Goal: Transaction & Acquisition: Purchase product/service

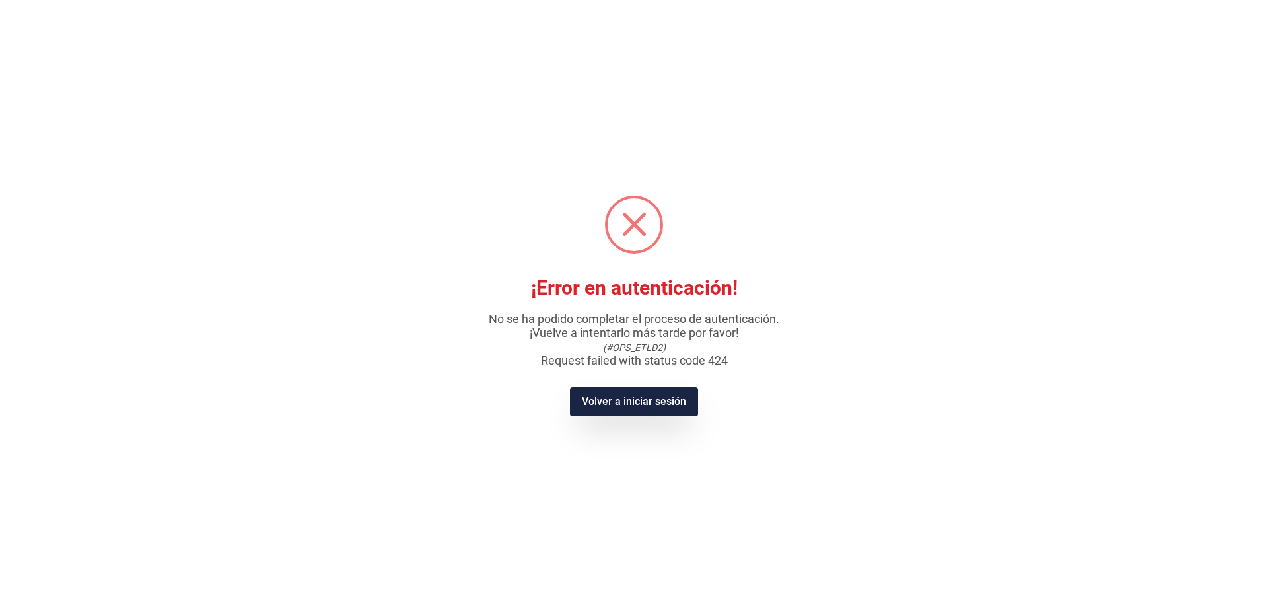
click at [329, 254] on div "× ¡Error en autenticación! No se ha podido completar el proceso de autenticació…" at bounding box center [634, 301] width 1268 height 602
click at [635, 209] on span at bounding box center [634, 224] width 53 height 53
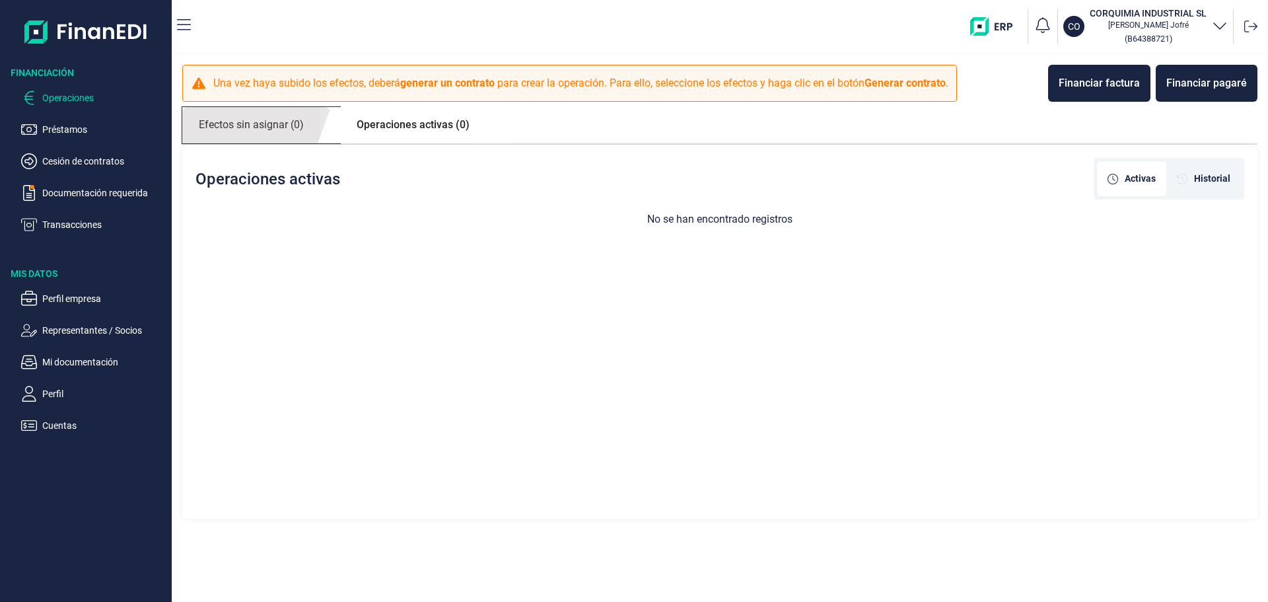
click at [277, 126] on link "Efectos sin asignar (0)" at bounding box center [251, 125] width 138 height 36
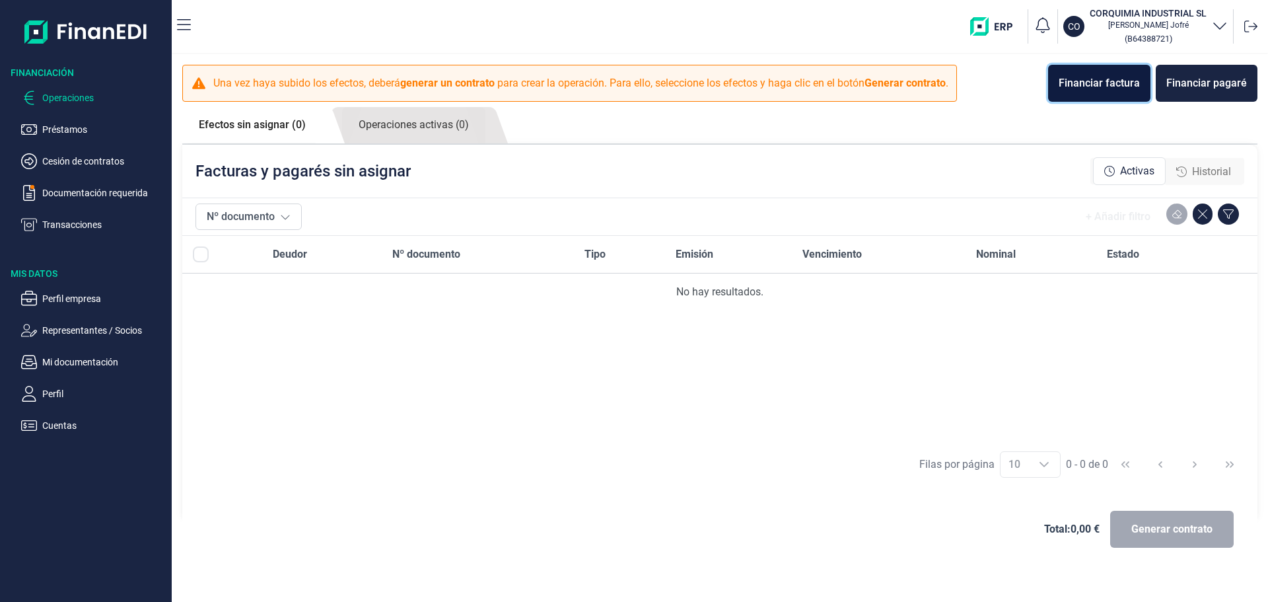
click at [1100, 71] on button "Financiar factura" at bounding box center [1099, 83] width 102 height 37
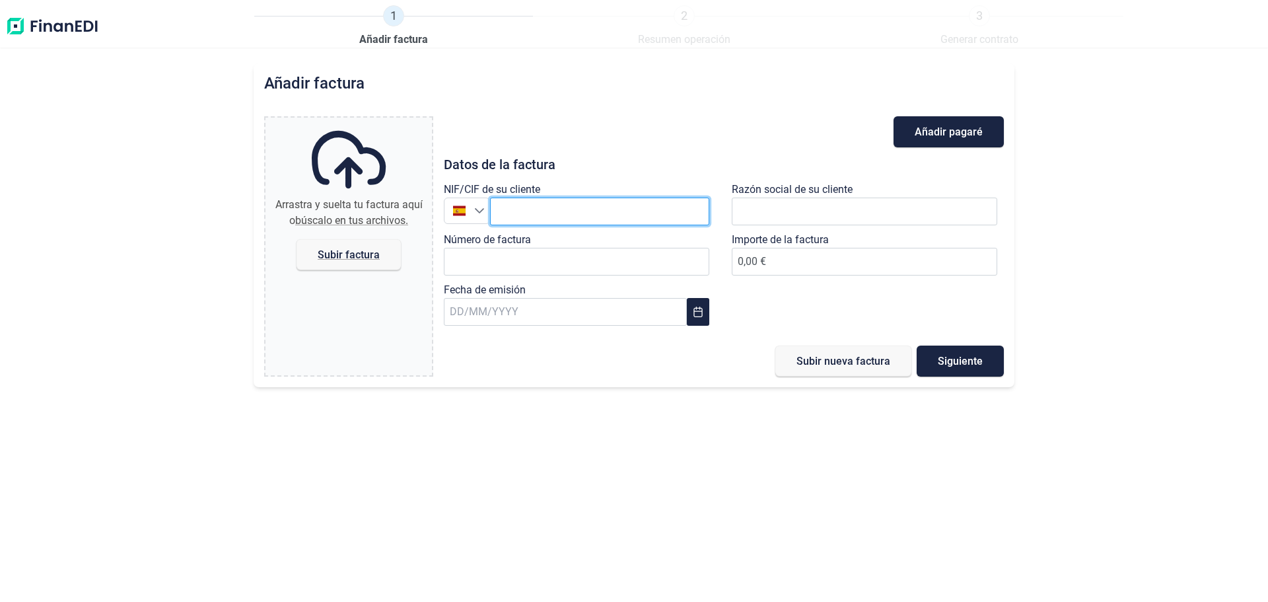
click at [564, 205] on input "text" at bounding box center [599, 211] width 219 height 28
type input "B62839162"
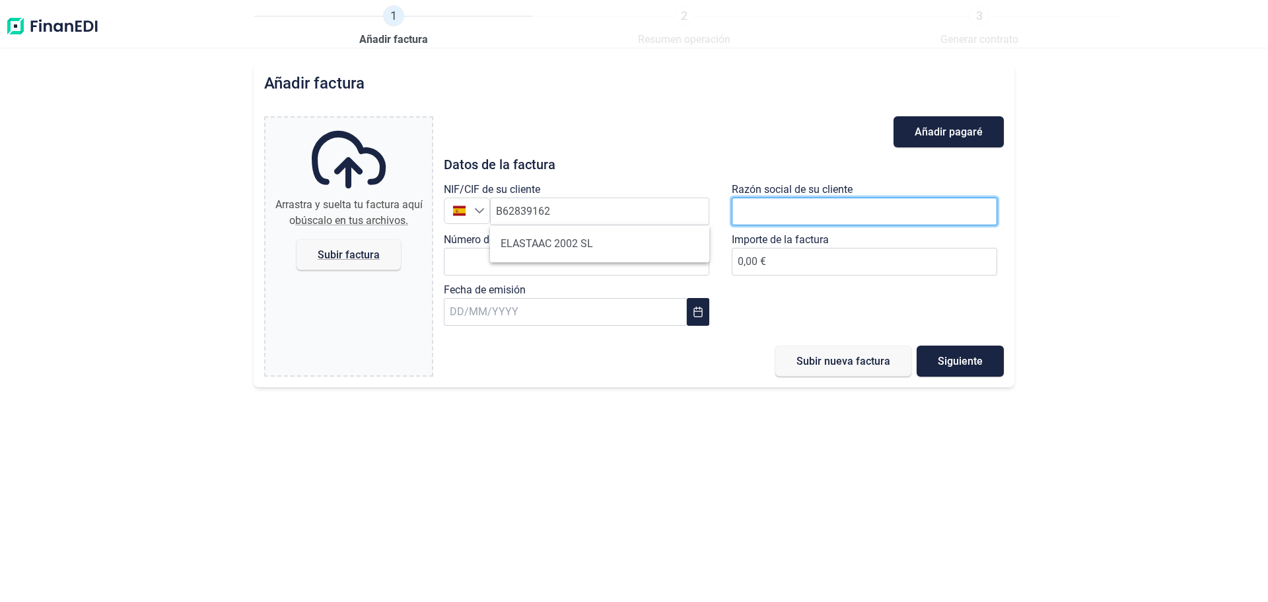
drag, startPoint x: 743, startPoint y: 219, endPoint x: 764, endPoint y: 223, distance: 21.5
click at [748, 222] on input "text" at bounding box center [864, 211] width 265 height 28
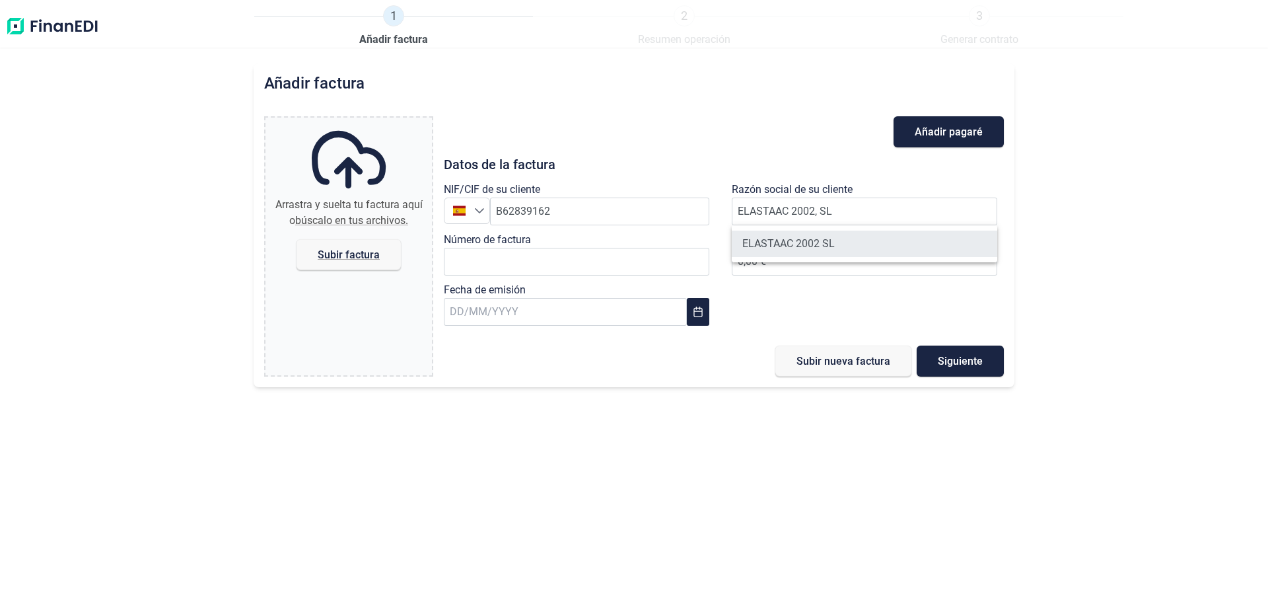
drag, startPoint x: 775, startPoint y: 244, endPoint x: 767, endPoint y: 242, distance: 8.7
click at [777, 242] on li "ELASTAAC 2002 SL" at bounding box center [864, 243] width 265 height 26
type input "ELASTAAC 2002 SL"
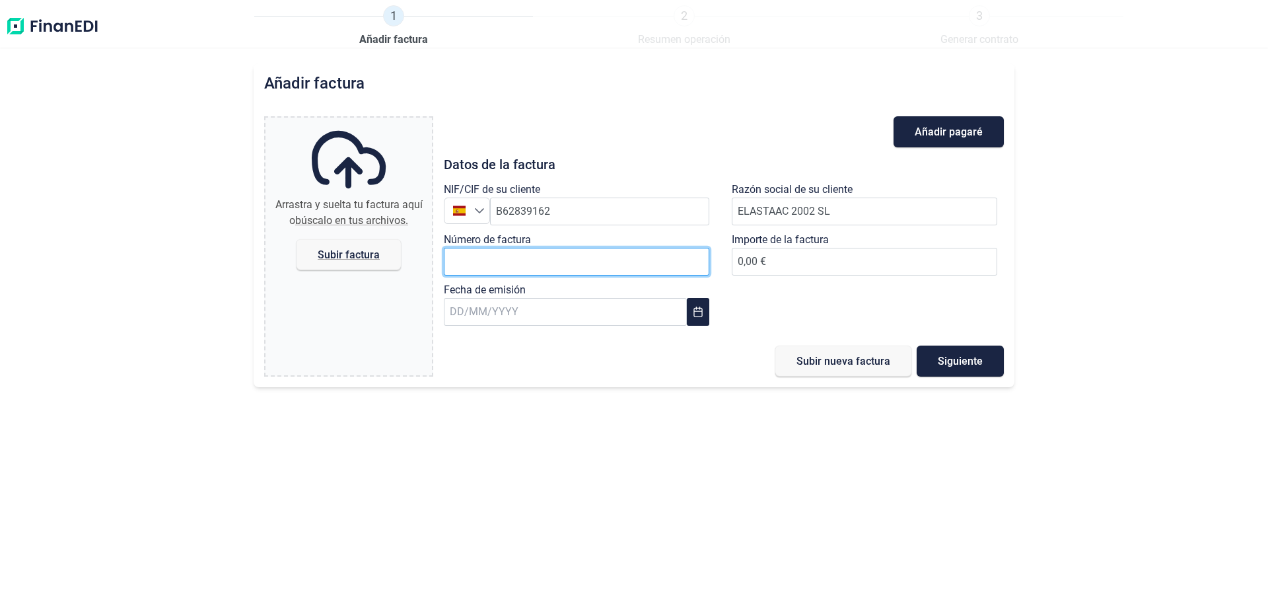
click at [578, 251] on input "Número de factura" at bounding box center [576, 262] width 265 height 28
type input "40568"
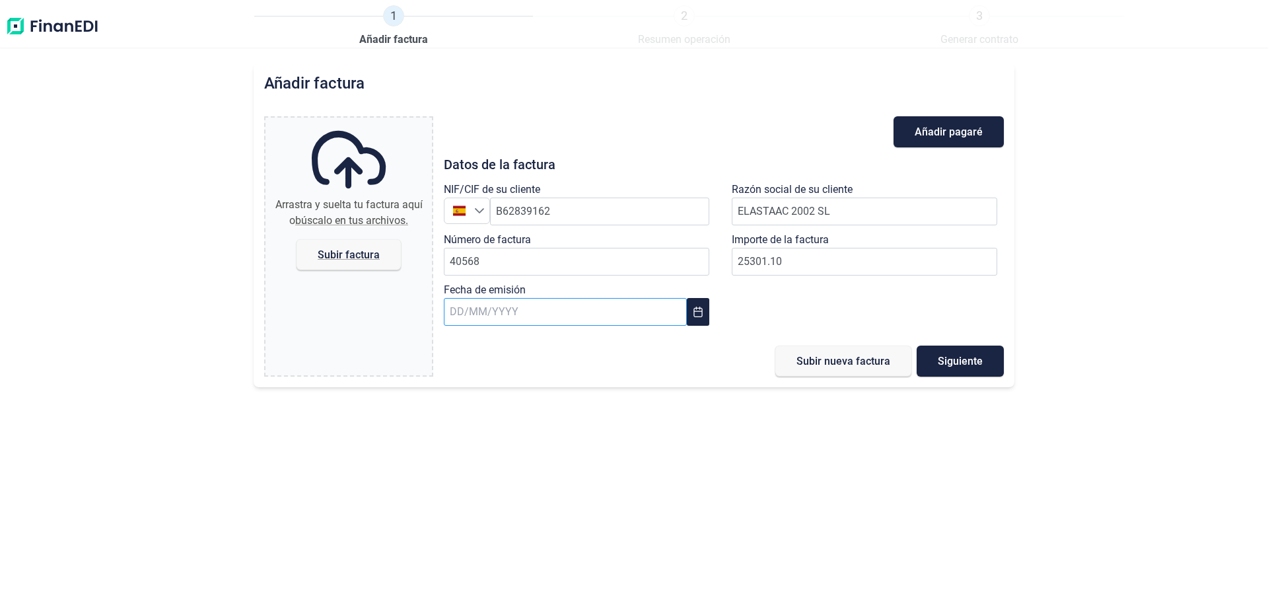
type input "25.301,10 €"
click at [457, 314] on input "text" at bounding box center [565, 312] width 243 height 28
click at [536, 415] on span "3" at bounding box center [541, 413] width 26 height 26
type input "03/09/2025"
click at [962, 361] on span "Siguiente" at bounding box center [960, 361] width 45 height 10
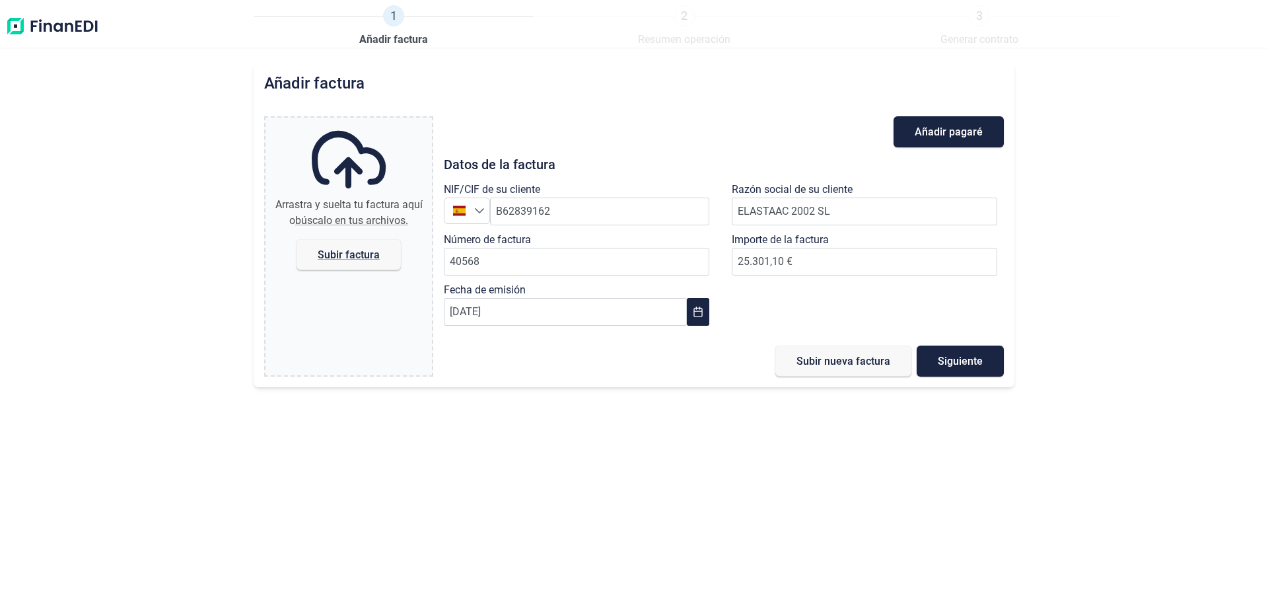
click at [637, 361] on div "Subir nueva factura Siguiente" at bounding box center [724, 360] width 560 height 31
click at [356, 250] on span "Subir factura" at bounding box center [349, 255] width 62 height 10
click at [356, 122] on input "Arrastra y suelta tu factura aquí o búscalo en tus archivos. Subir factura" at bounding box center [348, 120] width 166 height 4
type input "C:\fakepath\40568.pdf"
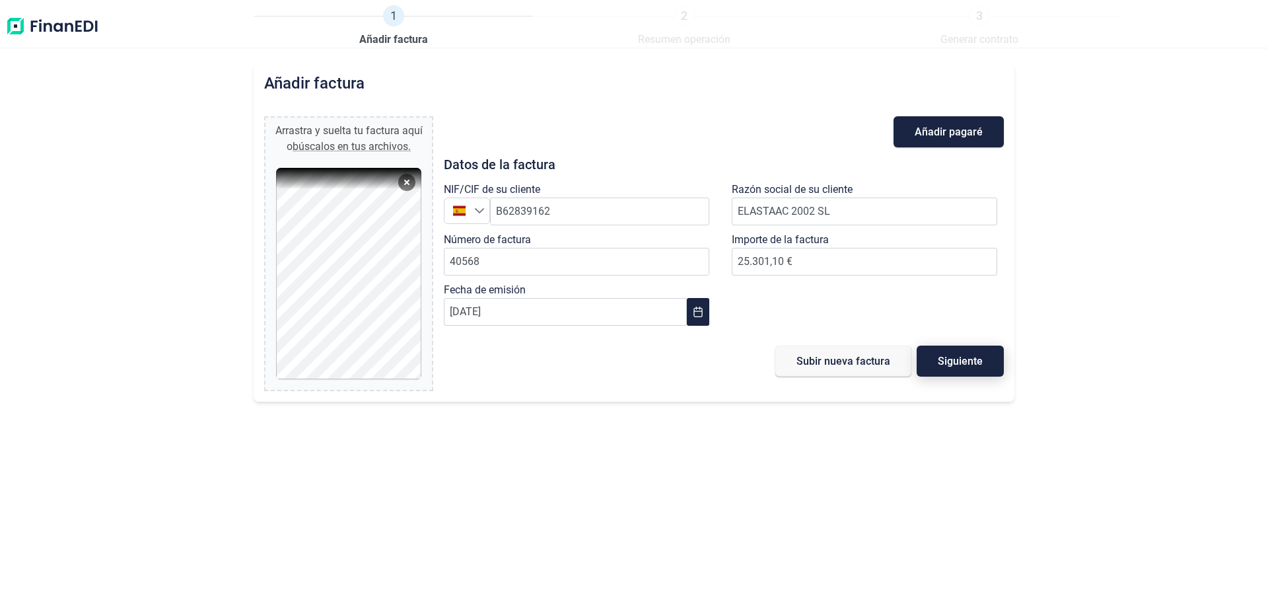
click at [948, 362] on span "Siguiente" at bounding box center [960, 361] width 45 height 10
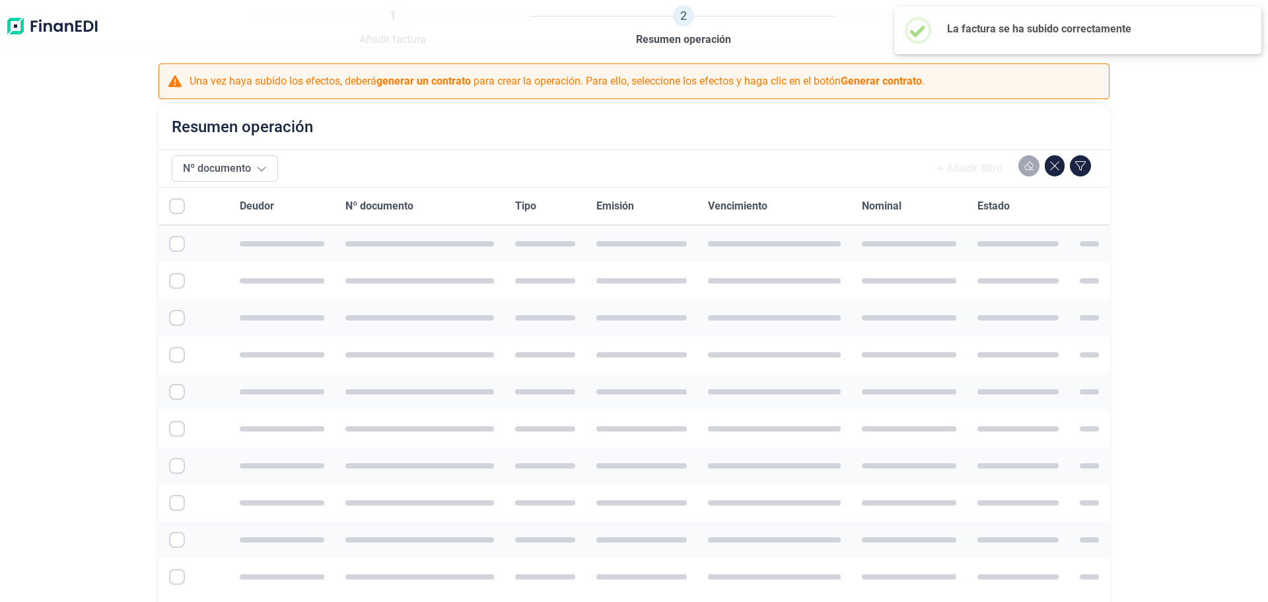
checkbox input "true"
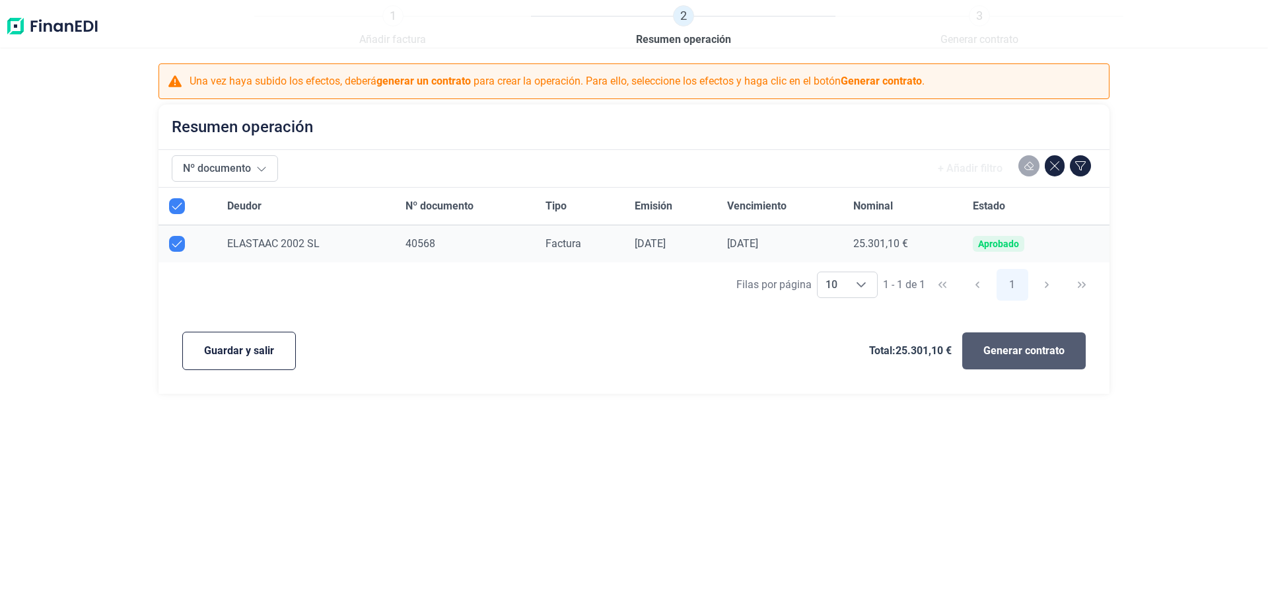
click at [1028, 349] on span "Generar contrato" at bounding box center [1023, 351] width 81 height 16
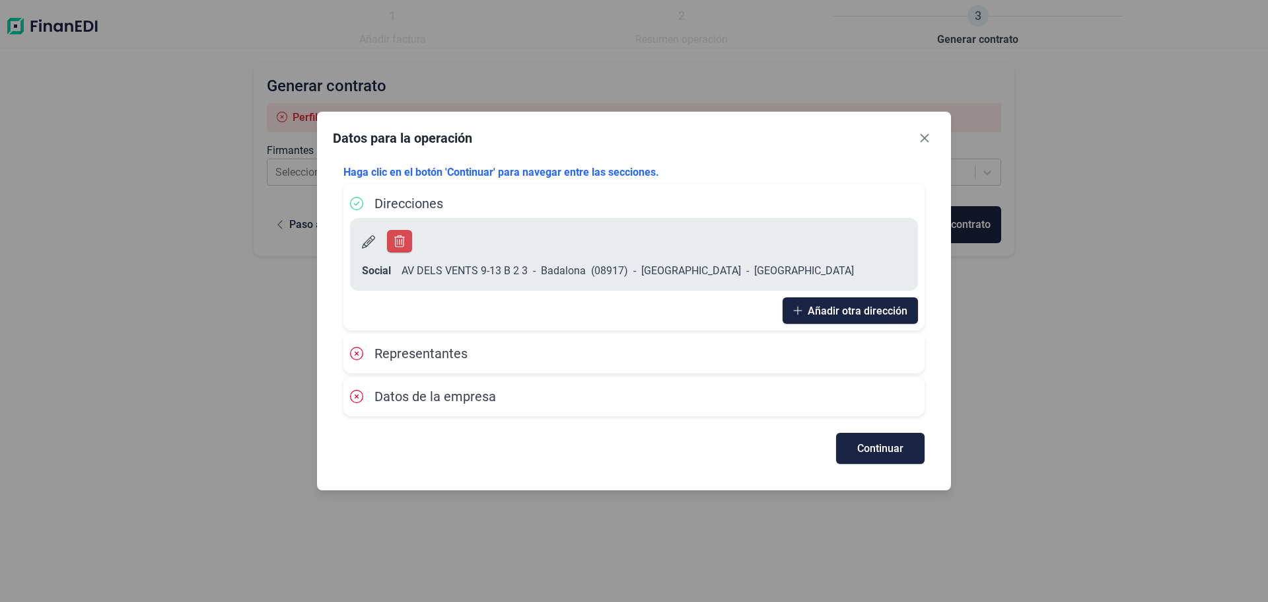
click at [419, 345] on span "Representantes" at bounding box center [420, 353] width 93 height 16
drag, startPoint x: 358, startPoint y: 338, endPoint x: 372, endPoint y: 381, distance: 45.1
click at [365, 345] on span "Representantes" at bounding box center [409, 353] width 118 height 16
drag, startPoint x: 378, startPoint y: 390, endPoint x: 389, endPoint y: 390, distance: 10.6
click at [385, 390] on span "Datos de la empresa" at bounding box center [435, 396] width 122 height 16
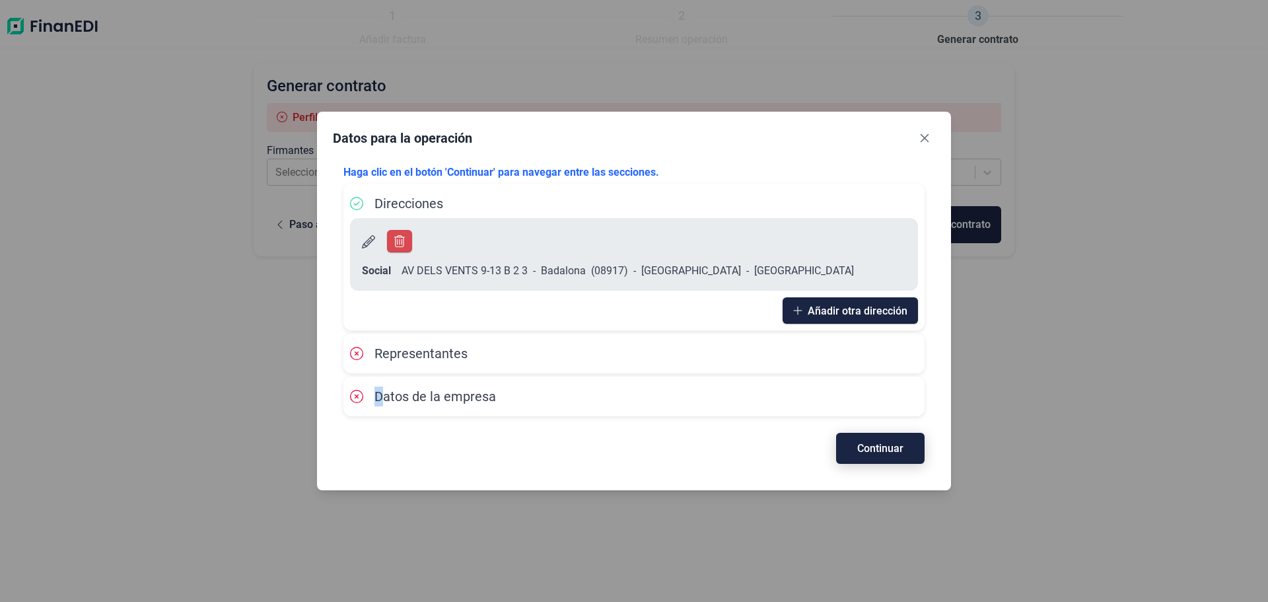
click at [883, 443] on span "Continuar" at bounding box center [880, 448] width 46 height 10
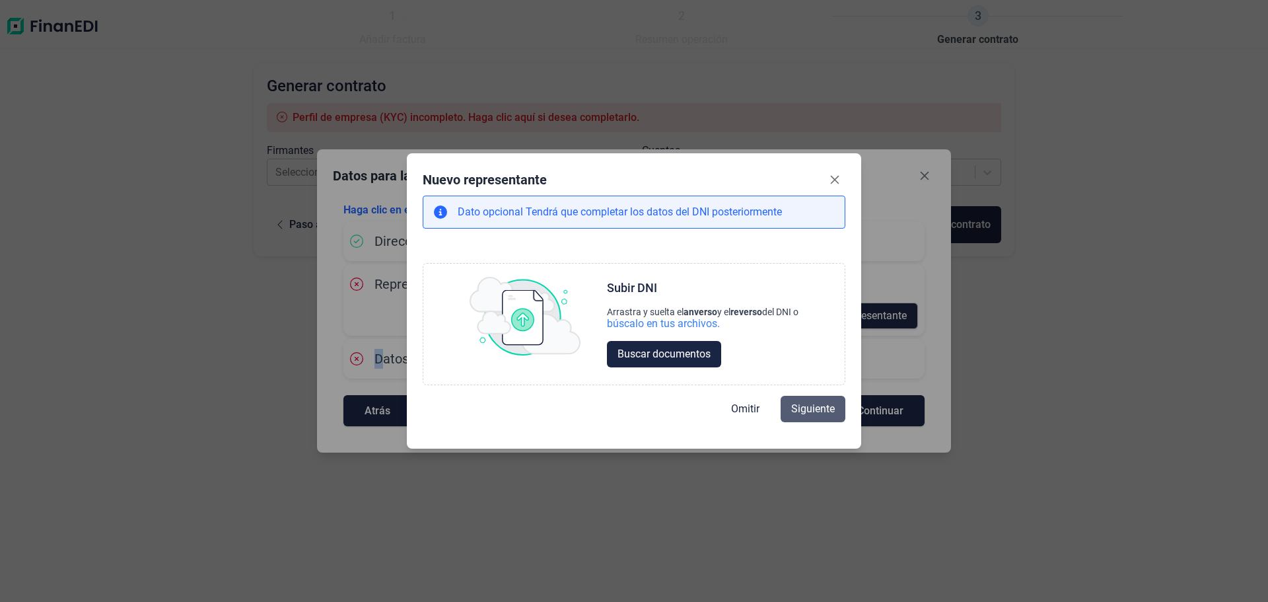
click at [802, 415] on span "Siguiente" at bounding box center [813, 409] width 44 height 16
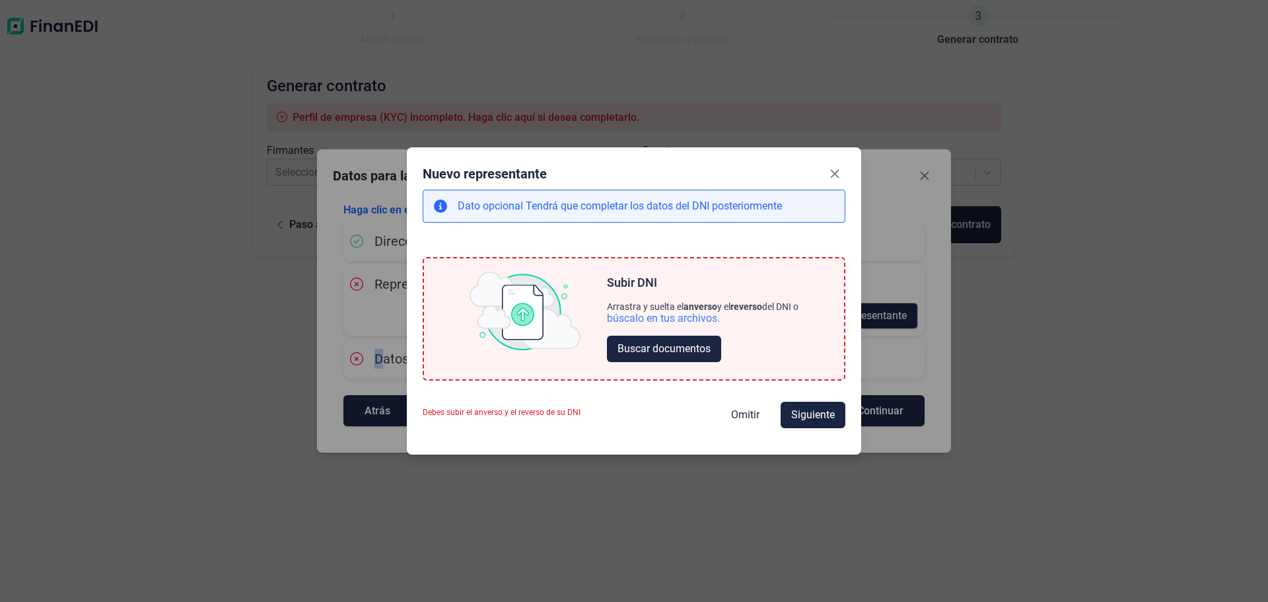
click at [698, 209] on p "Dato opcional Tendrá que completar los datos del DNI posteriormente" at bounding box center [620, 206] width 324 height 16
click at [831, 178] on icon "Close" at bounding box center [835, 173] width 11 height 11
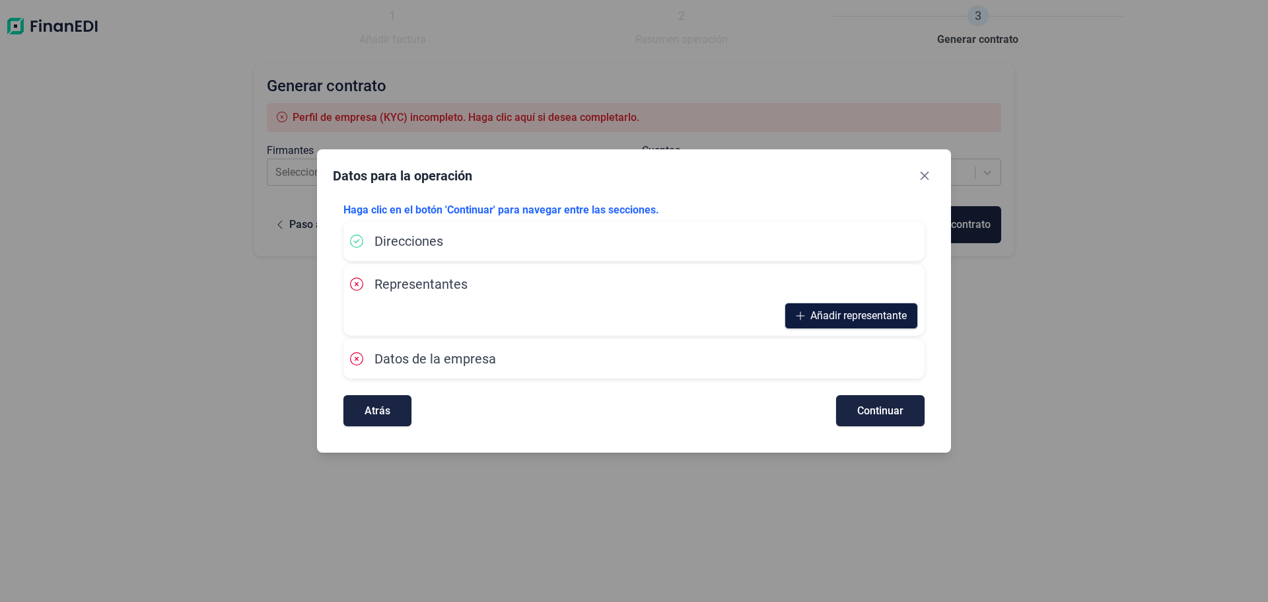
click at [870, 317] on span "Añadir representante" at bounding box center [858, 316] width 96 height 16
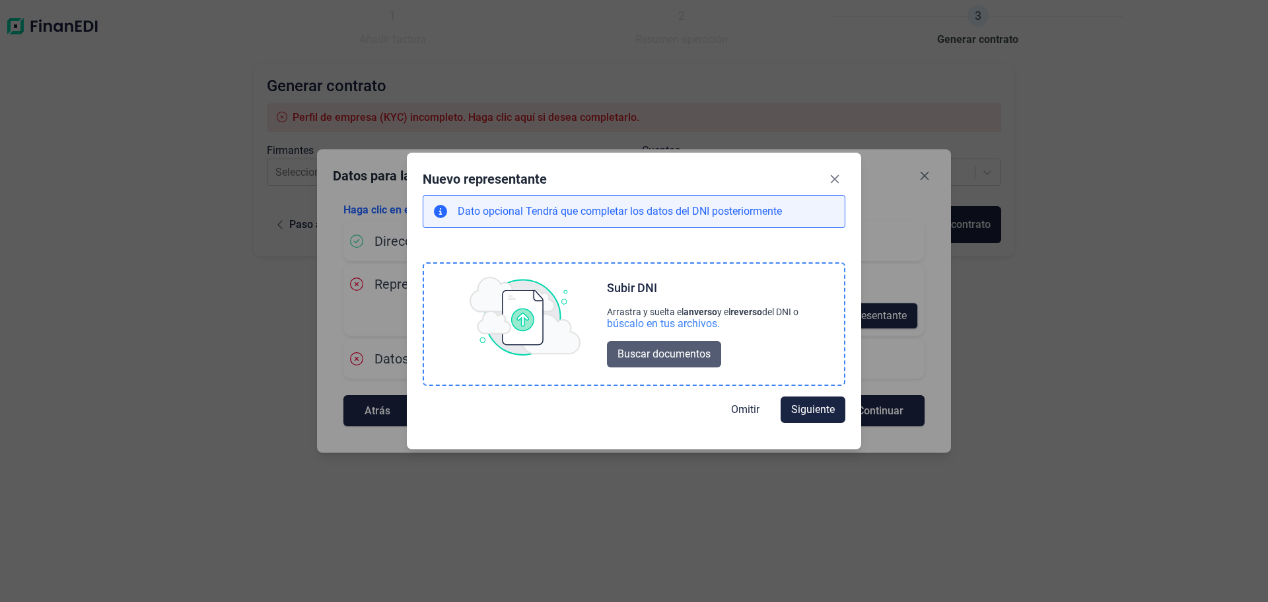
click at [658, 355] on span "Buscar documentos" at bounding box center [664, 354] width 93 height 16
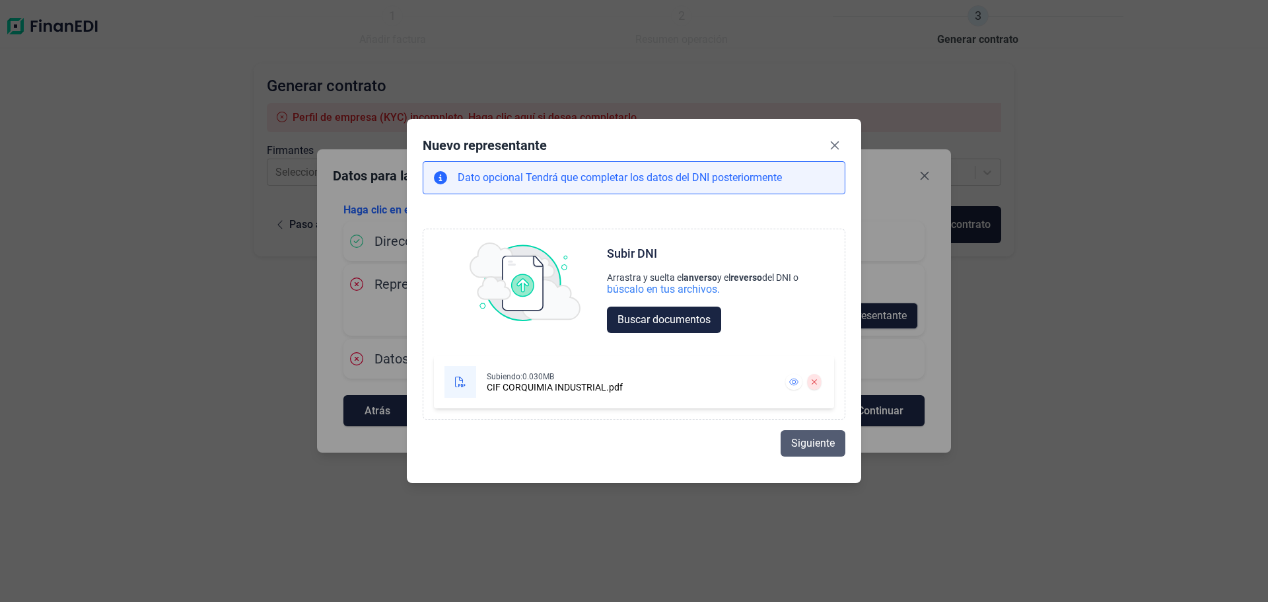
click at [806, 442] on span "Siguiente" at bounding box center [813, 443] width 44 height 16
select select "ES"
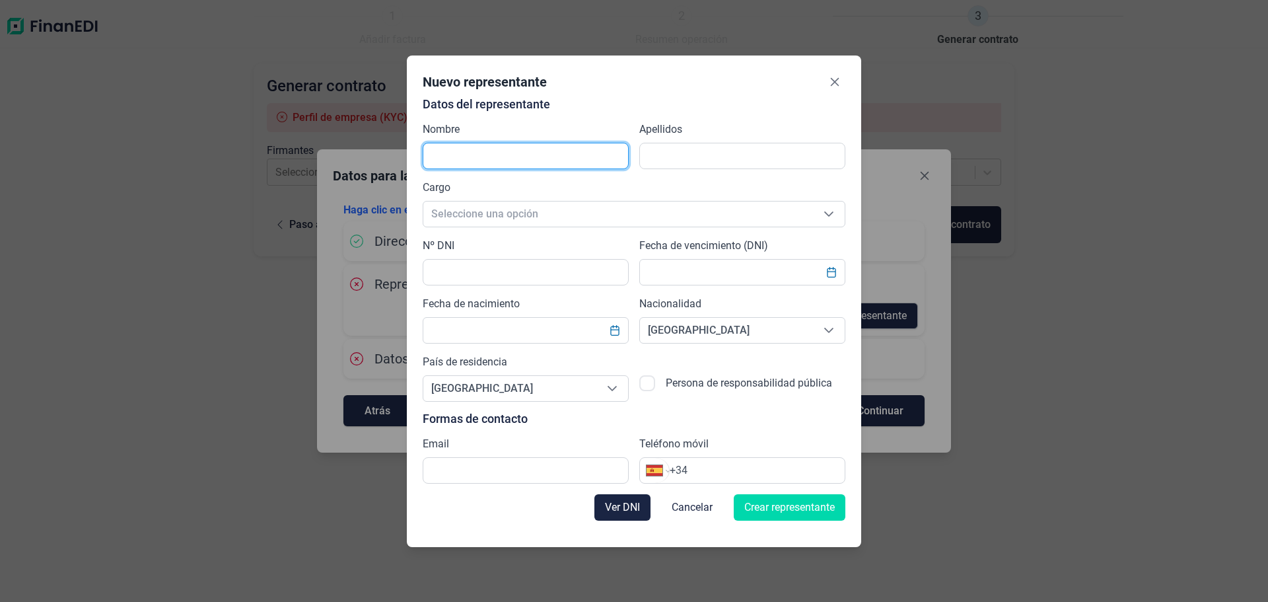
click at [461, 159] on input "text" at bounding box center [526, 156] width 206 height 26
type input "JUAN ALBERTO"
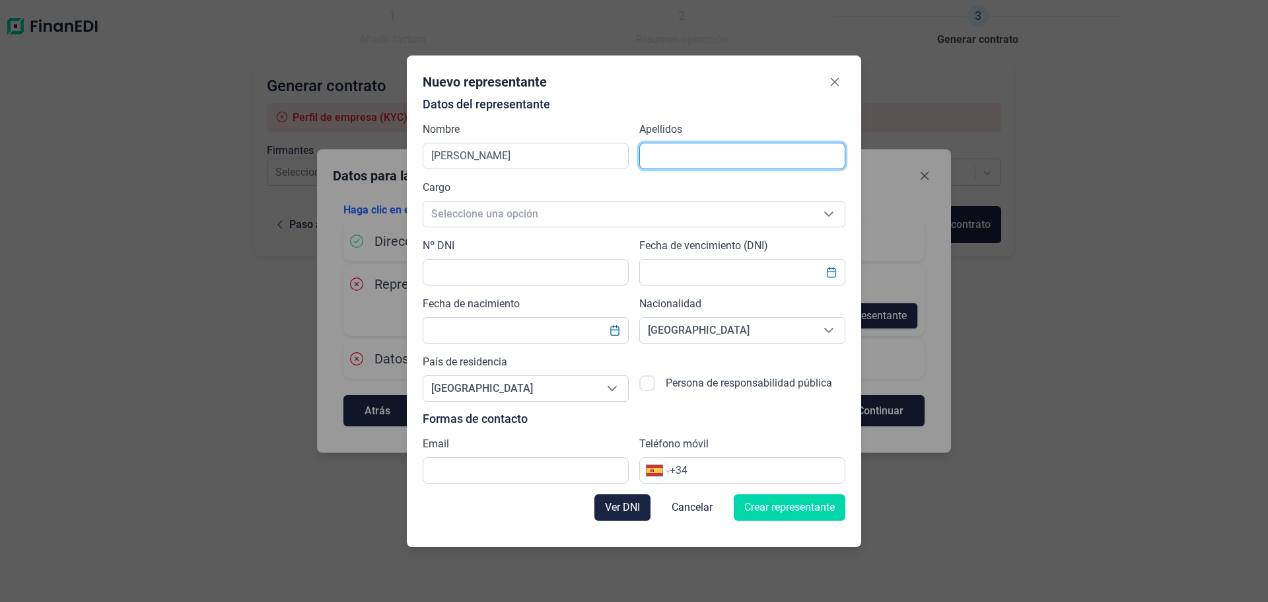
click at [777, 156] on input "text" at bounding box center [742, 156] width 206 height 26
type input "CORTES COROMINAS"
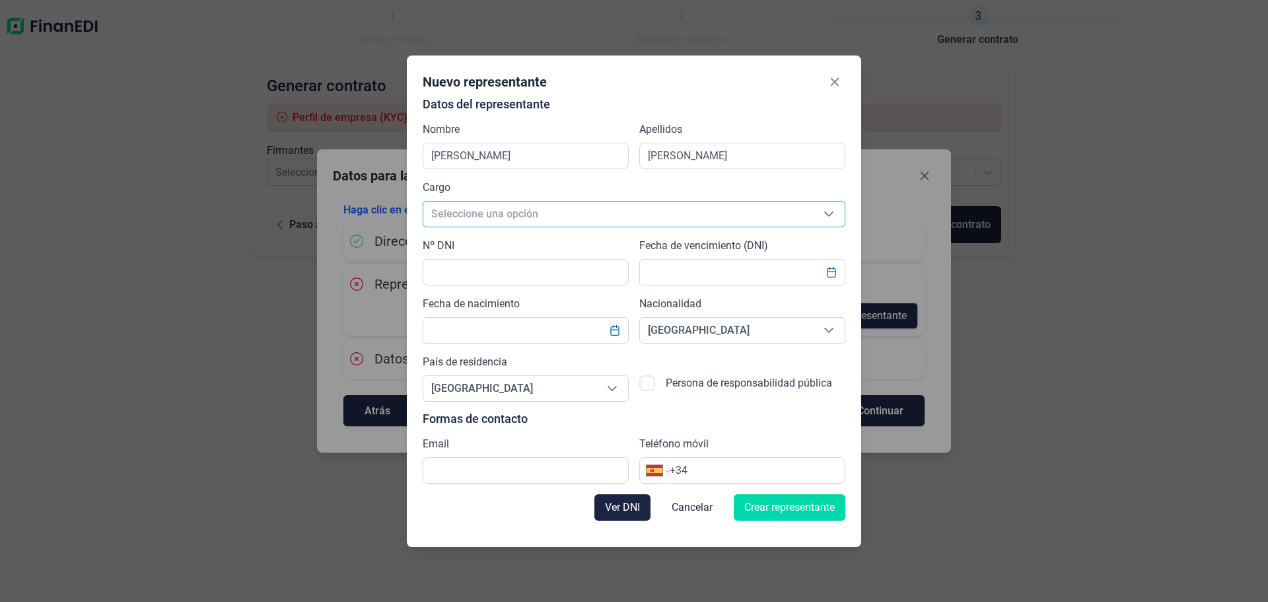
click at [556, 208] on span "Seleccione una opción" at bounding box center [618, 213] width 390 height 25
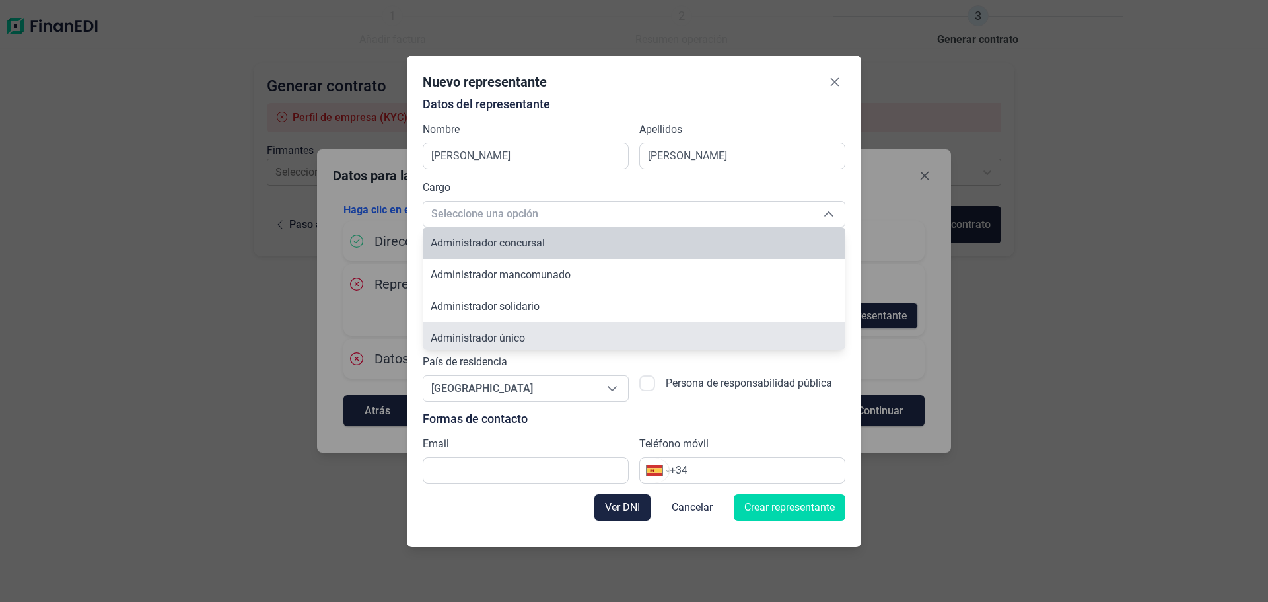
scroll to position [5, 0]
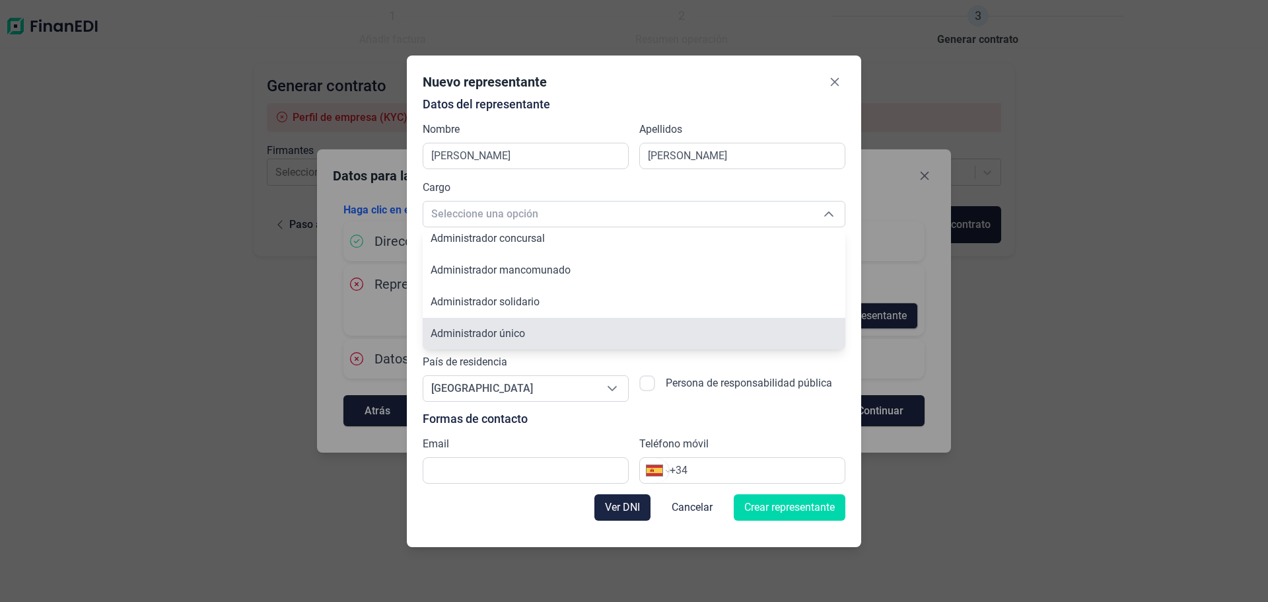
click at [509, 337] on span "Administrador único" at bounding box center [478, 333] width 94 height 13
type input "Administrador único"
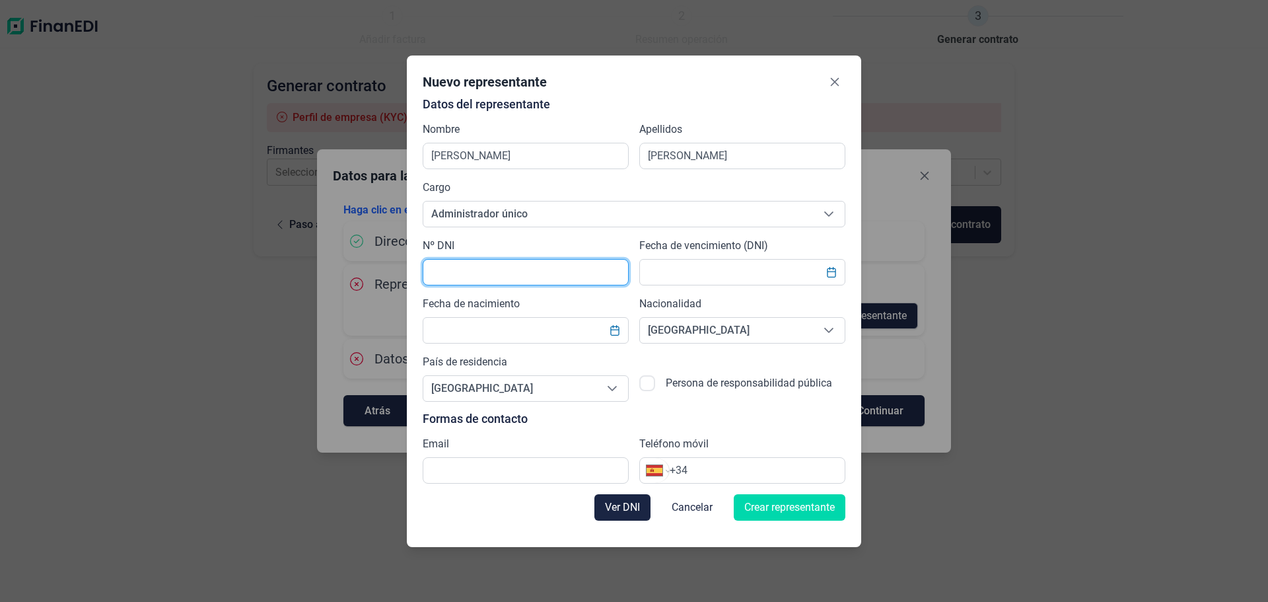
click at [501, 271] on input "text" at bounding box center [526, 272] width 206 height 26
click at [480, 265] on input "text" at bounding box center [526, 272] width 206 height 26
type input "38134952D"
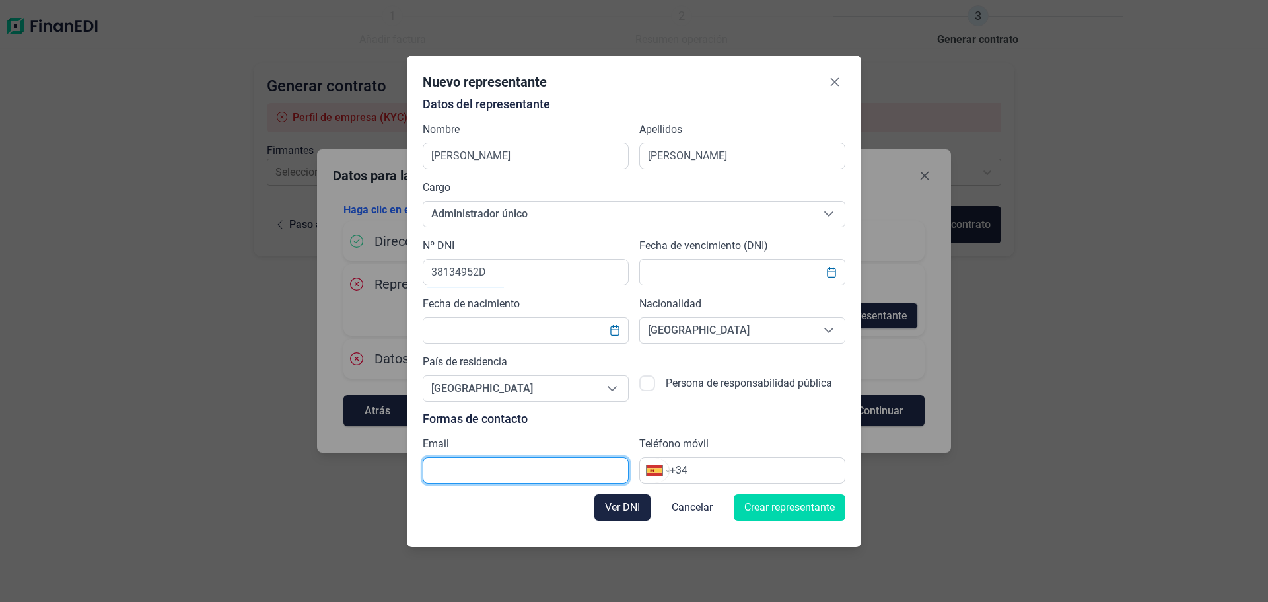
click at [545, 473] on input "text" at bounding box center [526, 470] width 206 height 26
click at [442, 468] on input "mjofre@corquimia.com" at bounding box center [526, 470] width 206 height 26
type input "m.jofre@corquimia.com"
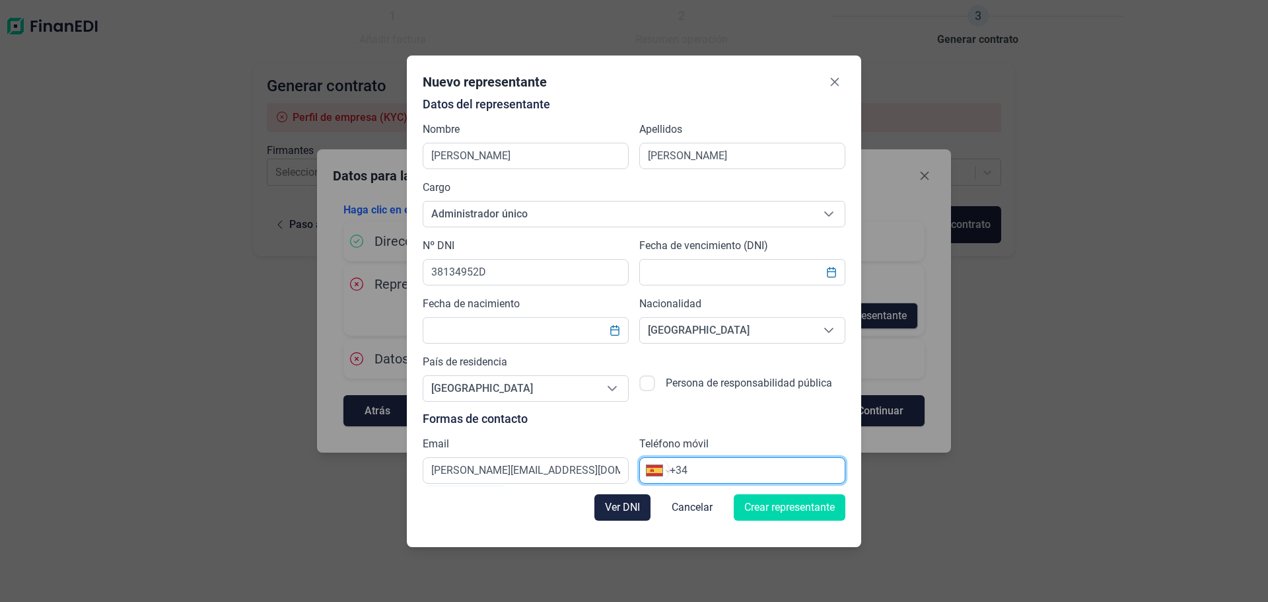
click at [741, 465] on input "+34" at bounding box center [757, 470] width 175 height 16
type input "+34 934 70 65 88"
click at [795, 510] on span "Crear representante" at bounding box center [789, 507] width 90 height 16
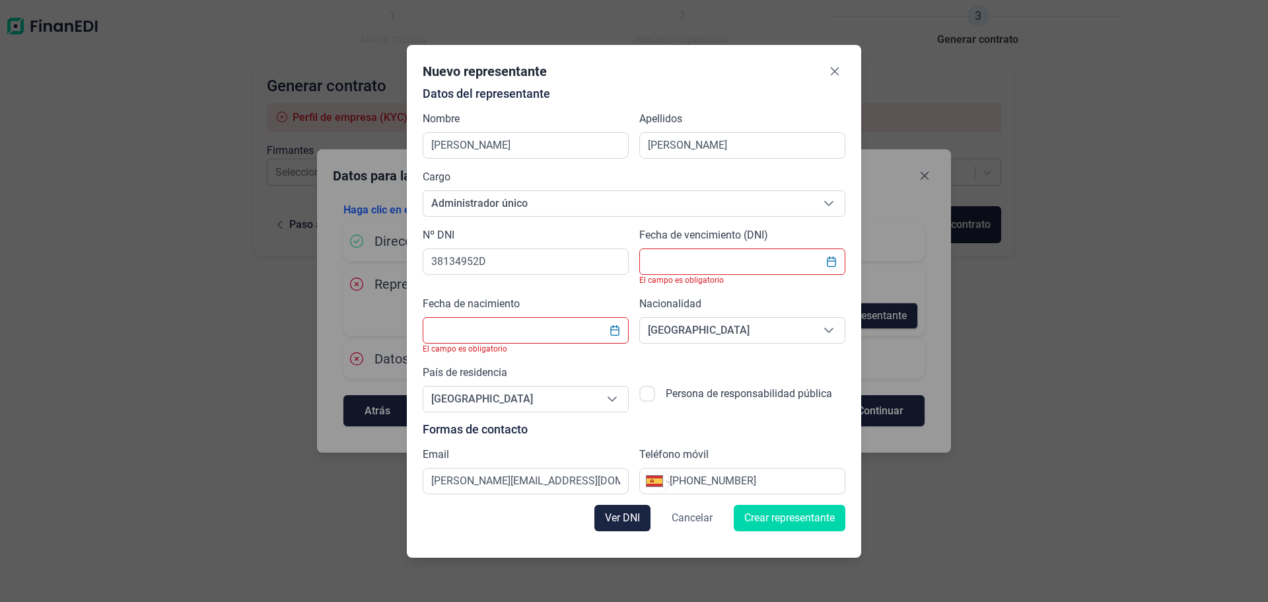
click at [672, 515] on span "Cancelar" at bounding box center [692, 518] width 41 height 16
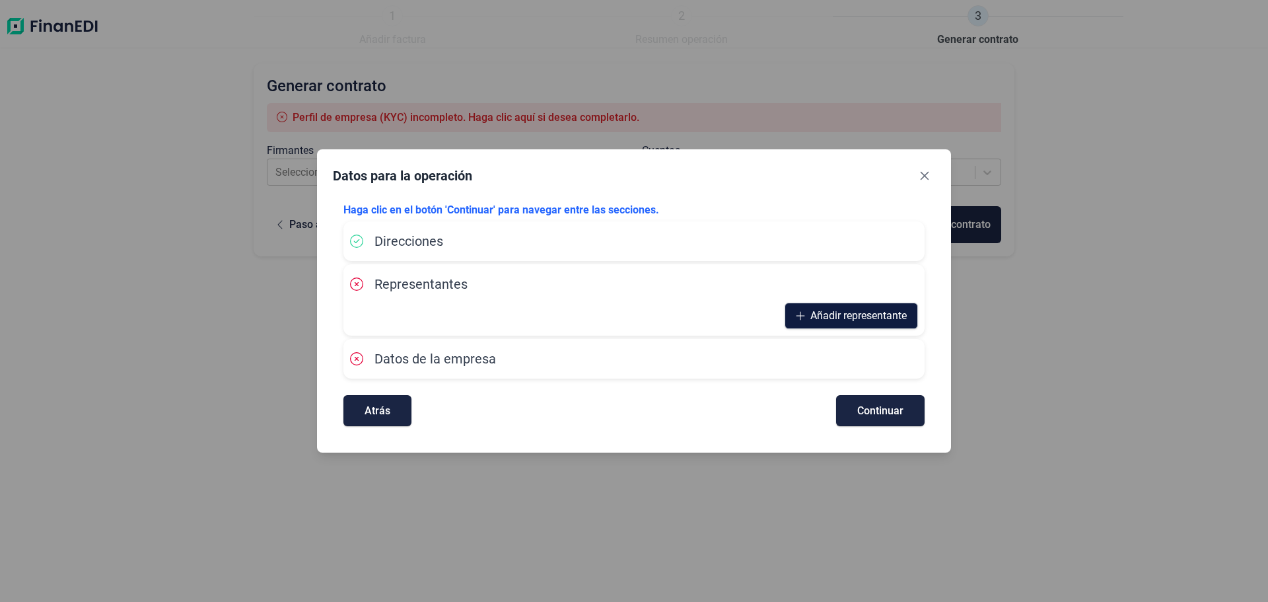
click at [810, 310] on span "Añadir representante" at bounding box center [858, 316] width 96 height 16
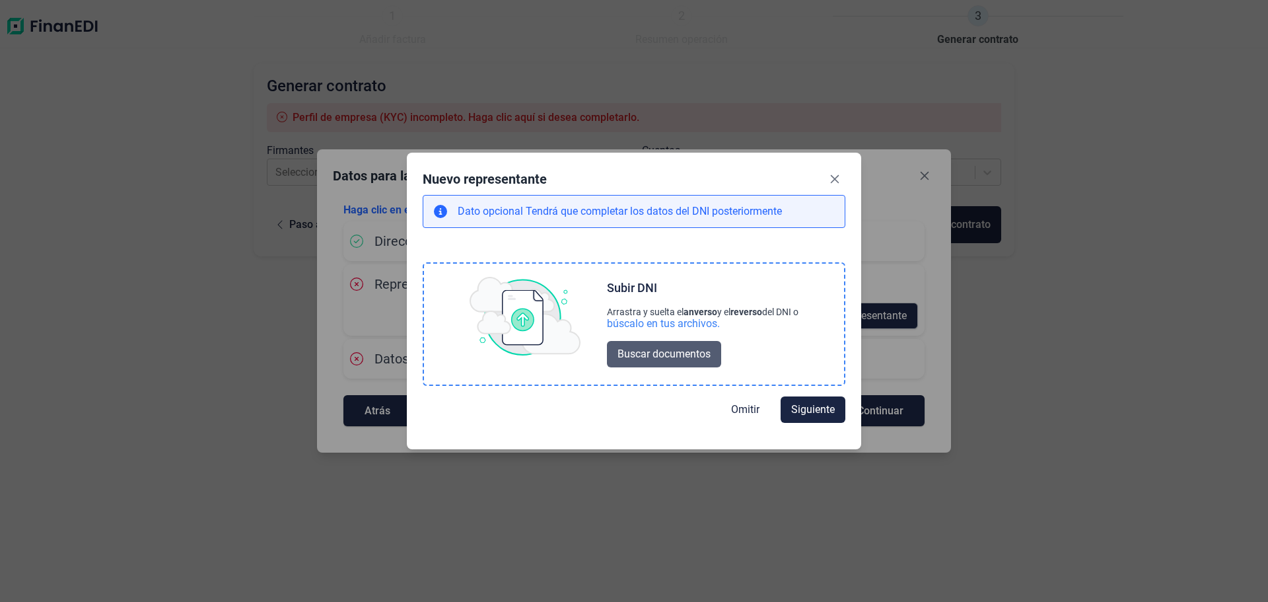
click at [642, 353] on span "Buscar documentos" at bounding box center [664, 354] width 93 height 16
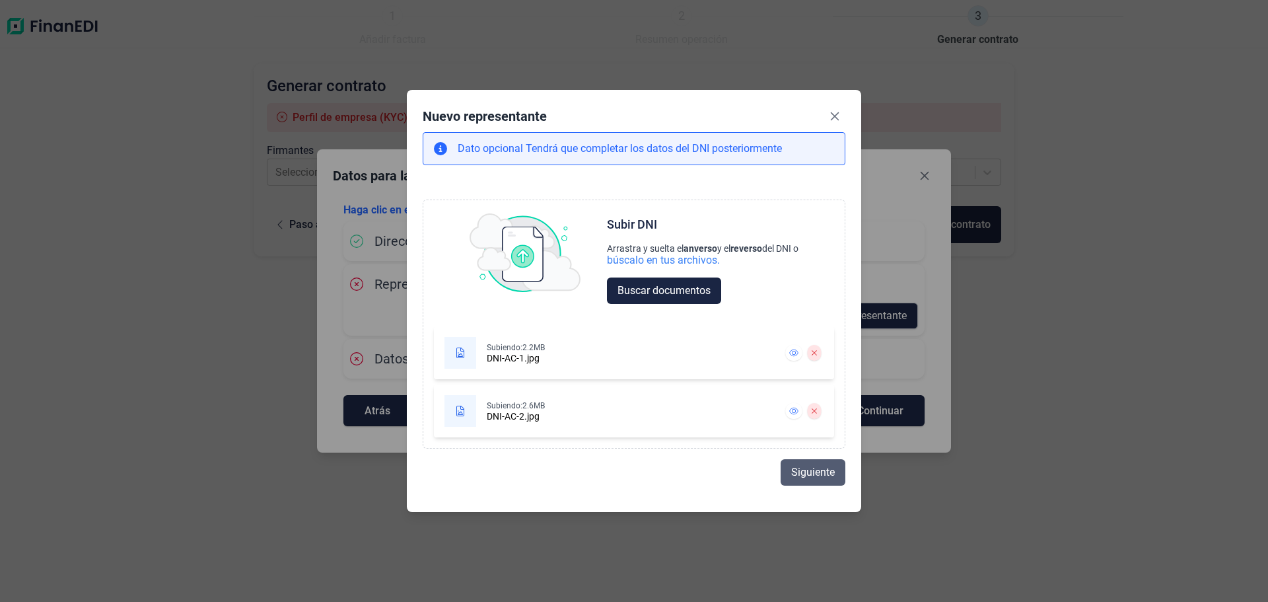
click at [810, 469] on span "Siguiente" at bounding box center [813, 472] width 44 height 16
select select "ES"
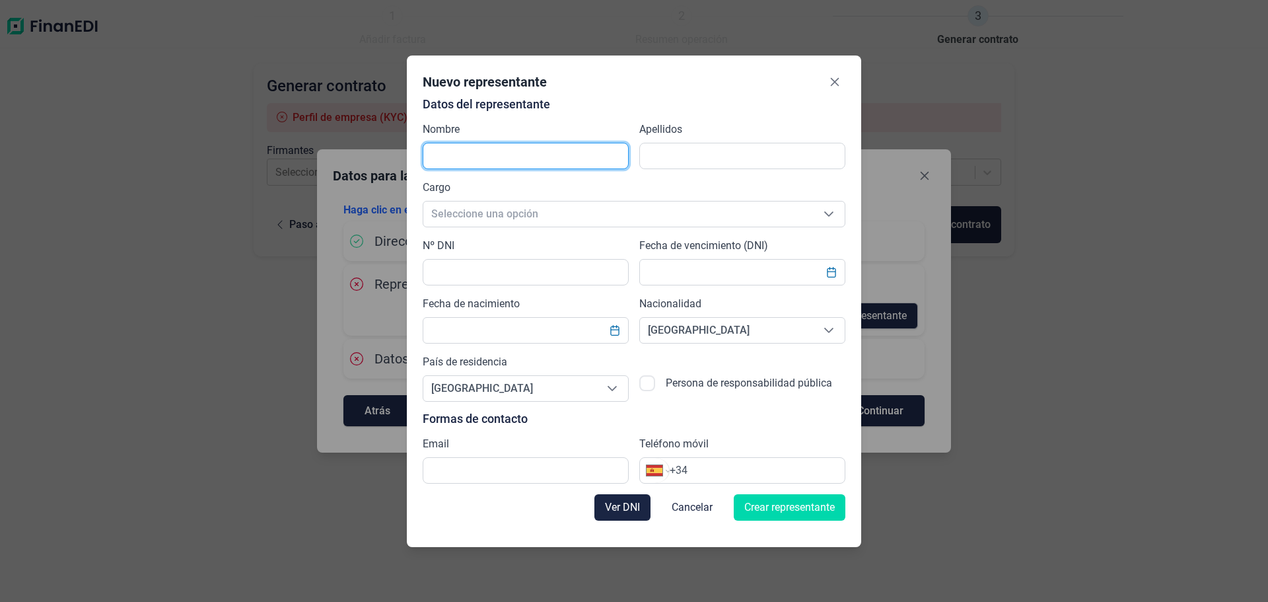
click at [512, 152] on input "text" at bounding box center [526, 156] width 206 height 26
type input "j"
type input "JUAN ALBERTO"
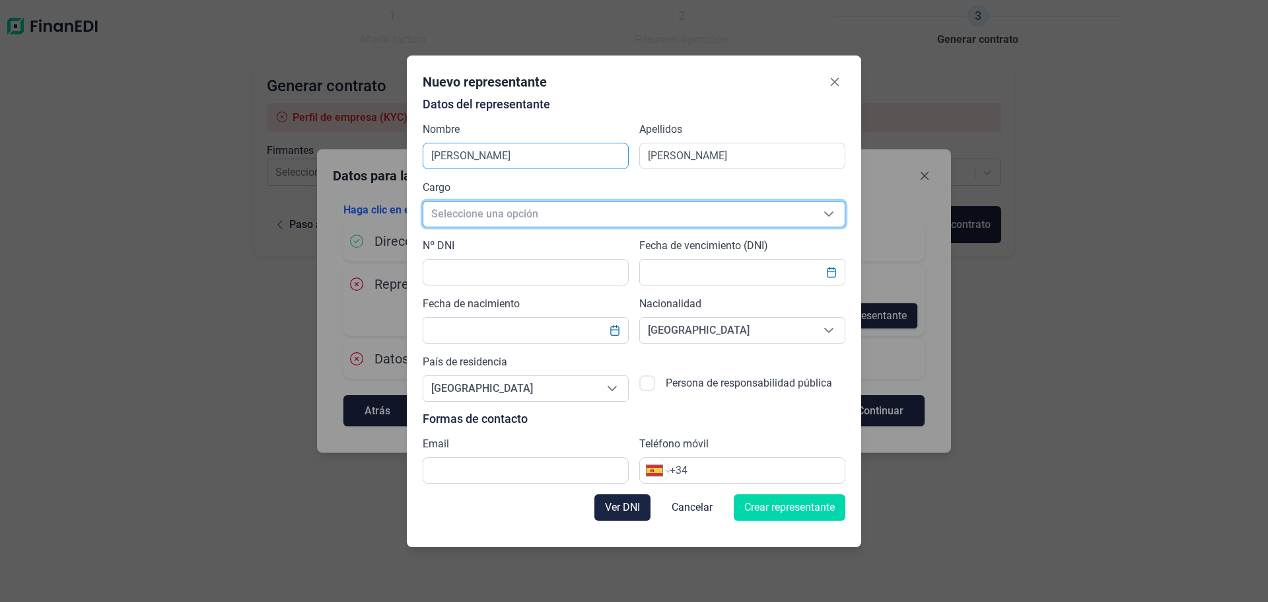
scroll to position [16, 8]
click at [761, 162] on input "CORTES" at bounding box center [742, 156] width 206 height 26
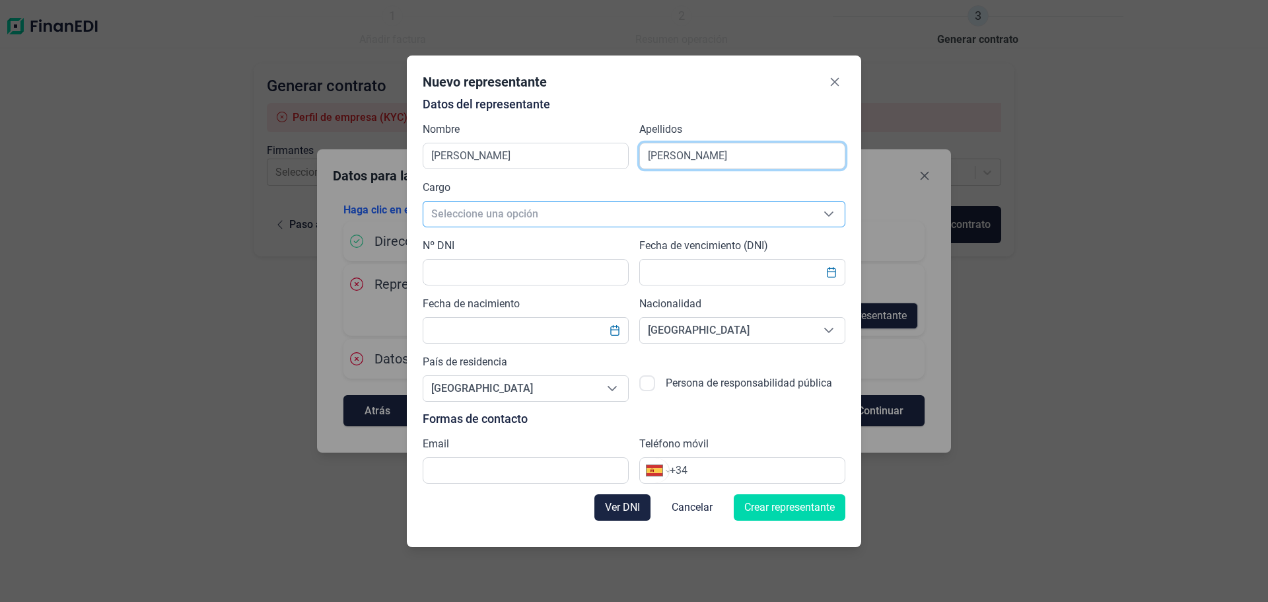
type input "CORTES COROMINAS"
click at [474, 215] on span "Seleccione una opción" at bounding box center [618, 213] width 390 height 25
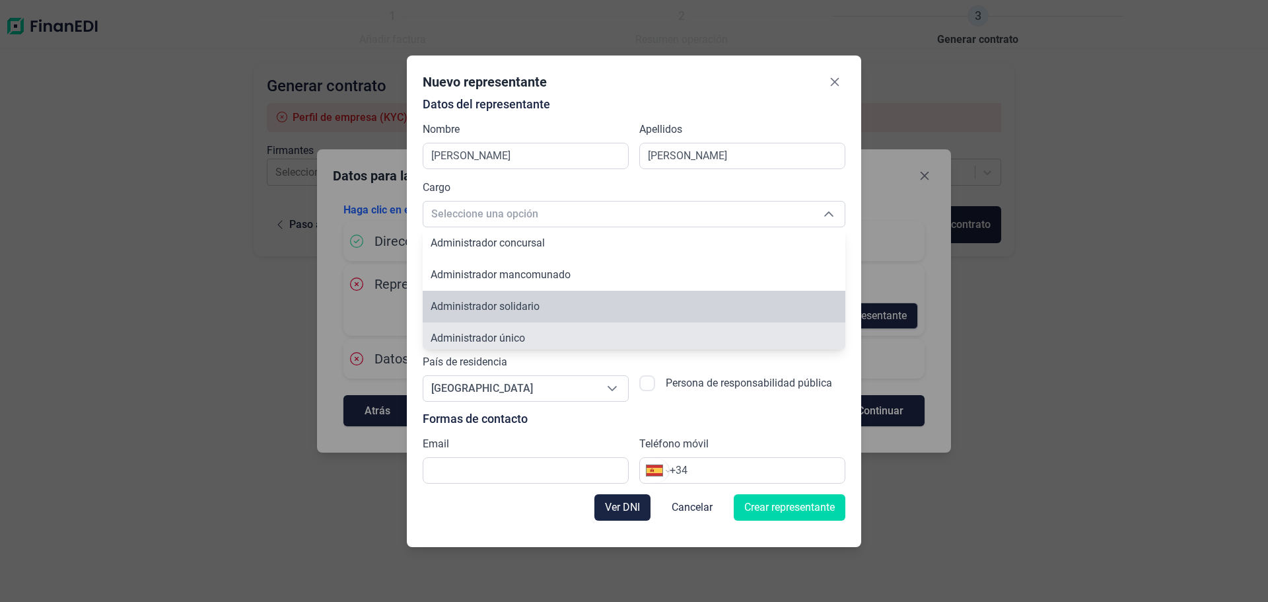
scroll to position [5, 0]
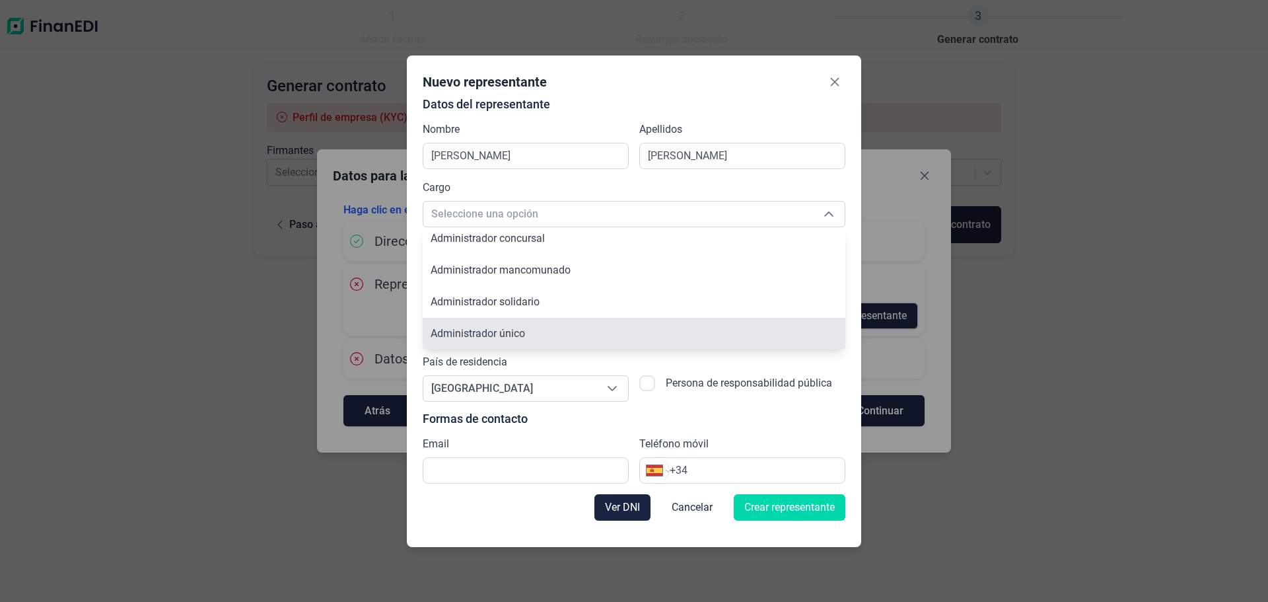
click at [503, 333] on span "Administrador único" at bounding box center [478, 333] width 94 height 13
type input "Administrador único"
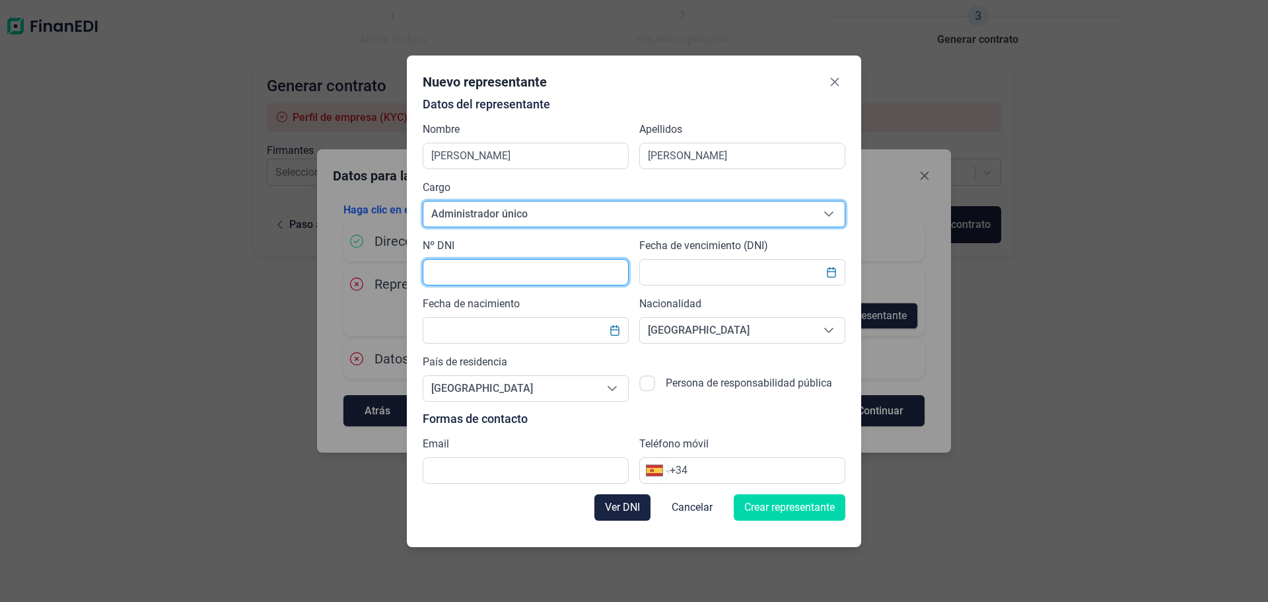
click at [499, 271] on input "text" at bounding box center [526, 272] width 206 height 26
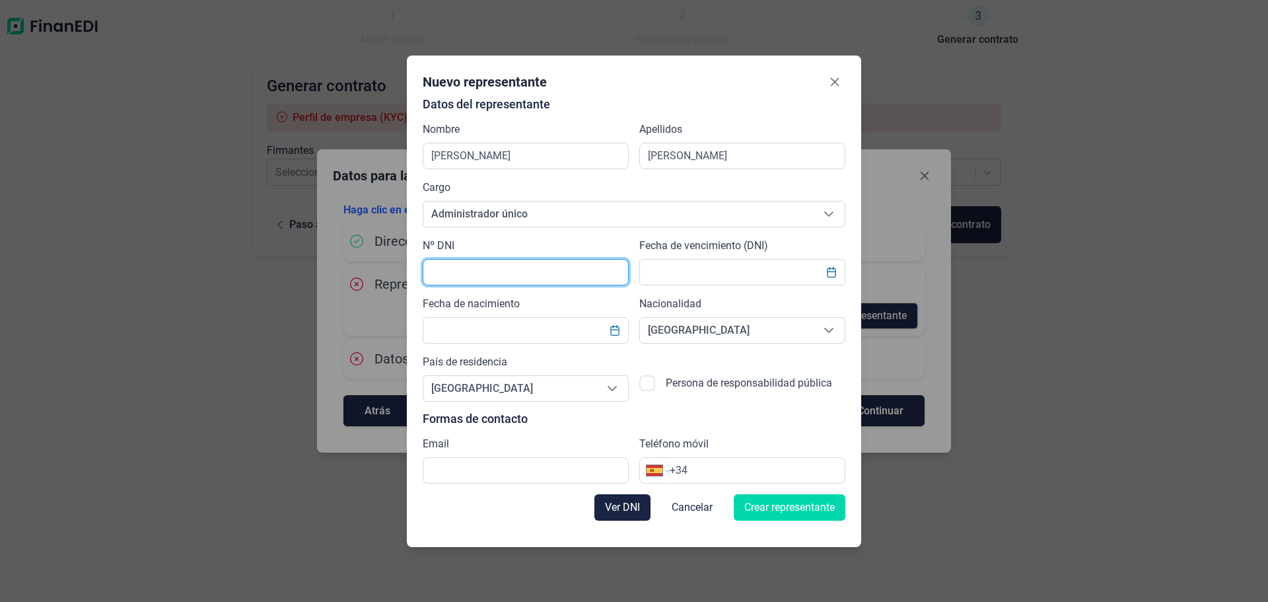
click at [455, 277] on input "text" at bounding box center [526, 272] width 206 height 26
click at [464, 273] on input "text" at bounding box center [526, 272] width 206 height 26
click at [488, 268] on input "text" at bounding box center [526, 272] width 206 height 26
paste input "38134952D"
type input "38134952D"
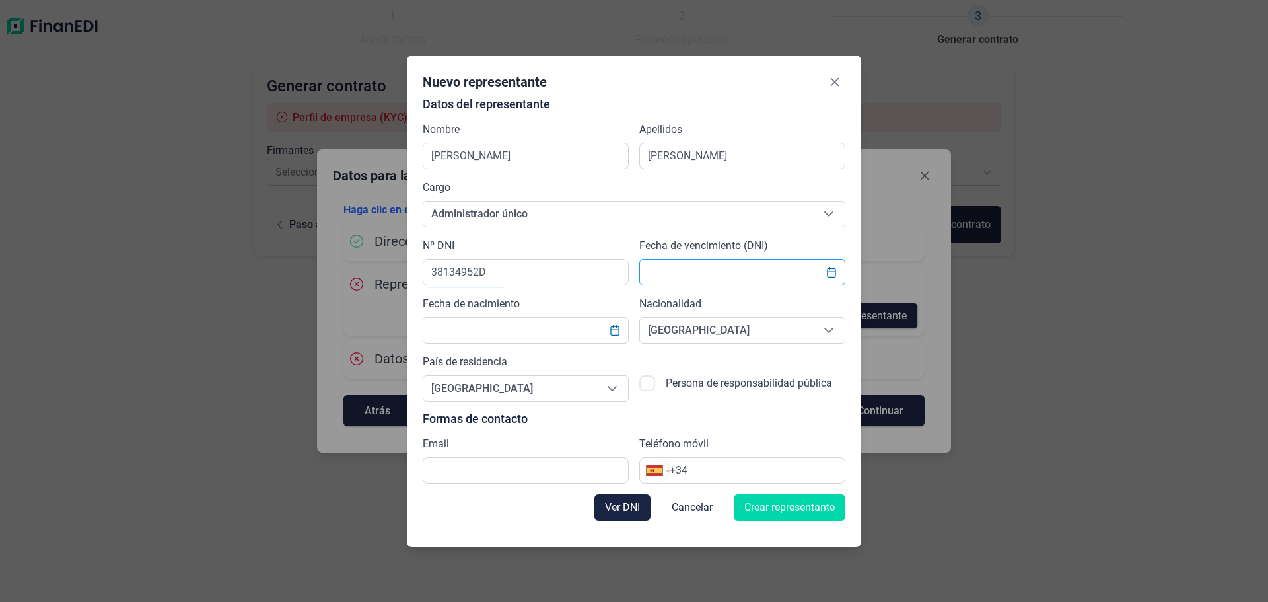
click at [740, 266] on input "text" at bounding box center [742, 272] width 206 height 26
type input "27/10/2027"
click at [510, 333] on input "text" at bounding box center [526, 330] width 206 height 26
click at [488, 336] on input "text" at bounding box center [526, 330] width 206 height 26
type input "31/12/1973"
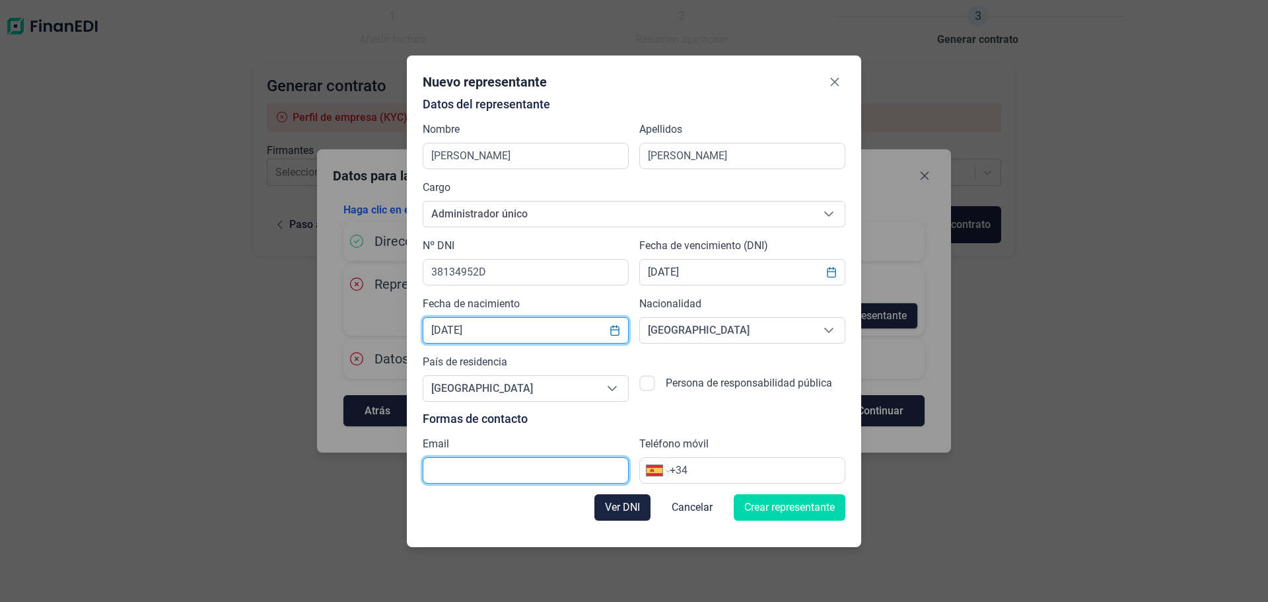
click at [526, 476] on input "text" at bounding box center [526, 470] width 206 height 26
drag, startPoint x: 543, startPoint y: 470, endPoint x: 550, endPoint y: 470, distance: 7.3
click at [550, 470] on input "text" at bounding box center [526, 470] width 206 height 26
type input "M"
type input "m.jofre@corquimia.com"
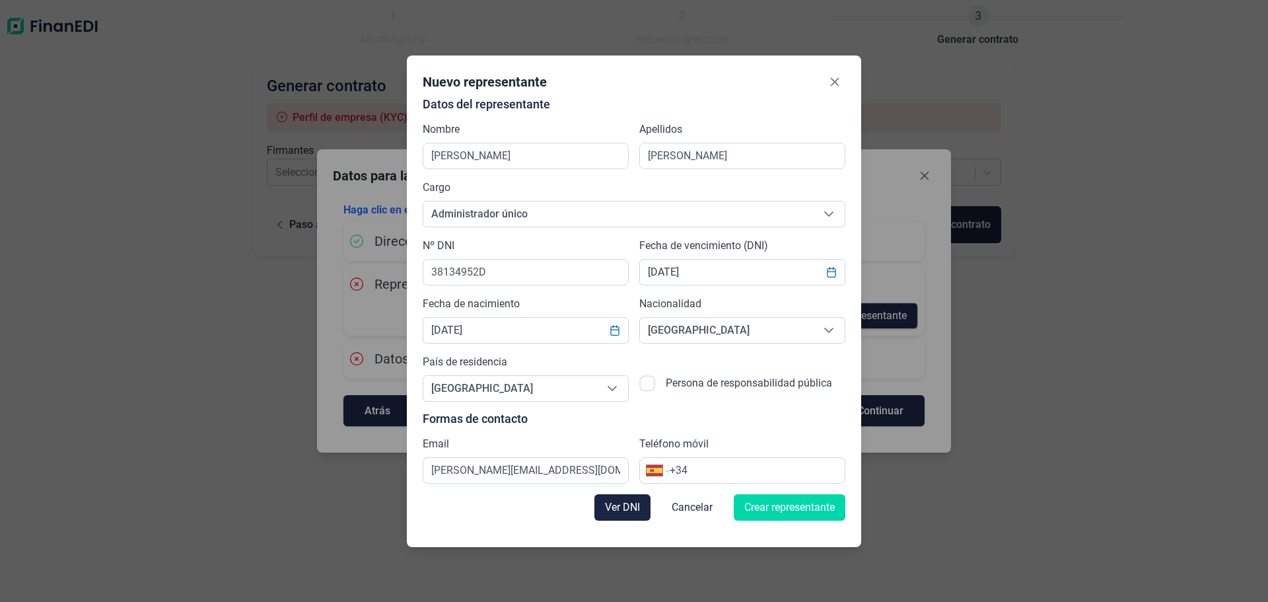
click at [754, 465] on input "+34" at bounding box center [757, 470] width 175 height 16
type input "+34 934 70 65 88"
click at [804, 503] on span "Crear representante" at bounding box center [789, 507] width 90 height 16
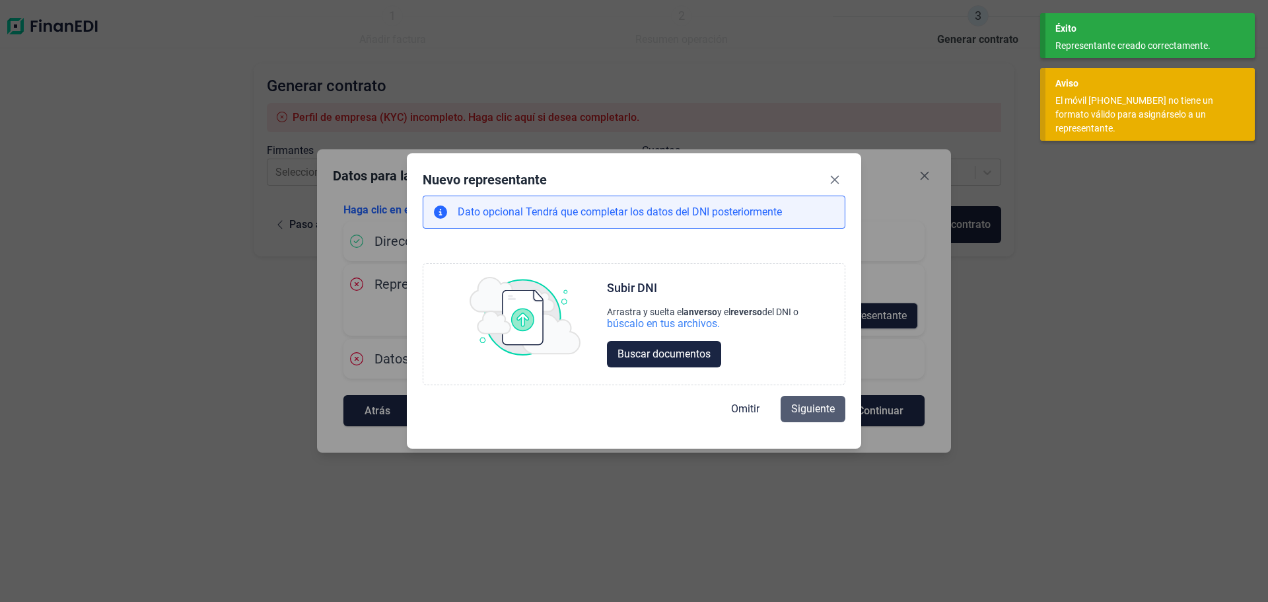
click at [806, 406] on span "Siguiente" at bounding box center [813, 409] width 44 height 16
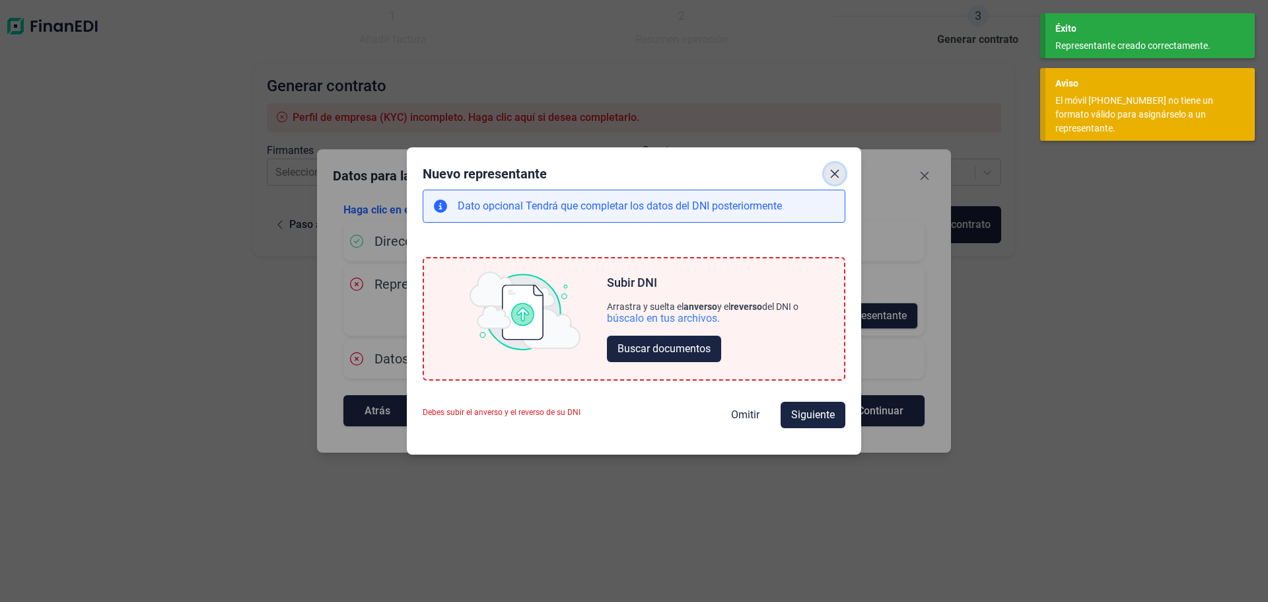
click at [835, 176] on icon "Close" at bounding box center [835, 173] width 11 height 11
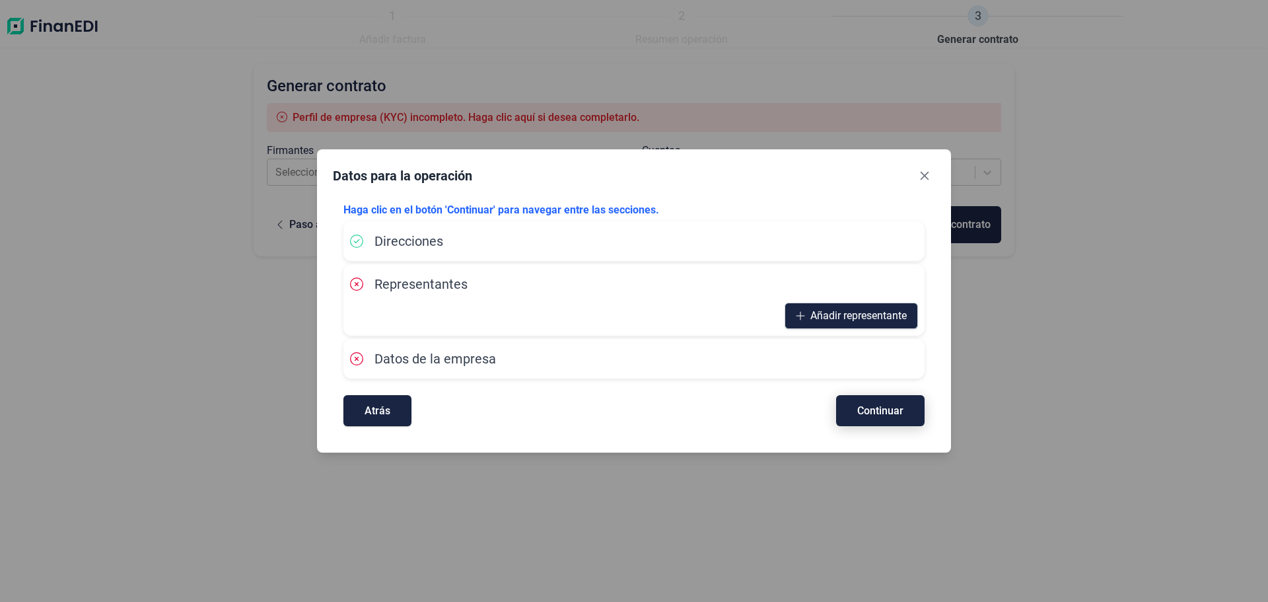
click at [855, 410] on button "Continuar" at bounding box center [880, 410] width 88 height 31
click at [365, 408] on span "Atrás" at bounding box center [378, 411] width 26 height 10
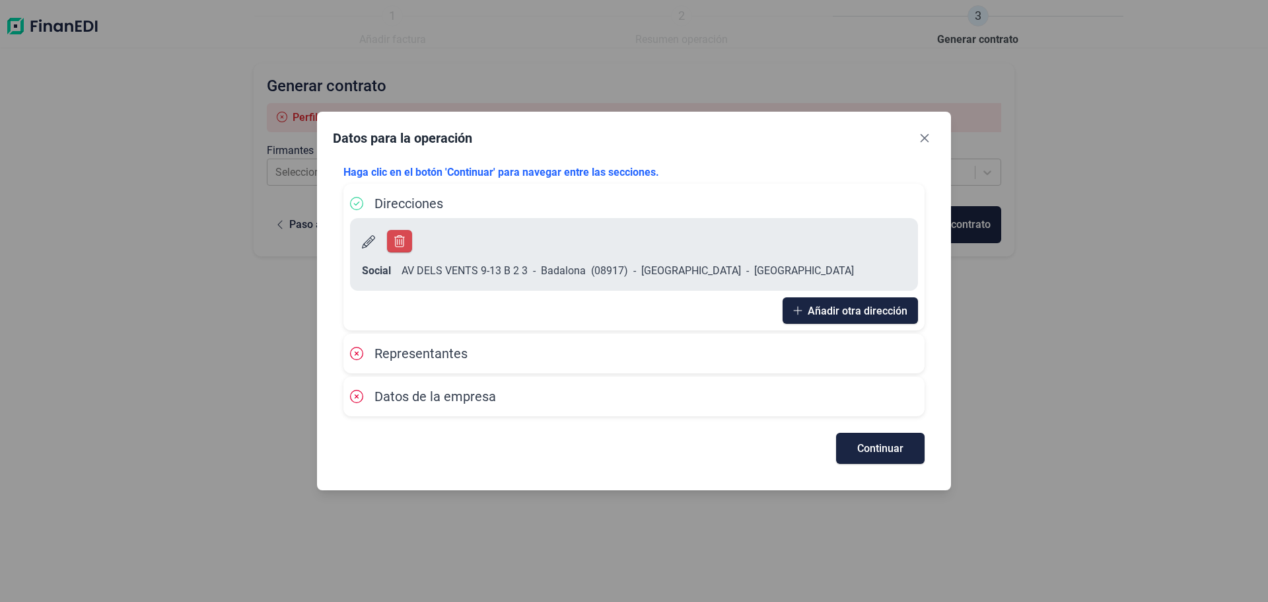
click at [866, 351] on div "Representantes" at bounding box center [634, 353] width 568 height 26
click at [401, 345] on span "Representantes" at bounding box center [420, 353] width 93 height 16
click at [871, 433] on button "Continuar" at bounding box center [880, 448] width 88 height 31
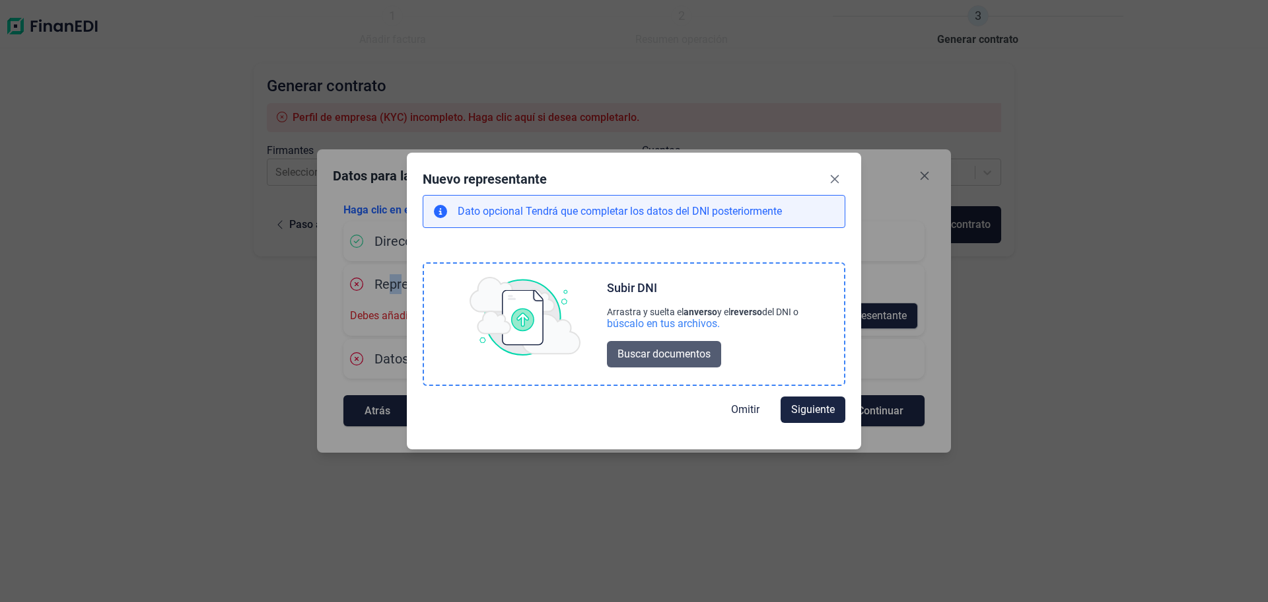
drag, startPoint x: 666, startPoint y: 351, endPoint x: 695, endPoint y: 351, distance: 29.1
click at [695, 351] on span "Buscar documentos" at bounding box center [664, 354] width 93 height 16
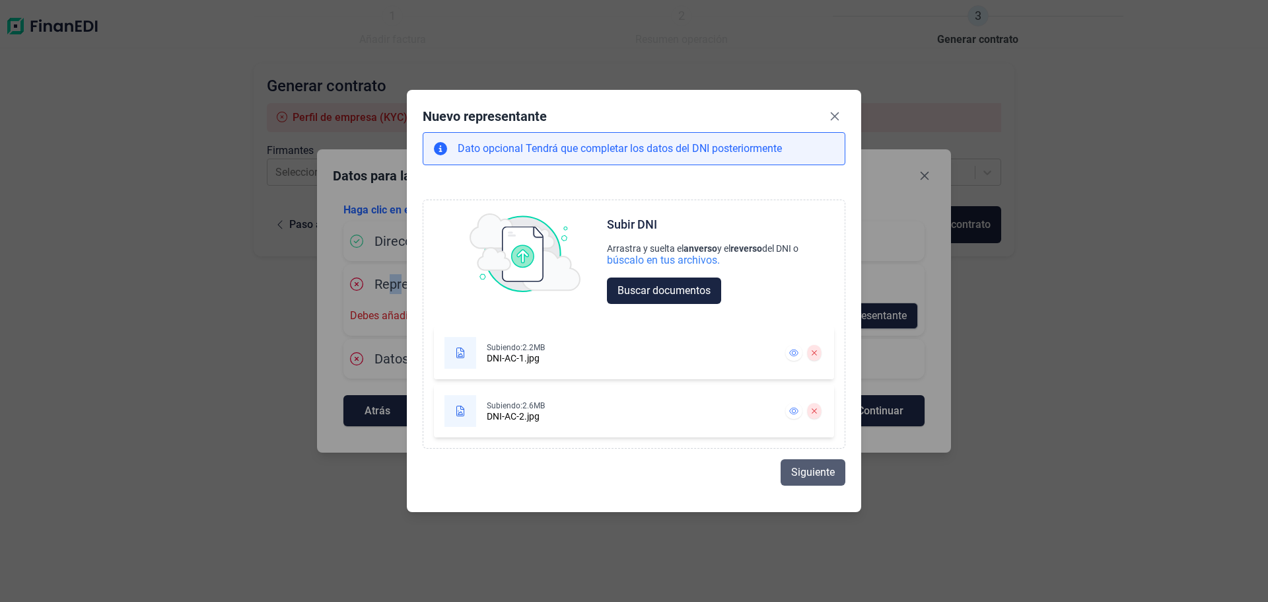
click at [810, 470] on span "Siguiente" at bounding box center [813, 472] width 44 height 16
select select "ES"
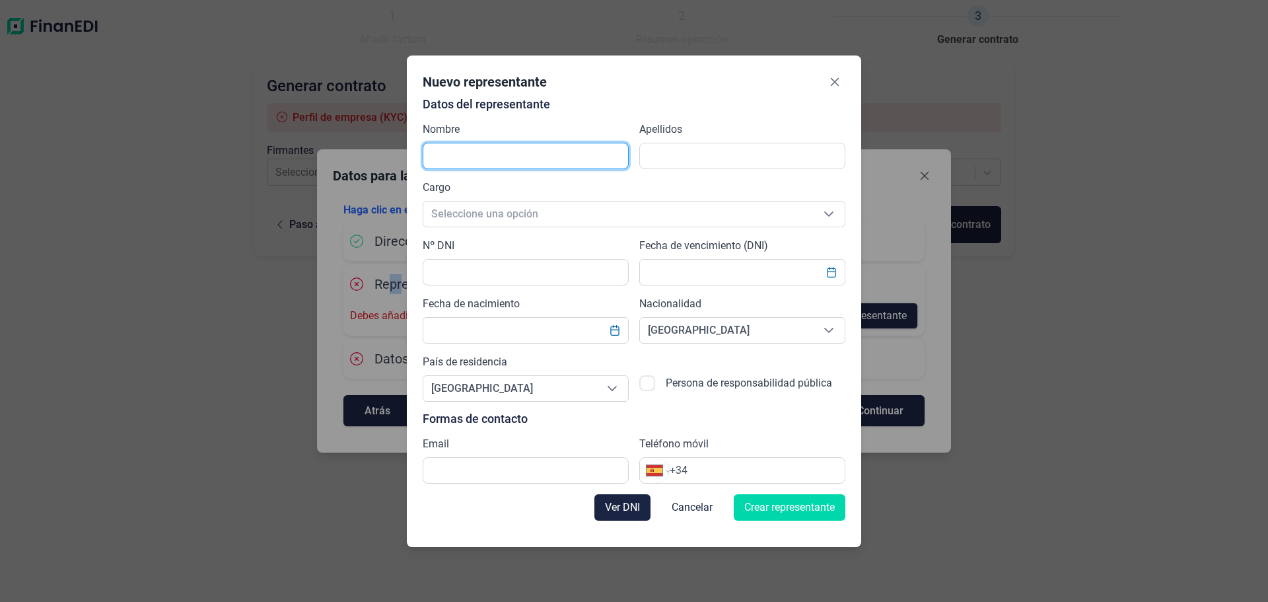
click at [456, 149] on input "text" at bounding box center [526, 156] width 206 height 26
type input "j"
type input "JUAN ALBERTO"
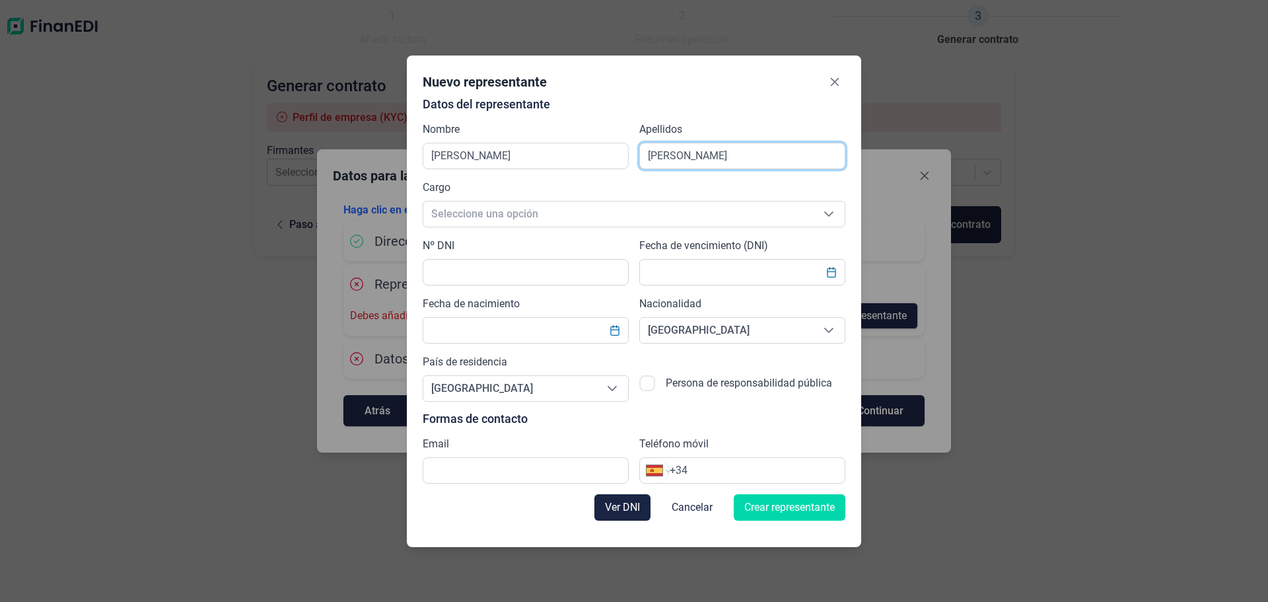
type input "CORTES COROMINAS"
click at [627, 212] on span "Seleccione una opción" at bounding box center [618, 213] width 390 height 25
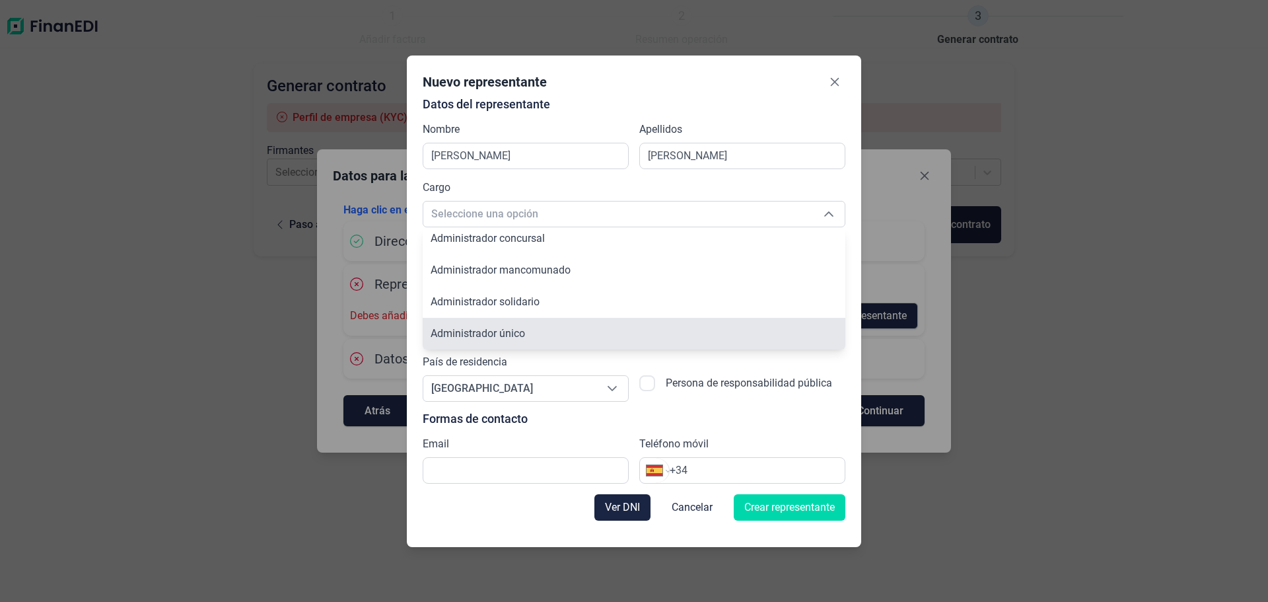
click at [540, 336] on li "Administrador único" at bounding box center [634, 334] width 423 height 32
type input "Administrador único"
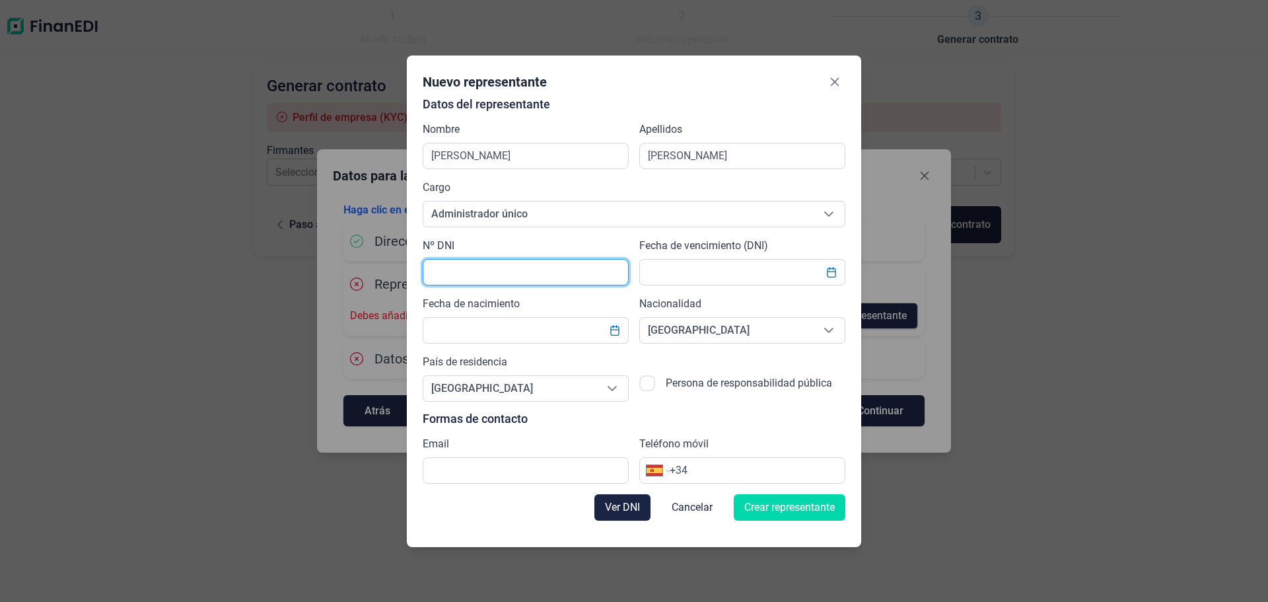
click at [456, 269] on input "text" at bounding box center [526, 272] width 206 height 26
paste input "38134952D"
type input "38134952D"
click at [741, 272] on input "text" at bounding box center [742, 272] width 206 height 26
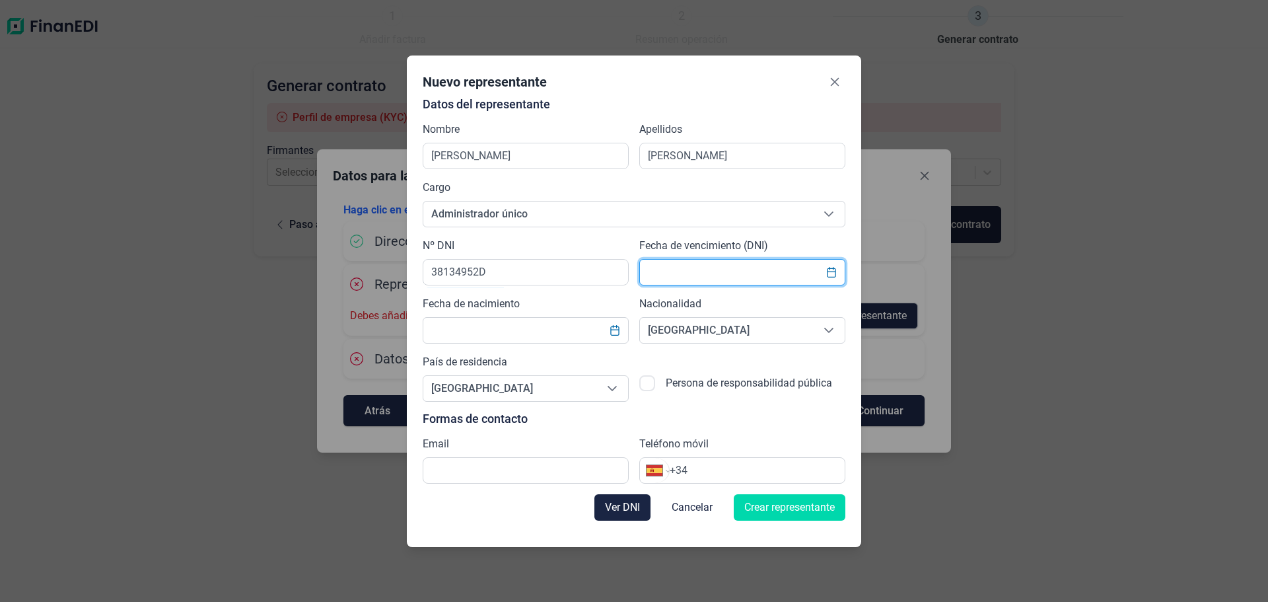
type input "2"
type input "23/10/2027"
click at [549, 325] on input "text" at bounding box center [526, 330] width 206 height 26
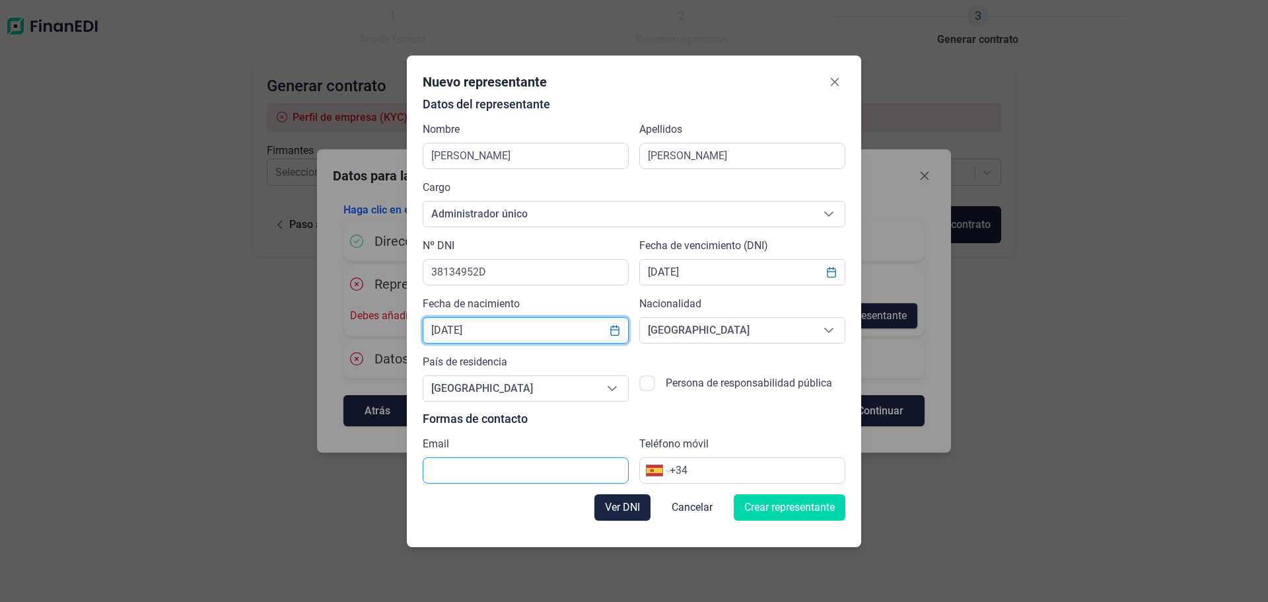
type input "31/12/1973"
click at [530, 465] on input "text" at bounding box center [526, 470] width 206 height 26
type input "M"
type input "m.jofre@corquimia.com"
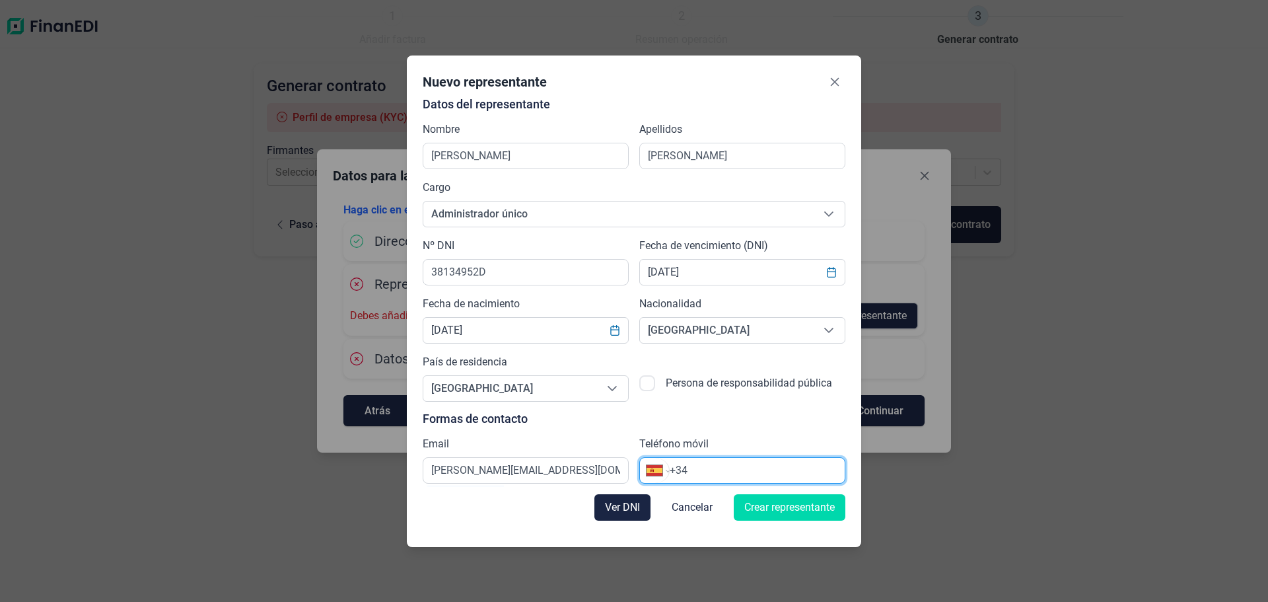
click at [742, 465] on input "+34" at bounding box center [757, 470] width 175 height 16
type input "+34 934 70 65 88"
click at [804, 505] on span "Crear representante" at bounding box center [789, 507] width 90 height 16
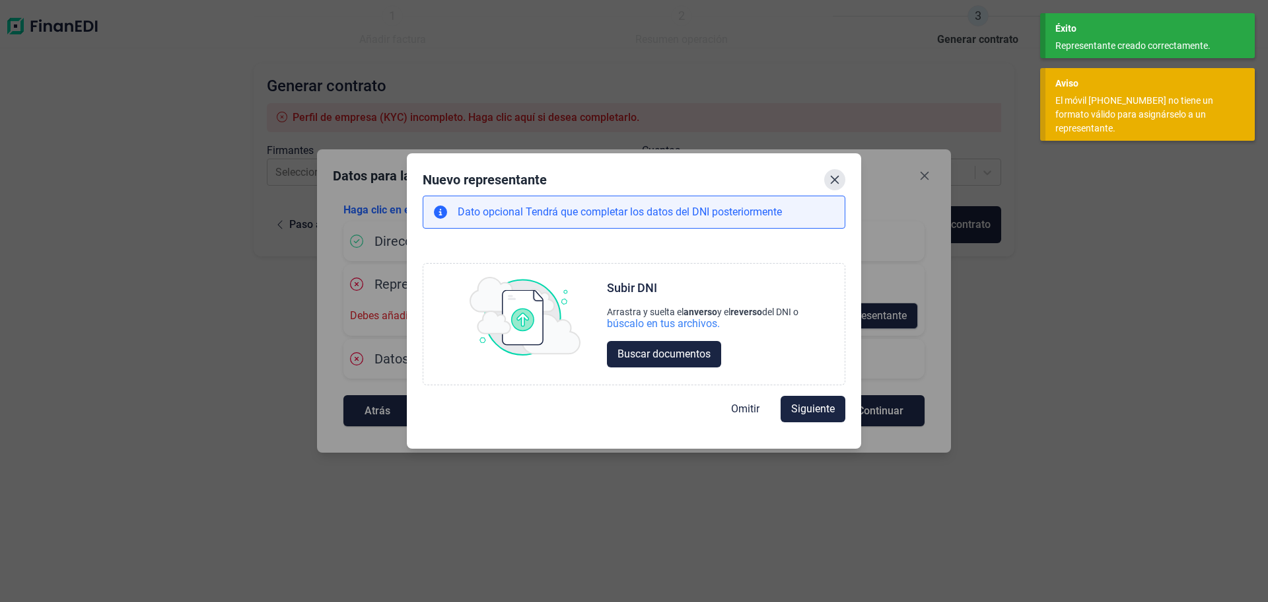
click at [831, 178] on icon "Close" at bounding box center [835, 179] width 11 height 11
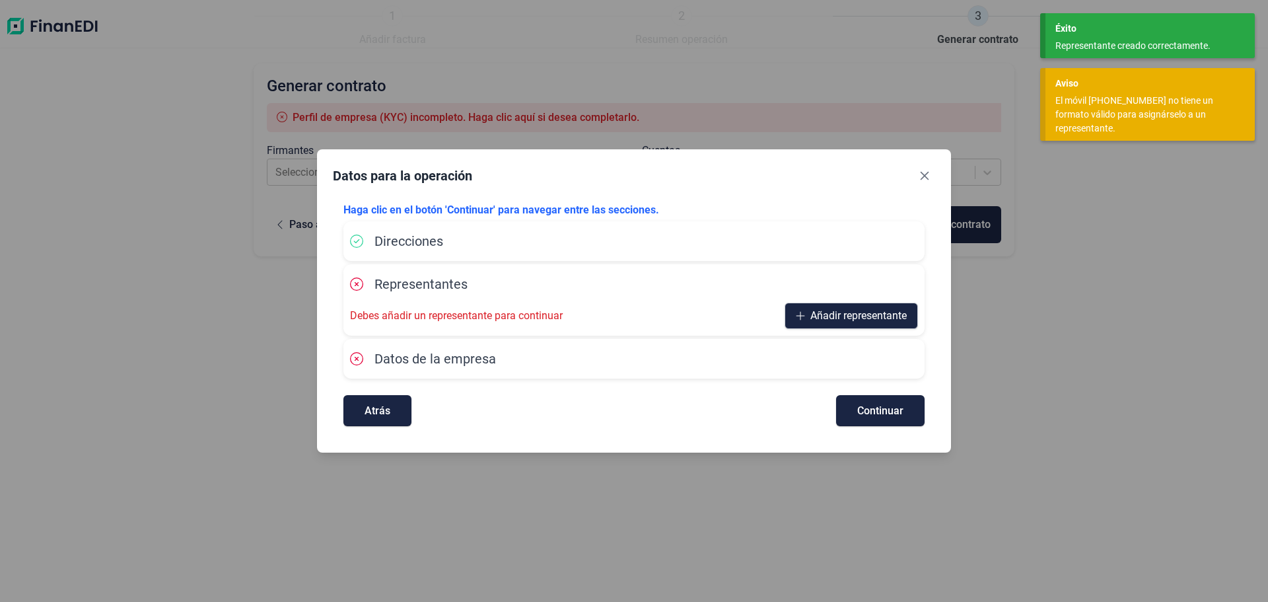
click at [555, 306] on div "Debes añadir un representante para continuar Añadir representante" at bounding box center [634, 315] width 568 height 26
click at [818, 316] on span "Añadir representante" at bounding box center [858, 316] width 96 height 16
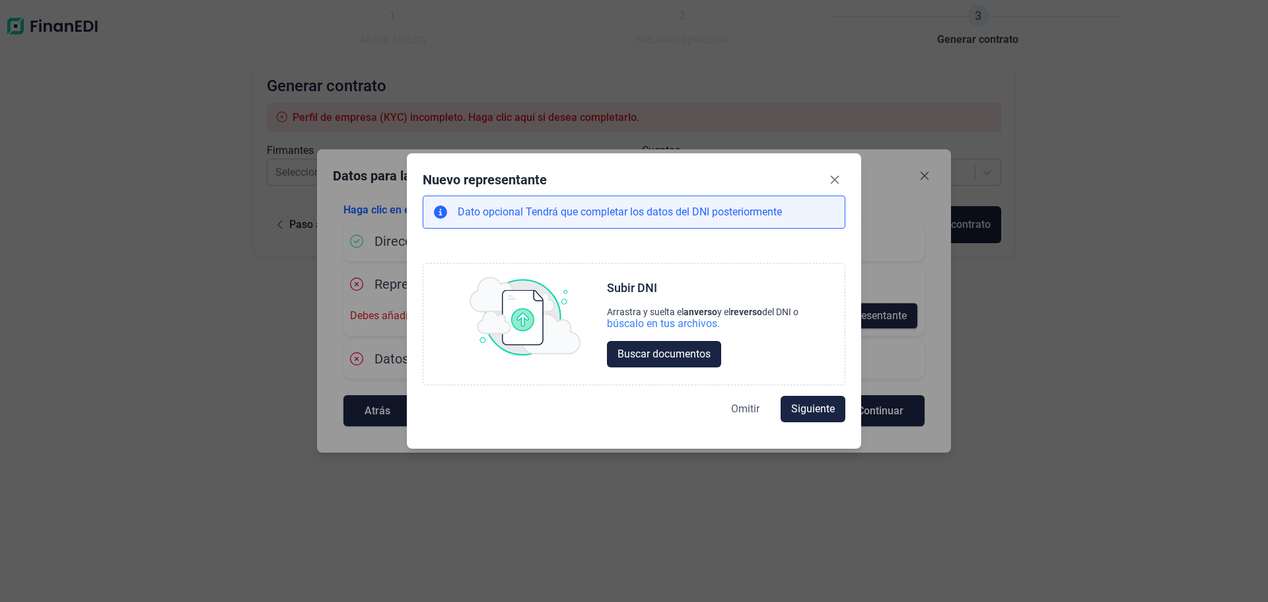
click at [733, 410] on span "Omitir" at bounding box center [745, 409] width 28 height 16
select select "ES"
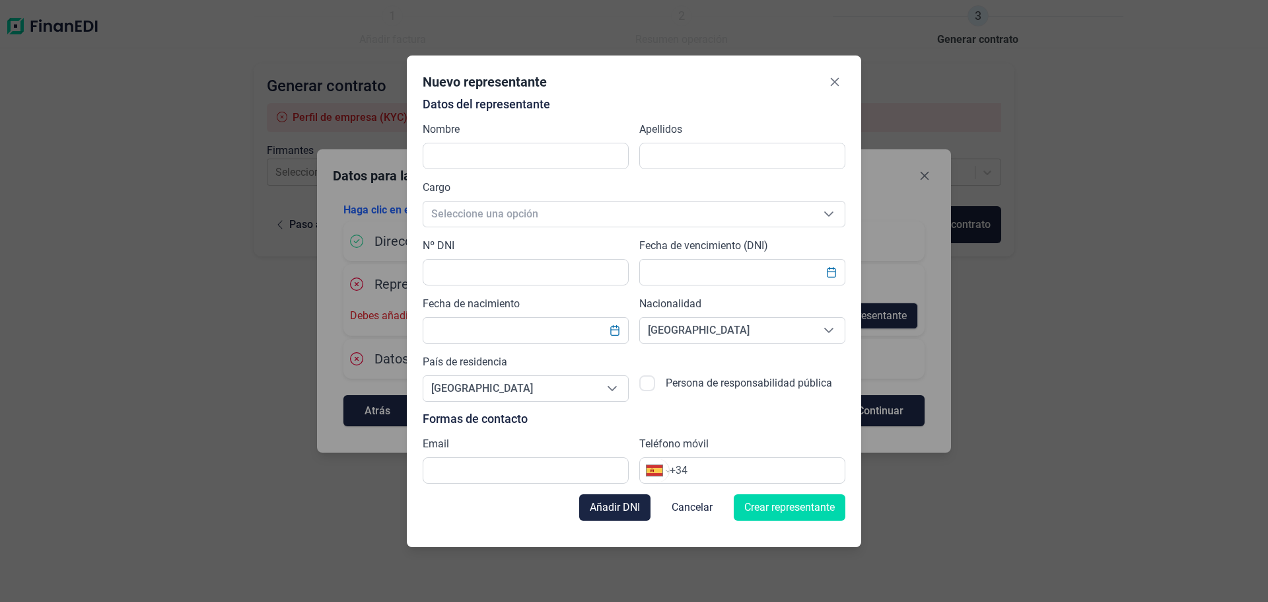
click at [736, 407] on div "Datos del representante Nombre Apellidos Cargo Seleccione una opción Seleccione…" at bounding box center [634, 291] width 423 height 386
click at [834, 81] on icon "Close" at bounding box center [835, 81] width 9 height 9
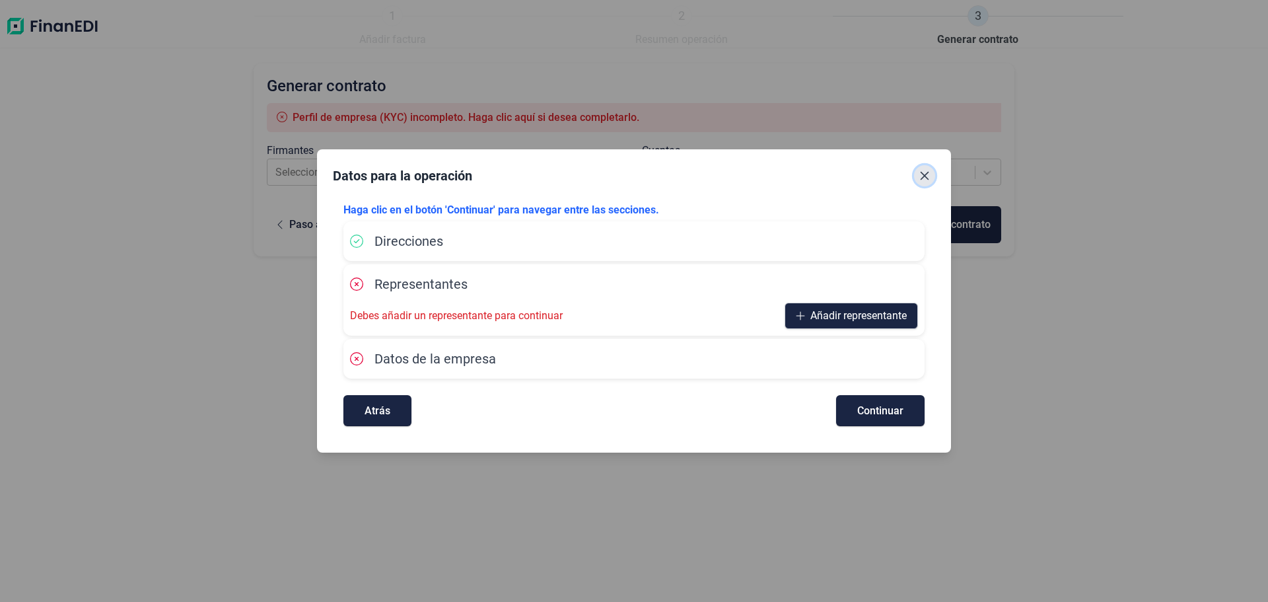
click at [923, 178] on icon "Close" at bounding box center [925, 176] width 9 height 9
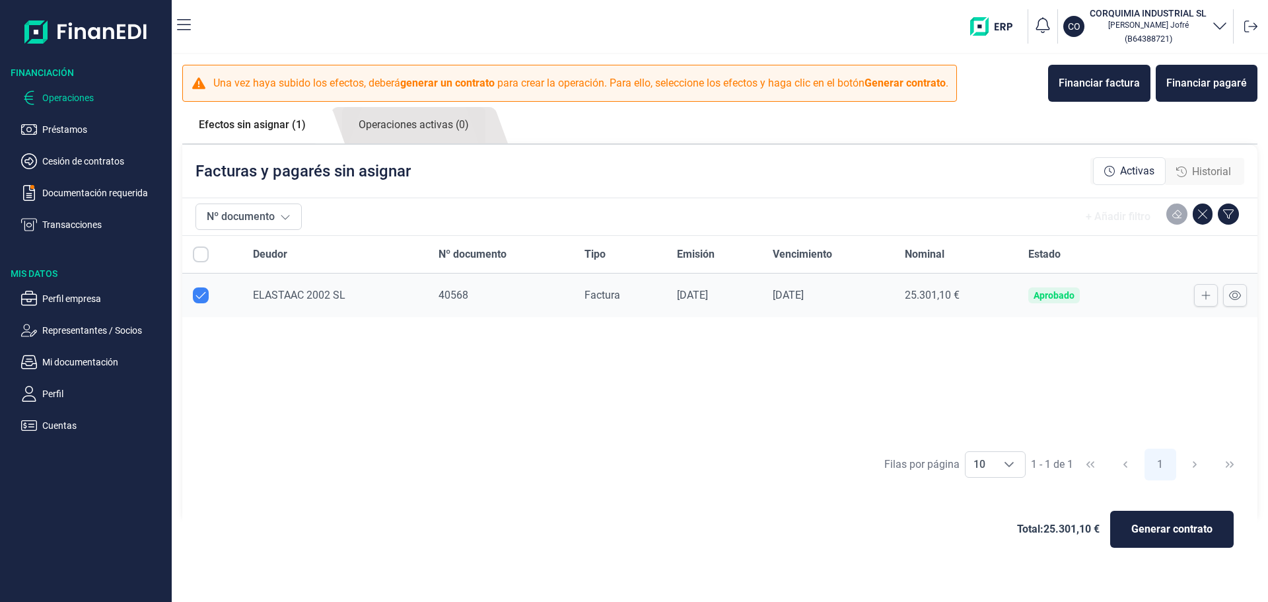
checkbox input "true"
click at [1201, 527] on span "Generar contrato" at bounding box center [1171, 529] width 81 height 16
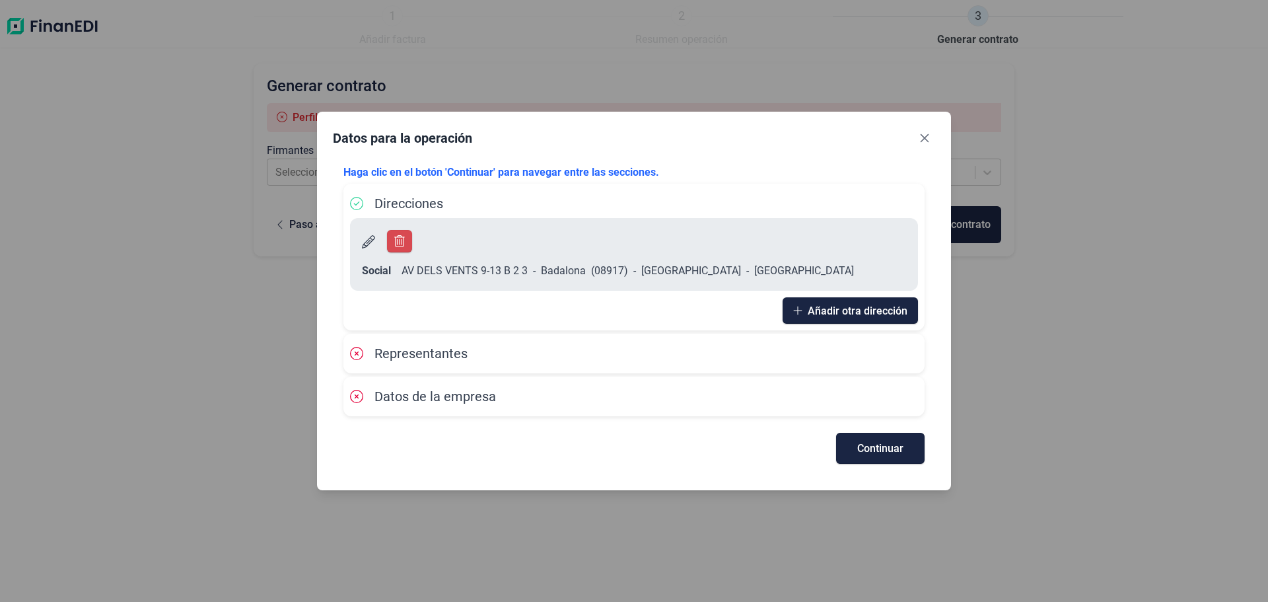
click at [634, 345] on div "Representantes" at bounding box center [634, 353] width 568 height 20
click at [393, 345] on span "Representantes" at bounding box center [420, 353] width 93 height 16
click at [881, 443] on span "Continuar" at bounding box center [880, 448] width 46 height 10
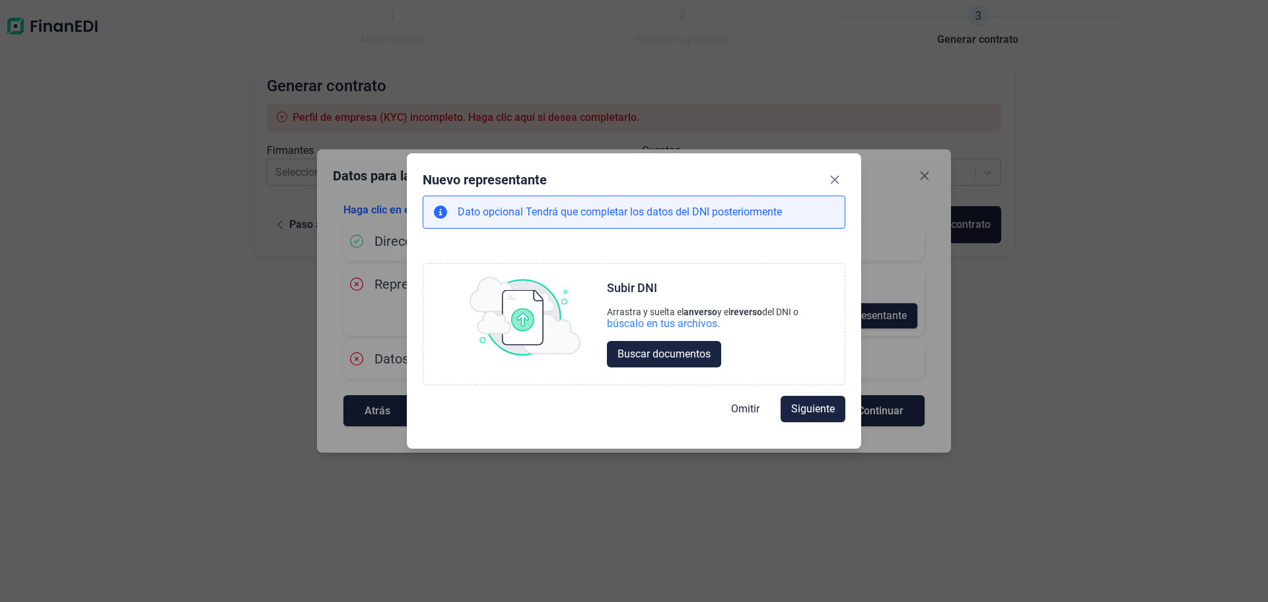
click at [645, 216] on p "Dato opcional Tendrá que completar los datos del DNI posteriormente" at bounding box center [620, 212] width 324 height 16
click at [775, 208] on p "Dato opcional Tendrá que completar los datos del DNI posteriormente" at bounding box center [620, 212] width 324 height 16
click at [831, 174] on icon "Close" at bounding box center [835, 179] width 11 height 11
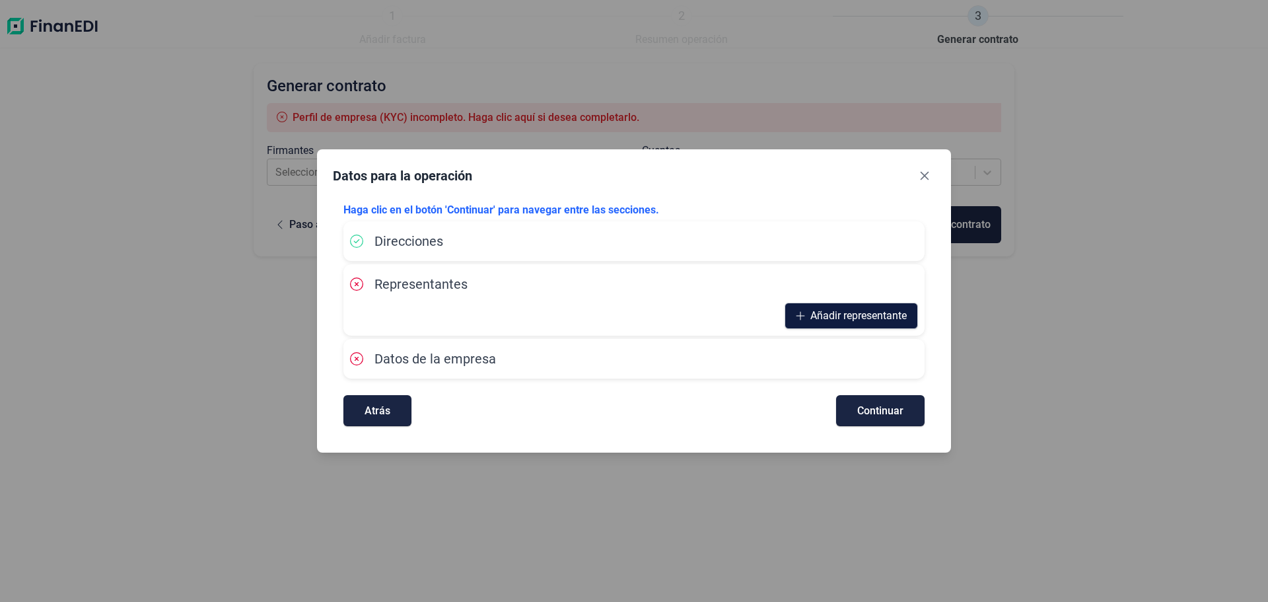
click at [866, 309] on span "Añadir representante" at bounding box center [858, 316] width 96 height 16
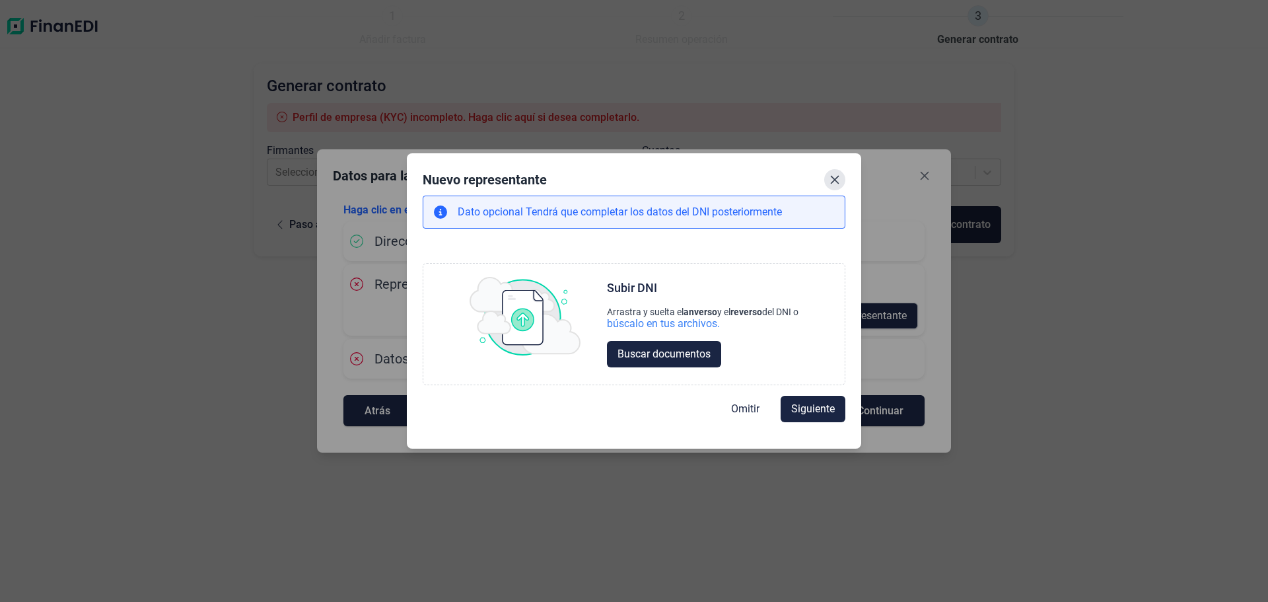
click at [838, 180] on icon "Close" at bounding box center [835, 179] width 11 height 11
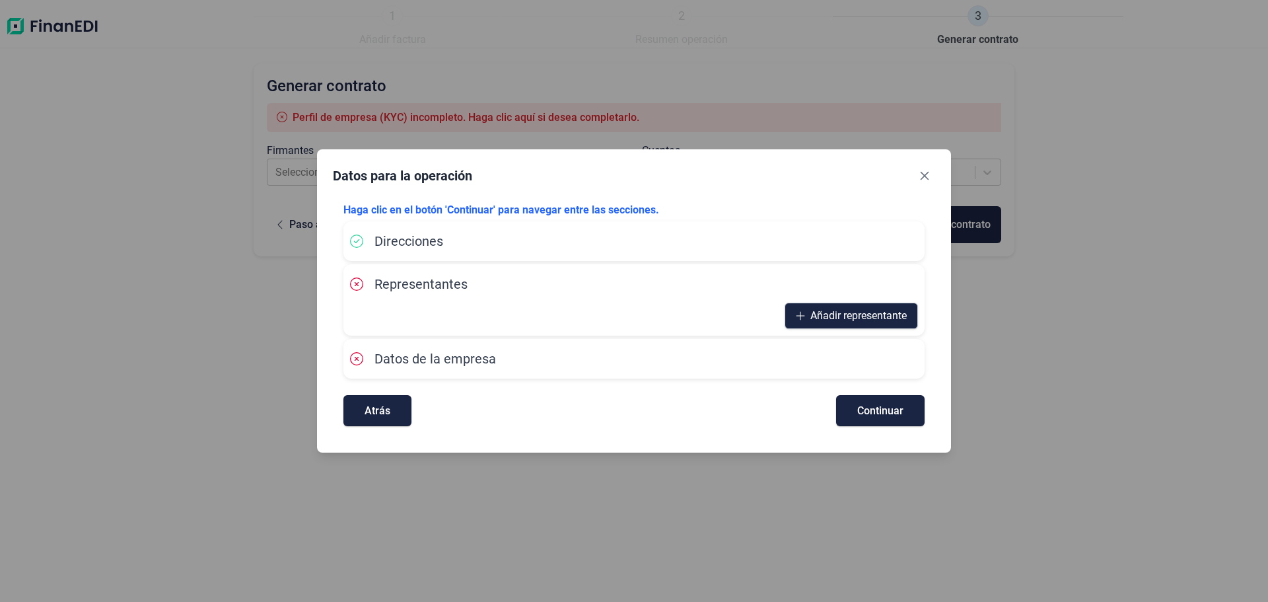
drag, startPoint x: 378, startPoint y: 117, endPoint x: 970, endPoint y: 73, distance: 593.4
click at [492, 76] on div "Datos para la operación Haga clic en el botón 'Continuar' para navegar entre la…" at bounding box center [634, 301] width 1268 height 602
click at [919, 174] on button "Close" at bounding box center [924, 175] width 21 height 21
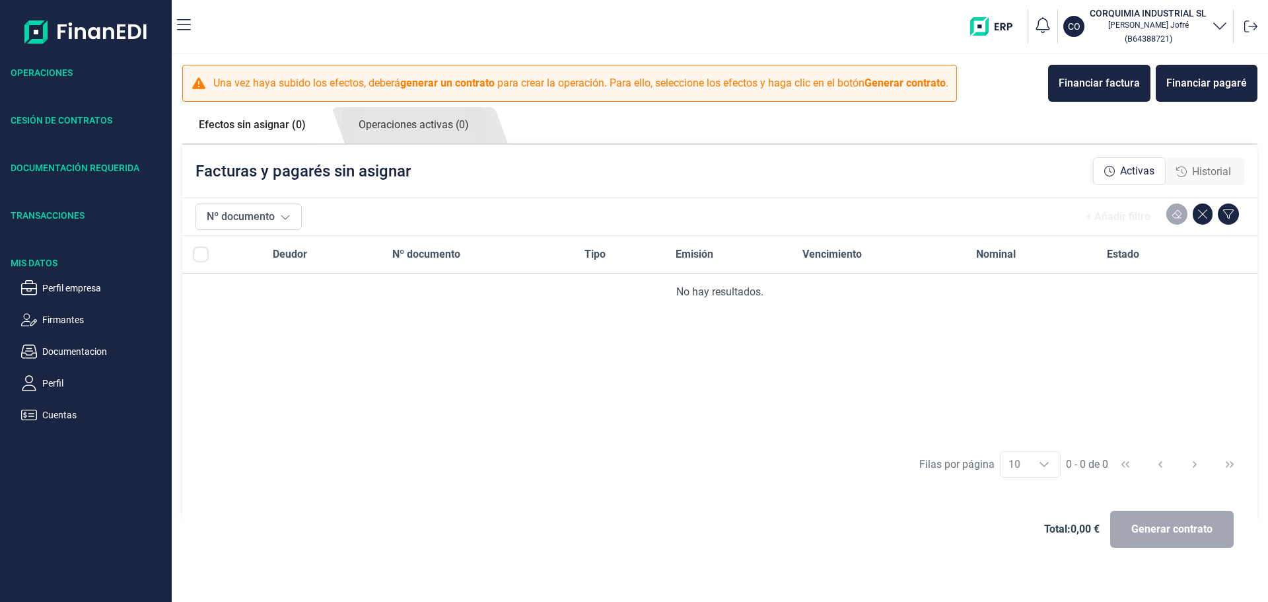
checkbox input "true"
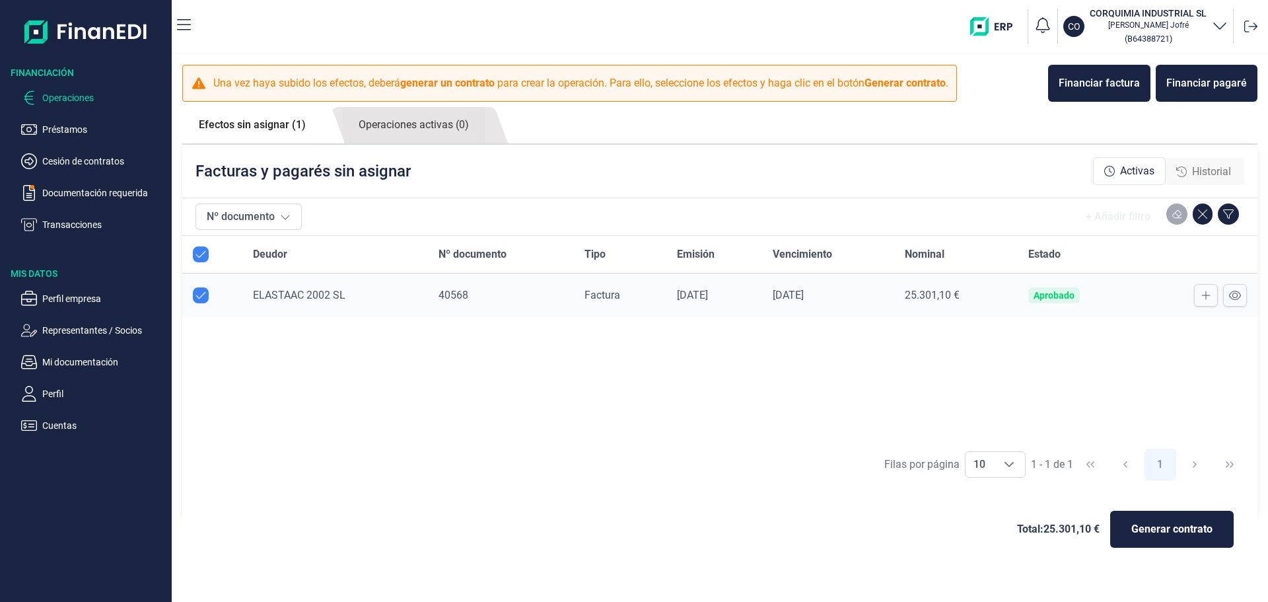
click at [1145, 22] on p "Marta Jofré" at bounding box center [1148, 25] width 117 height 11
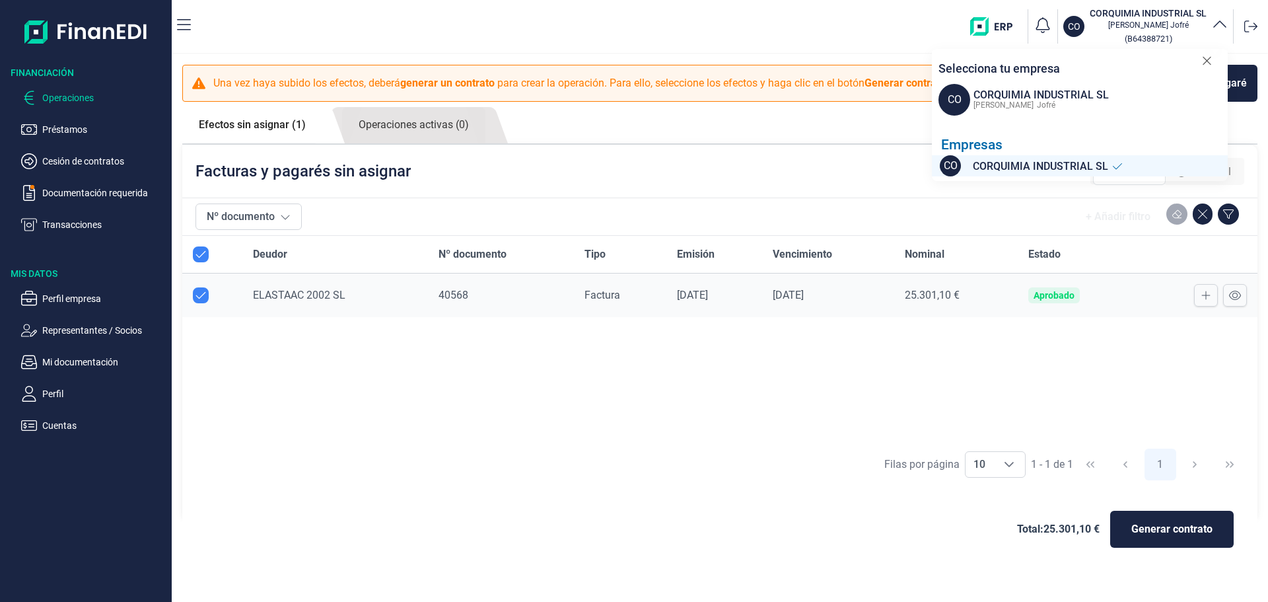
click at [1036, 91] on div "CORQUIMIA INDUSTRIAL SL" at bounding box center [1040, 95] width 135 height 16
click at [1038, 120] on div "CO CORQUIMIA INDUSTRIAL SL Marta Jofré Empresas CO CORQUIMIA INDUSTRIAL SL" at bounding box center [1080, 130] width 296 height 92
click at [1016, 165] on span "CORQUIMIA INDUSTRIAL SL" at bounding box center [1040, 167] width 135 height 17
click at [1108, 164] on div at bounding box center [1115, 166] width 15 height 18
click at [666, 516] on div "Total: 25.301,10 € Generar contrato" at bounding box center [720, 528] width 1054 height 63
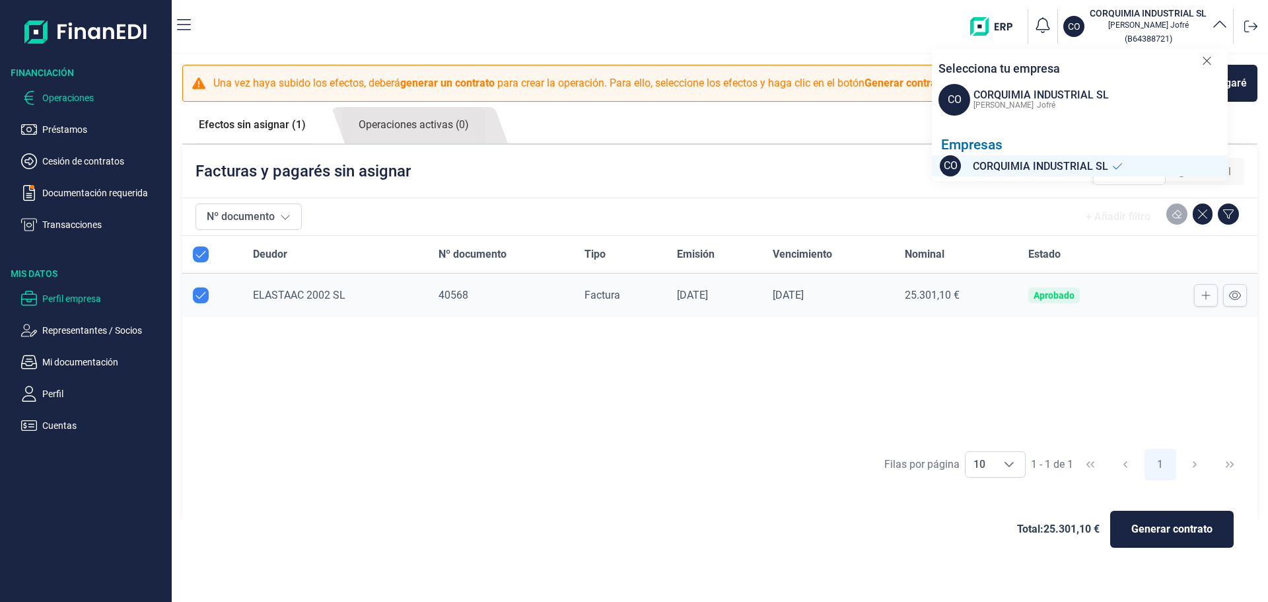
click at [84, 304] on p "Perfil empresa" at bounding box center [104, 299] width 124 height 16
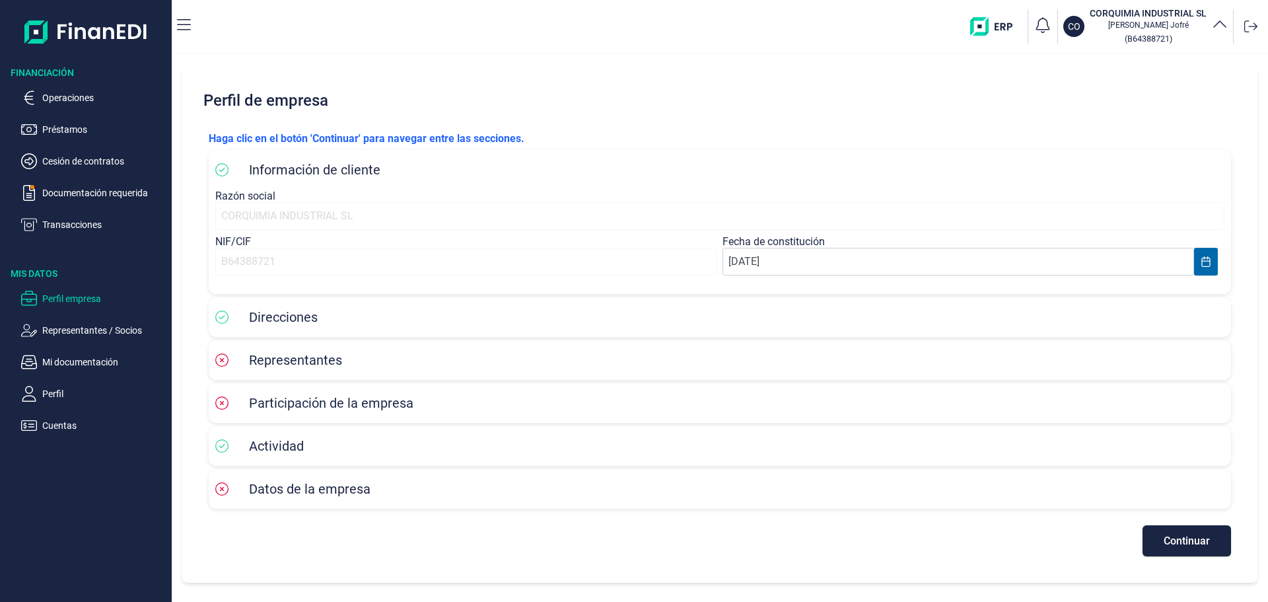
click at [325, 361] on span "Representantes" at bounding box center [295, 360] width 93 height 16
click at [326, 361] on span "Representantes" at bounding box center [295, 360] width 93 height 16
click at [408, 547] on div "Continuar" at bounding box center [720, 534] width 1022 height 44
click at [1203, 531] on button "Continuar" at bounding box center [1187, 540] width 88 height 31
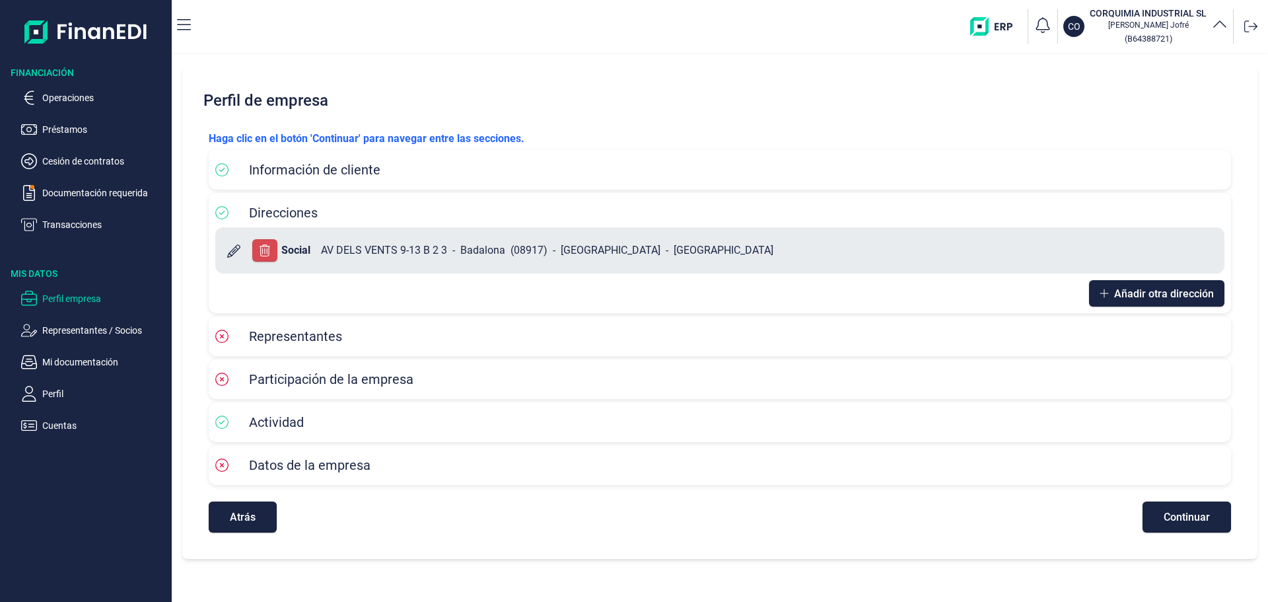
click at [488, 452] on div "Datos de la empresa" at bounding box center [719, 465] width 1009 height 26
click at [331, 334] on span "Representantes" at bounding box center [295, 336] width 93 height 16
click at [1183, 513] on span "Continuar" at bounding box center [1187, 517] width 46 height 10
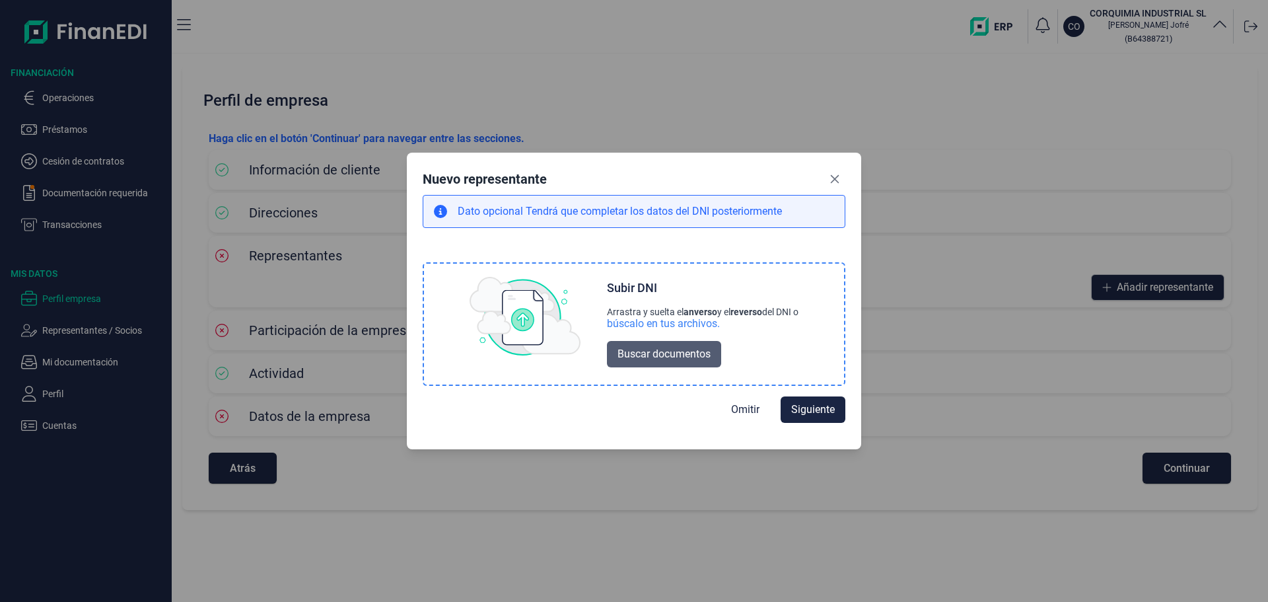
click at [677, 348] on span "Buscar documentos" at bounding box center [664, 354] width 93 height 16
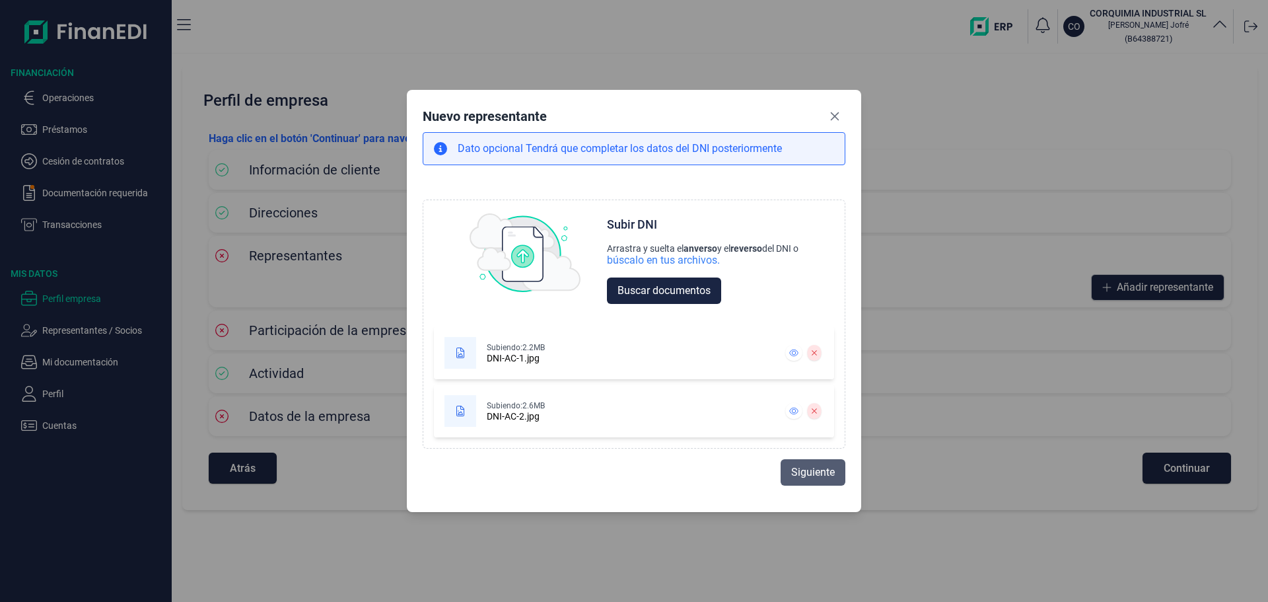
click at [804, 476] on span "Siguiente" at bounding box center [813, 472] width 44 height 16
select select "ES"
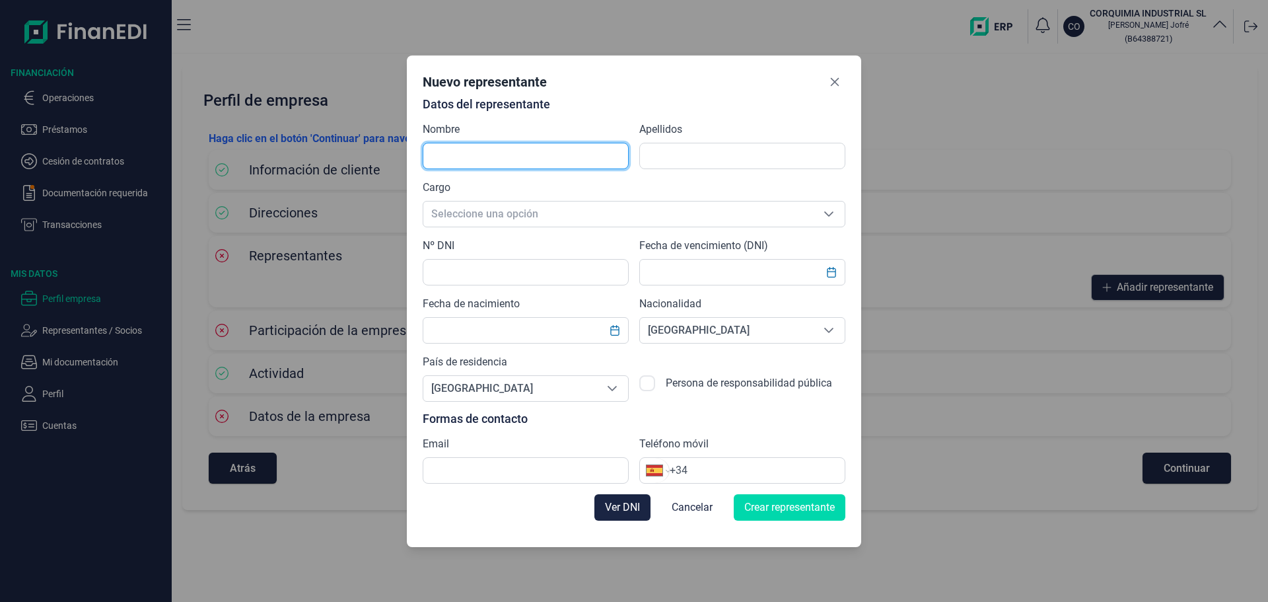
click at [490, 157] on input "text" at bounding box center [526, 156] width 206 height 26
type input "j"
type input "JUAN ALBERTO"
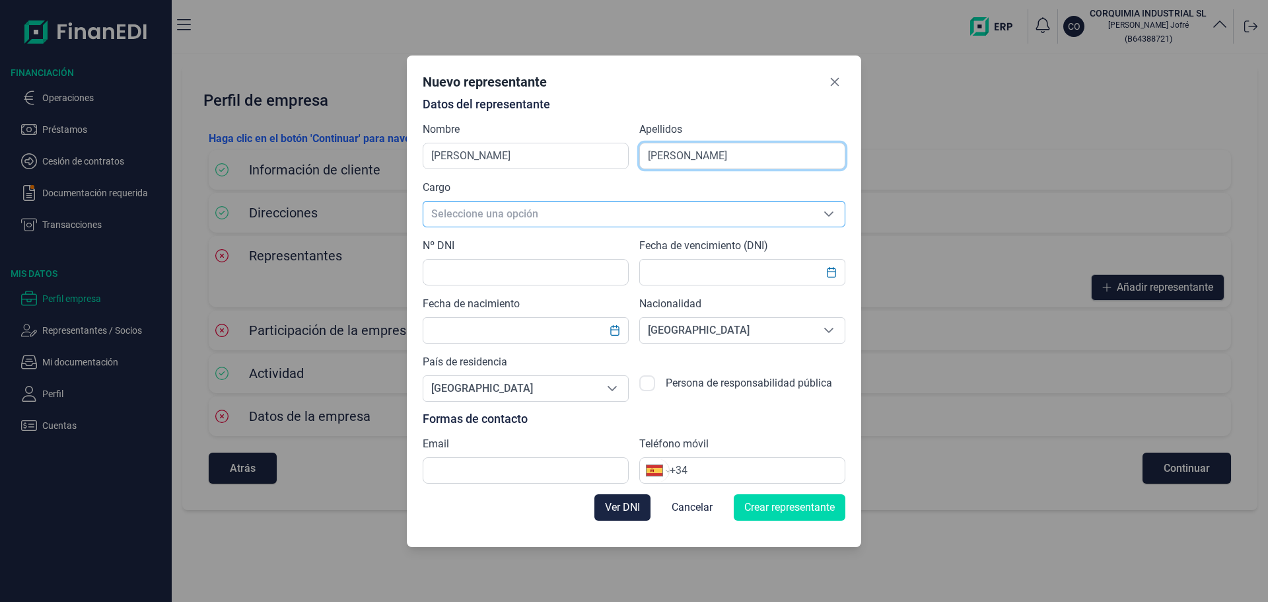
type input "CORTES COROMINAS"
drag, startPoint x: 432, startPoint y: 211, endPoint x: 441, endPoint y: 217, distance: 10.4
click at [433, 211] on span "Seleccione una opción" at bounding box center [618, 213] width 390 height 25
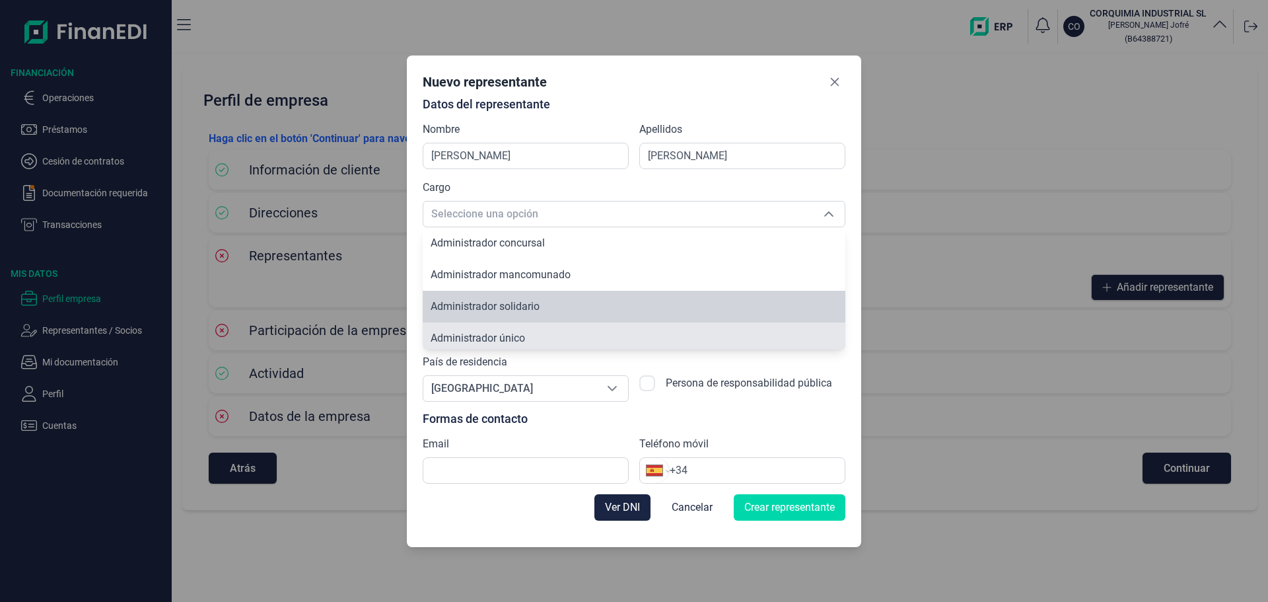
scroll to position [5, 0]
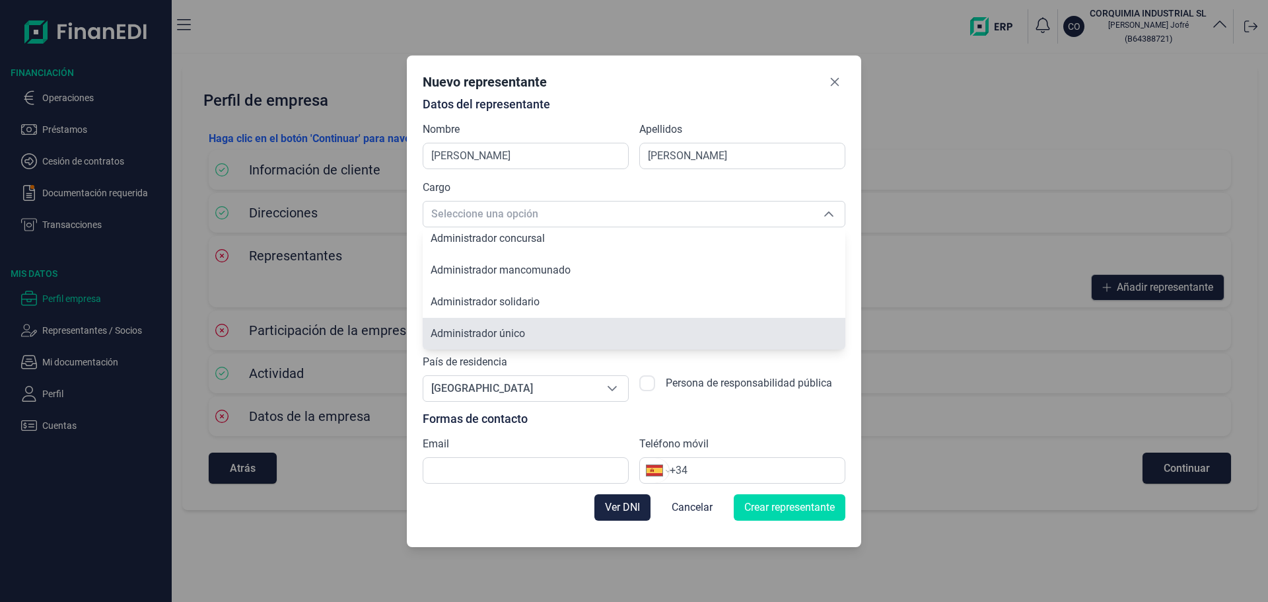
click at [507, 337] on span "Administrador único" at bounding box center [478, 333] width 94 height 13
type input "Administrador único"
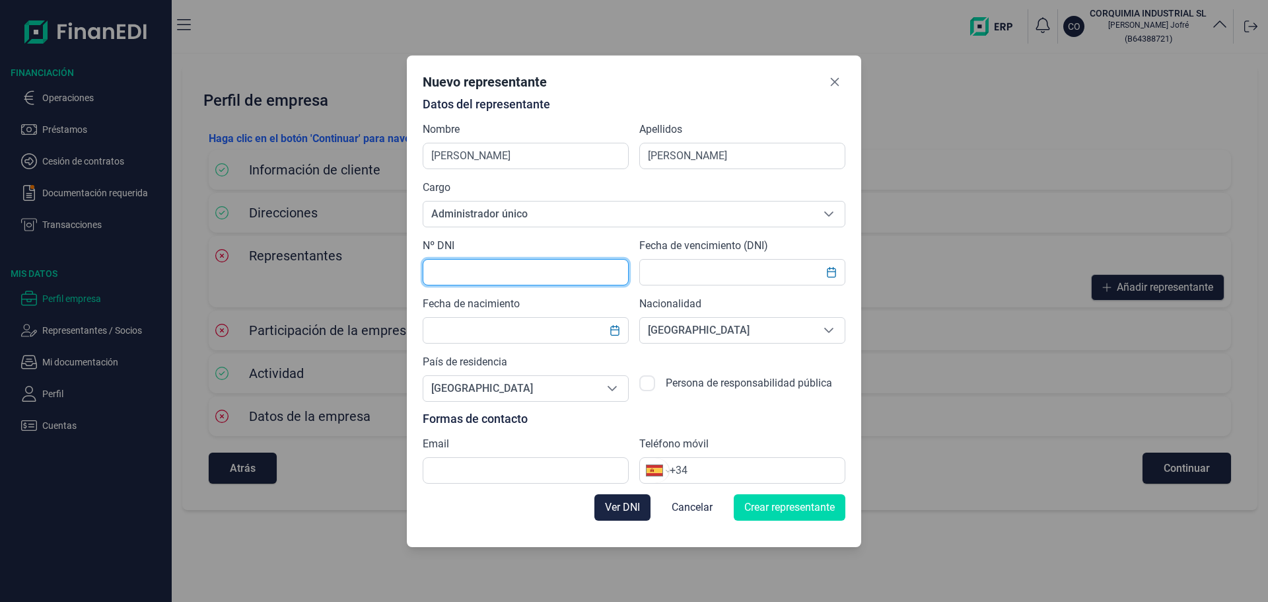
click at [510, 271] on input "text" at bounding box center [526, 272] width 206 height 26
paste input "38134952D"
type input "38134952D"
click at [653, 273] on input "text" at bounding box center [742, 272] width 206 height 26
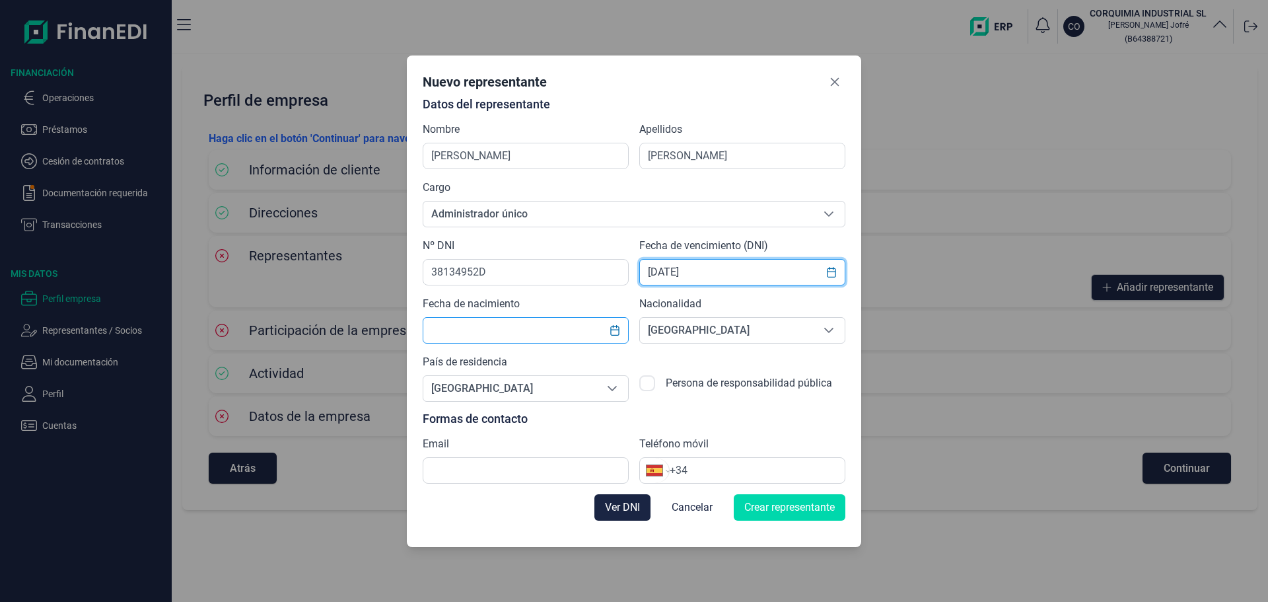
type input "23/10/2027"
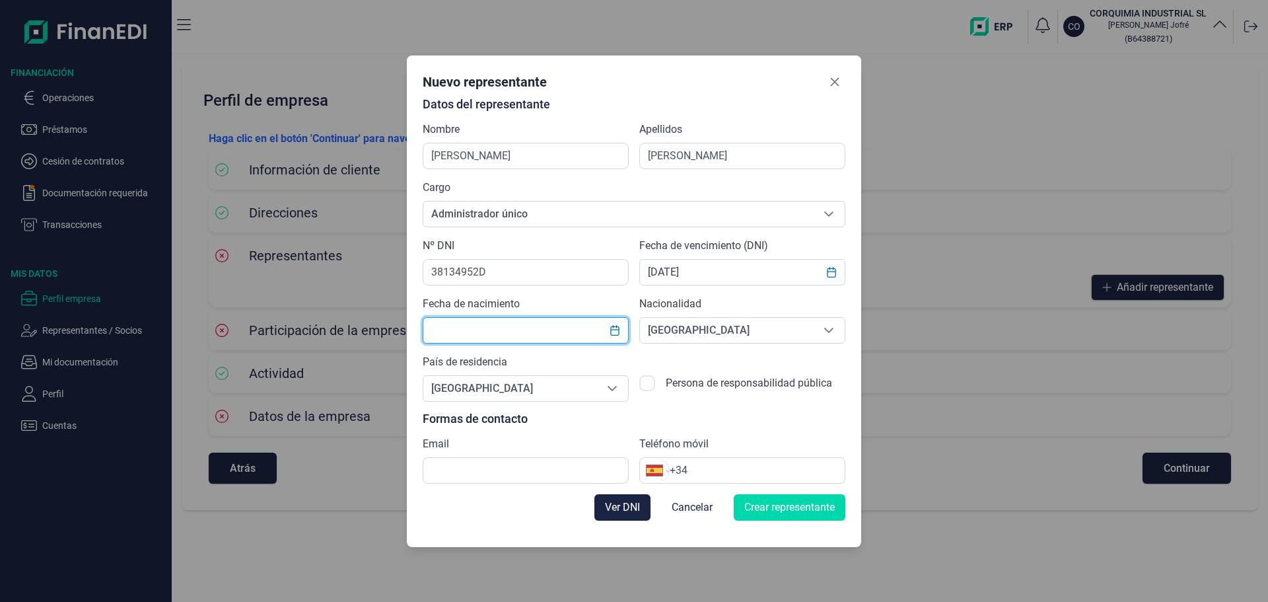
click at [561, 333] on input "text" at bounding box center [526, 330] width 206 height 26
type input "31/12/1973"
click at [466, 470] on input "text" at bounding box center [526, 470] width 206 height 26
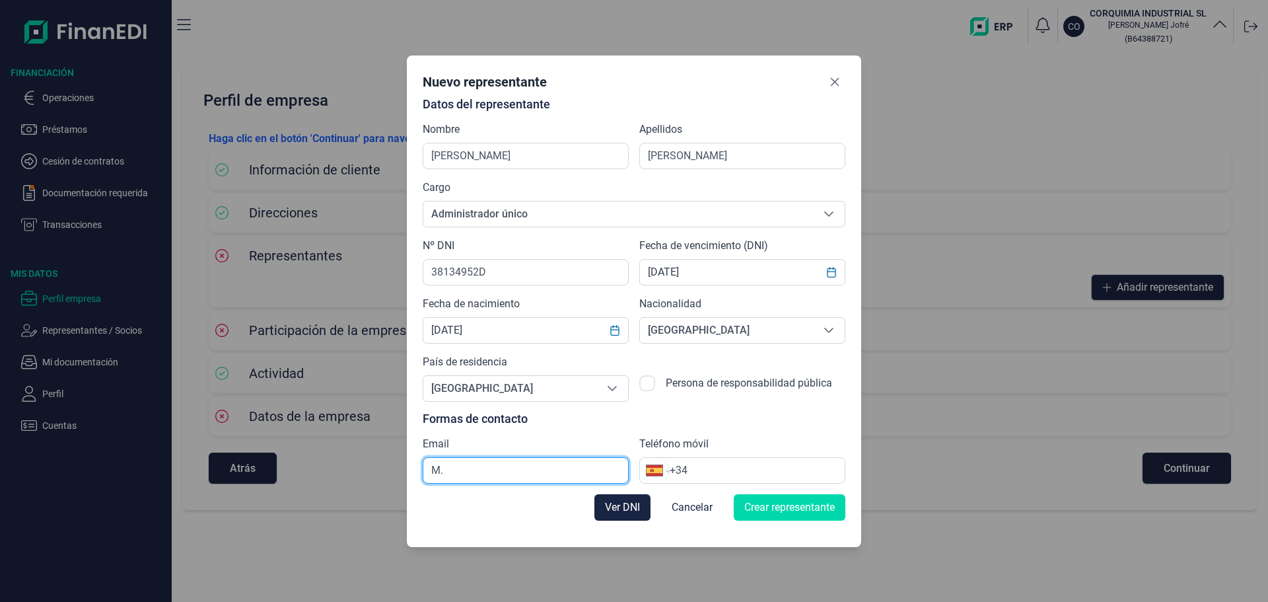
type input "M"
type input "m.jofre@corquimia.com"
click at [703, 464] on input "+34" at bounding box center [757, 470] width 175 height 16
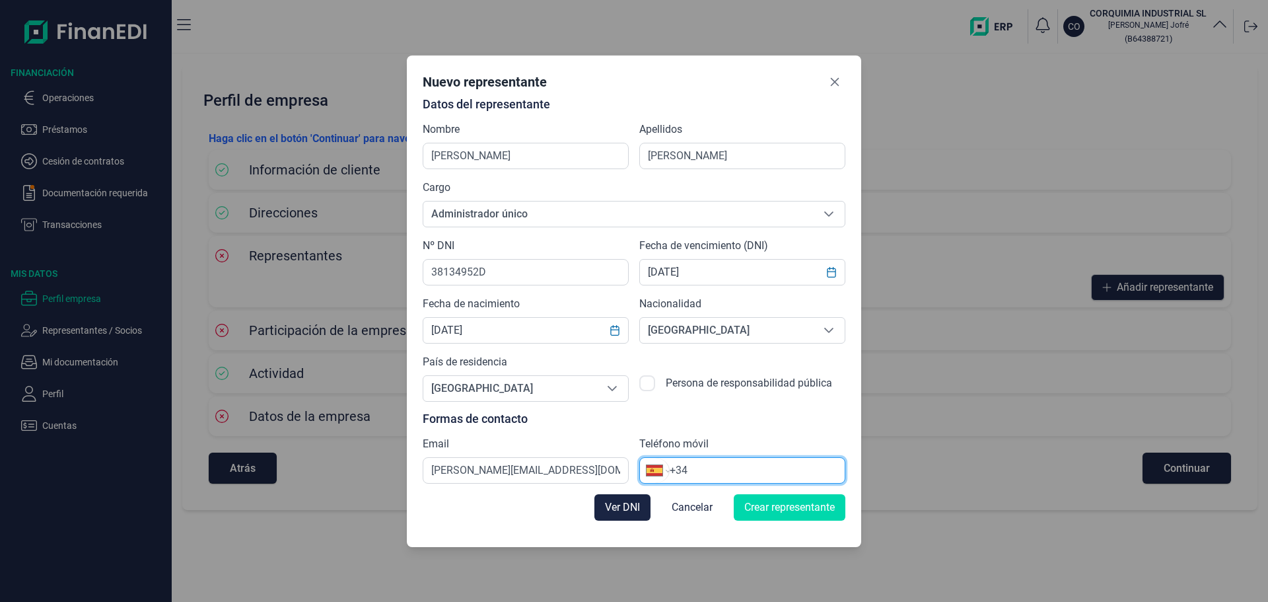
click at [700, 470] on input "+34" at bounding box center [757, 470] width 175 height 16
type input "+34 691 45 44 34"
click at [799, 503] on span "Crear representante" at bounding box center [789, 507] width 90 height 16
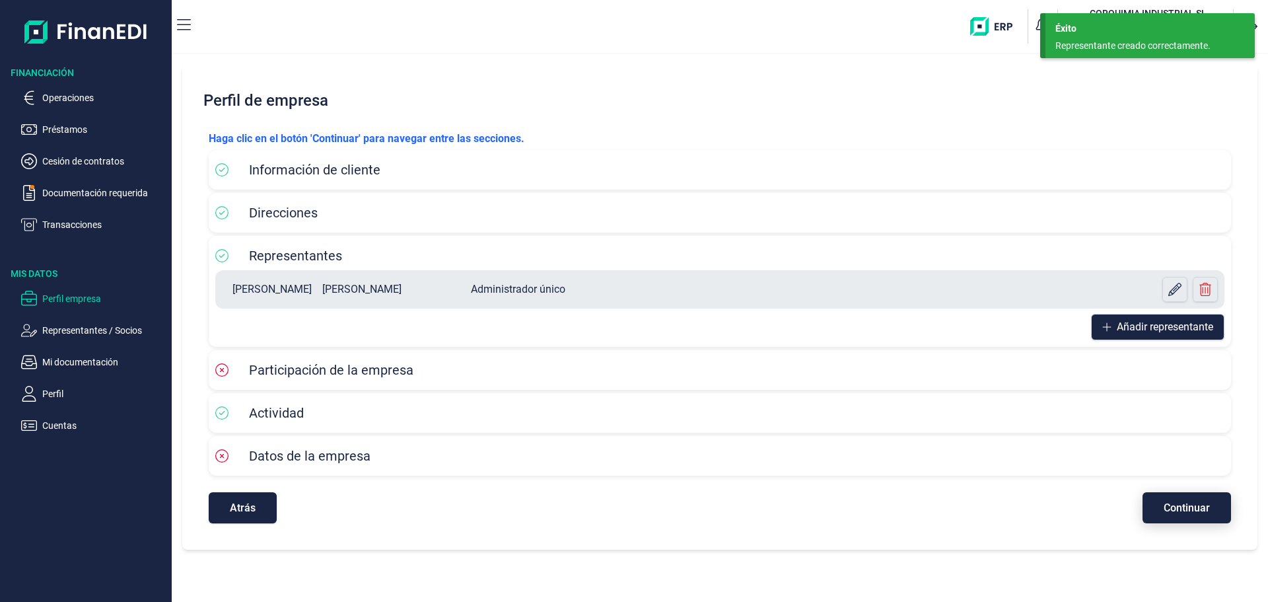
click at [1172, 504] on span "Continuar" at bounding box center [1187, 508] width 46 height 10
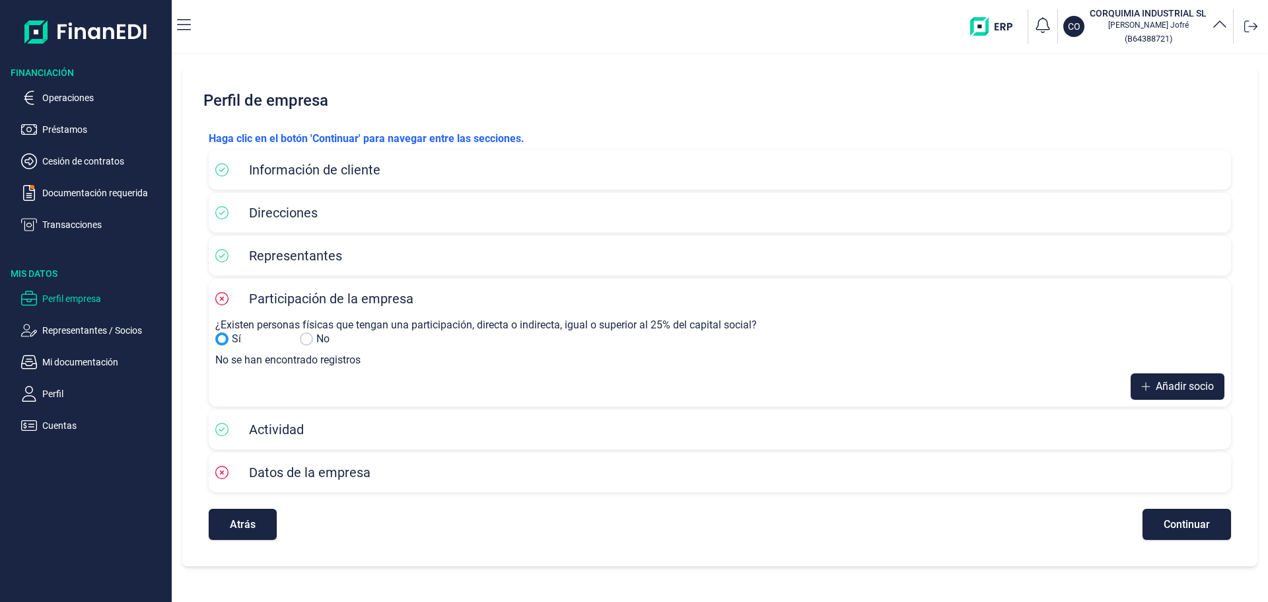
drag, startPoint x: 306, startPoint y: 336, endPoint x: 435, endPoint y: 374, distance: 135.0
click at [336, 356] on div "¿Existen personas físicas que tengan una participación, directa o indirecta, ig…" at bounding box center [719, 358] width 1009 height 81
drag, startPoint x: 305, startPoint y: 337, endPoint x: 325, endPoint y: 339, distance: 19.9
click at [325, 339] on div "No" at bounding box center [337, 339] width 74 height 16
click at [300, 339] on div at bounding box center [306, 338] width 13 height 13
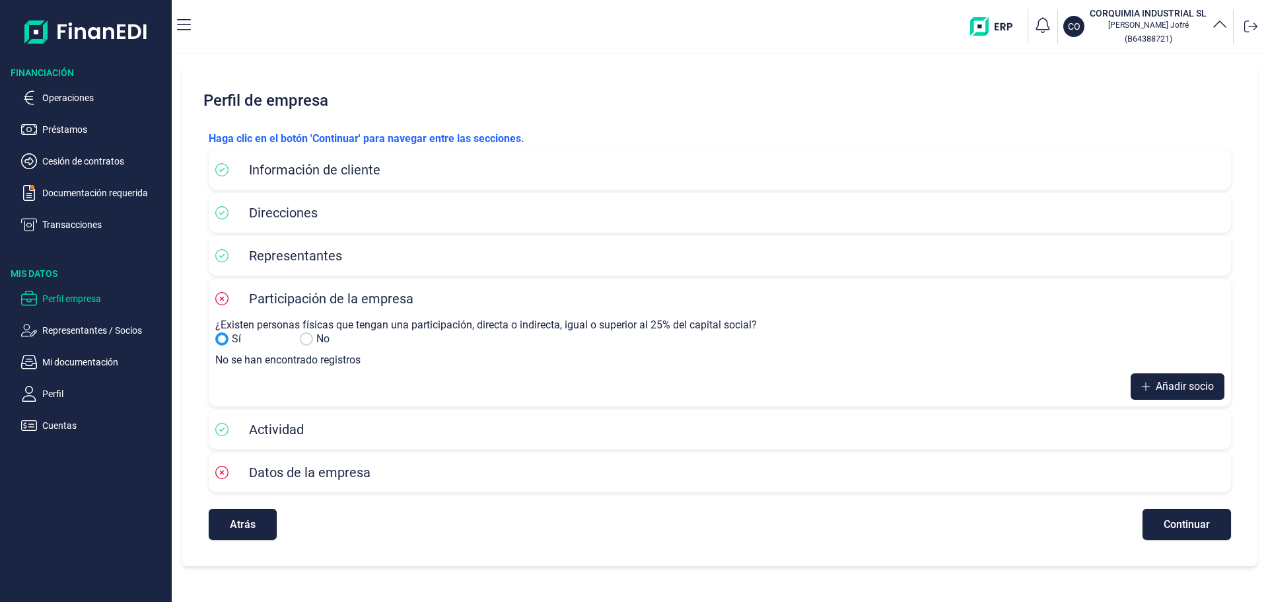
drag, startPoint x: 300, startPoint y: 339, endPoint x: 328, endPoint y: 336, distance: 27.9
click at [328, 336] on div "No" at bounding box center [337, 339] width 74 height 16
click at [1189, 521] on span "Continuar" at bounding box center [1187, 524] width 46 height 10
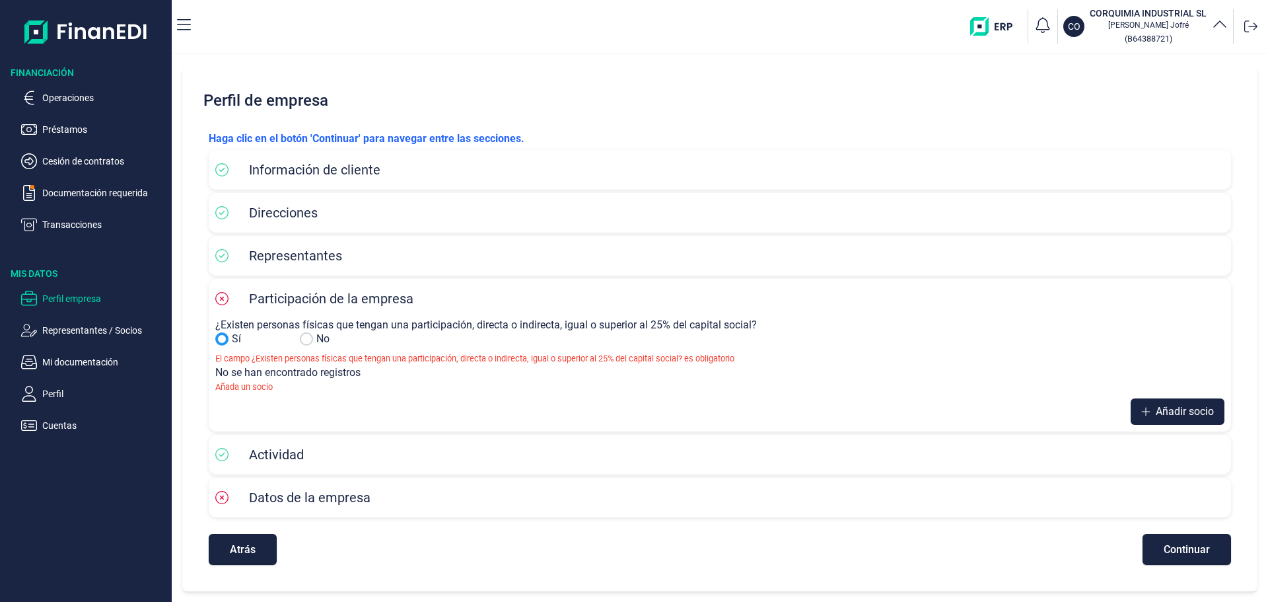
drag, startPoint x: 304, startPoint y: 333, endPoint x: 294, endPoint y: 345, distance: 15.5
click at [294, 344] on div "Sí No" at bounding box center [716, 339] width 1003 height 16
click at [310, 338] on input "Sí" at bounding box center [306, 338] width 13 height 13
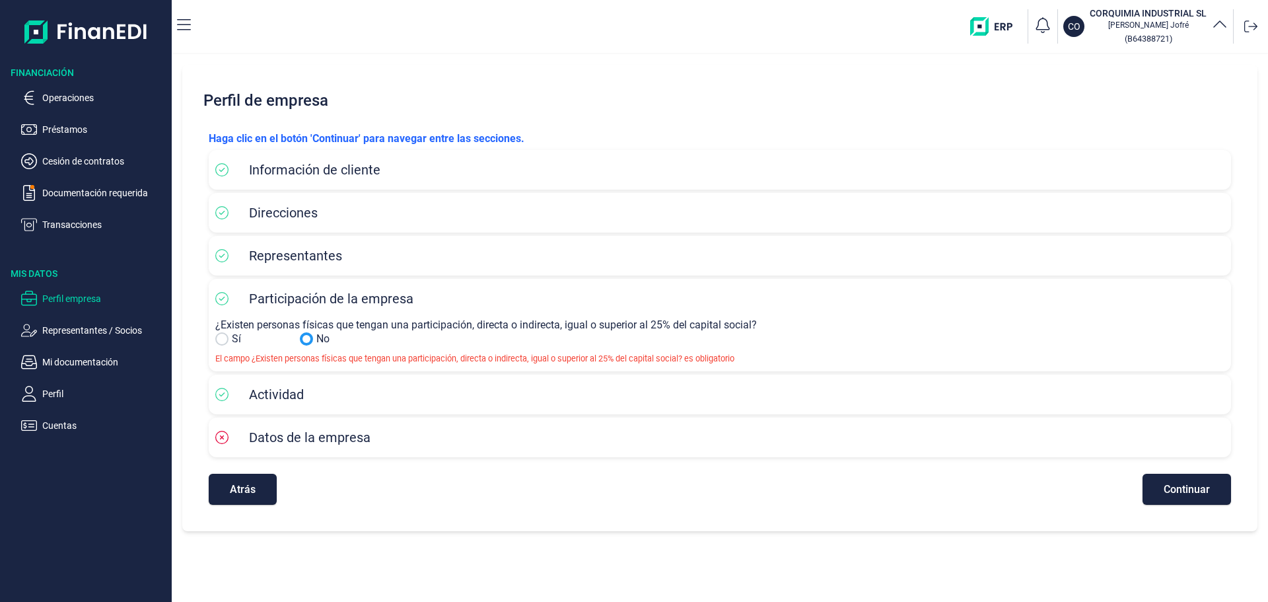
click at [310, 338] on input "Sí" at bounding box center [306, 338] width 13 height 13
click at [1166, 481] on button "Continuar" at bounding box center [1187, 489] width 88 height 31
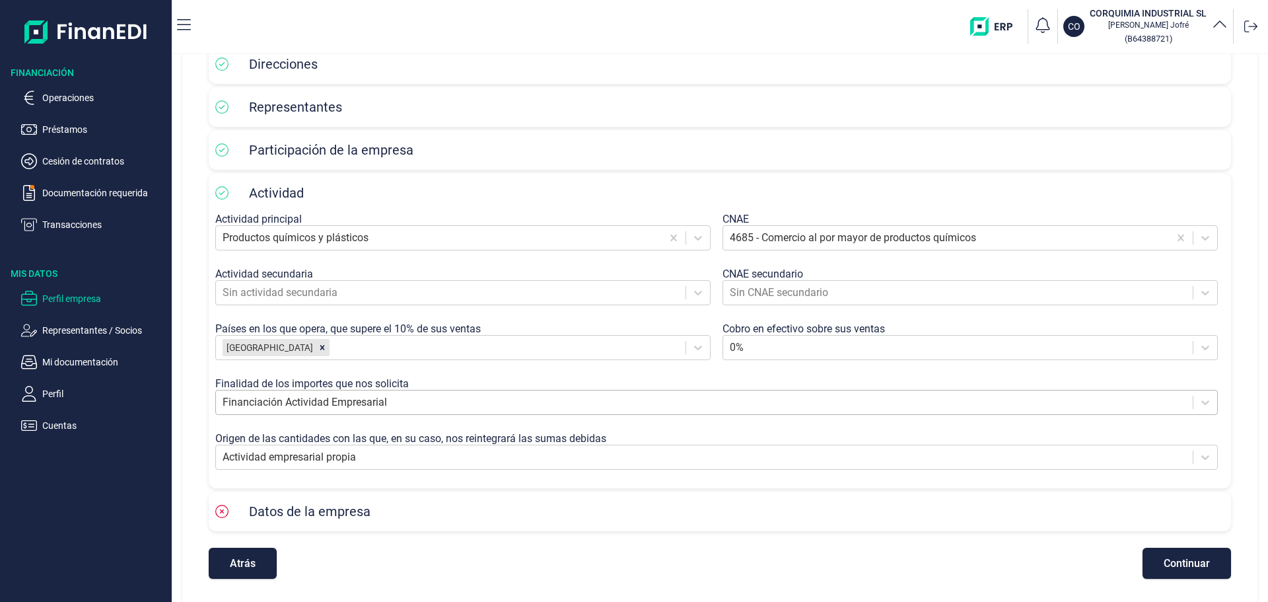
scroll to position [152, 0]
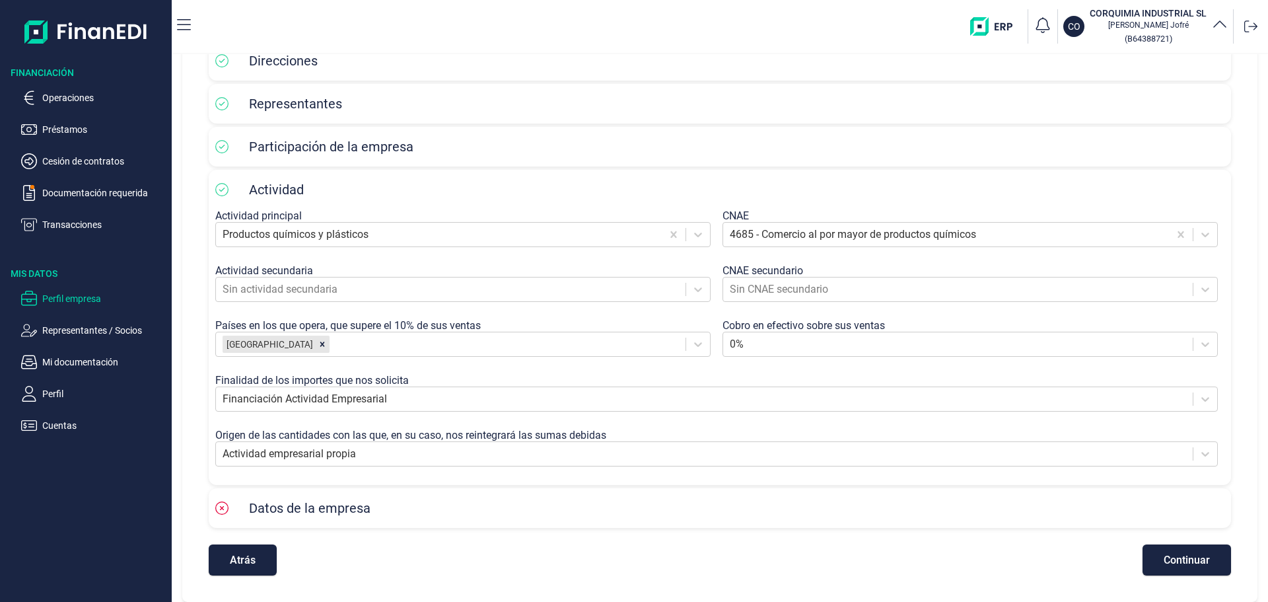
click at [1156, 551] on button "Continuar" at bounding box center [1187, 559] width 88 height 31
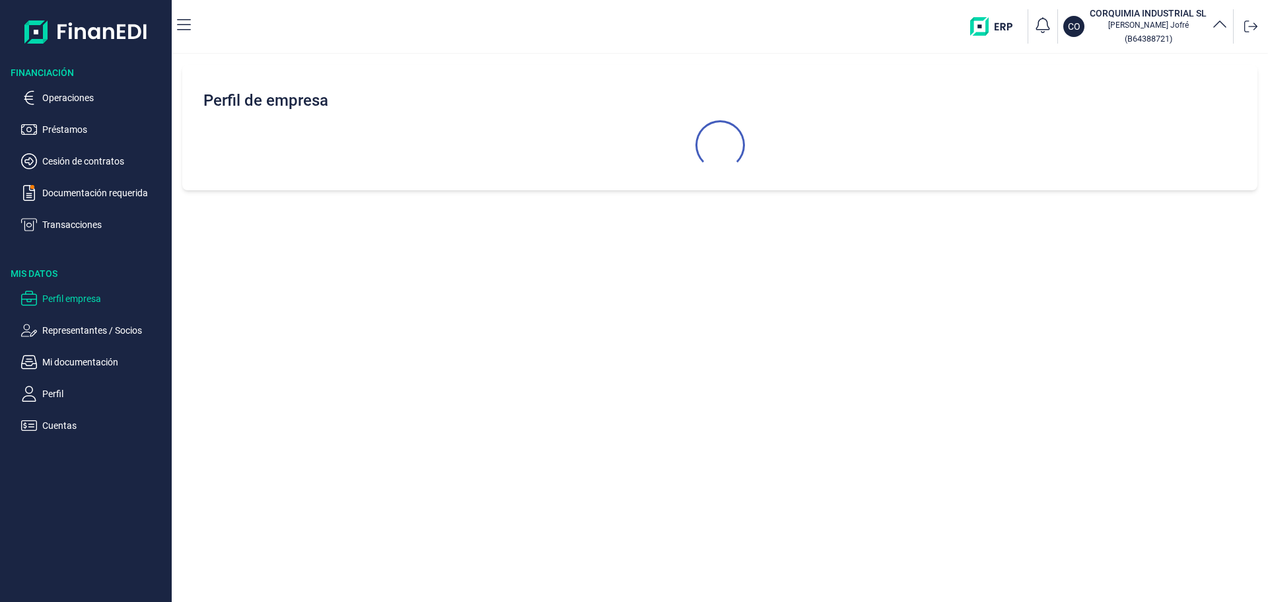
select select "ES"
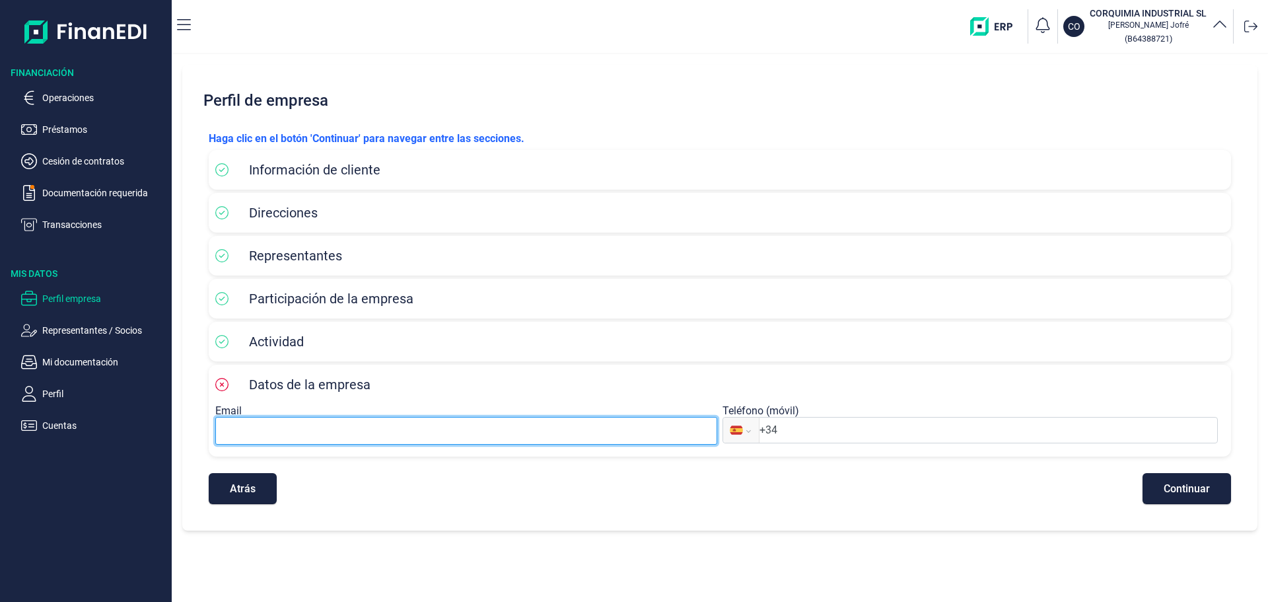
click at [358, 435] on input at bounding box center [466, 431] width 502 height 28
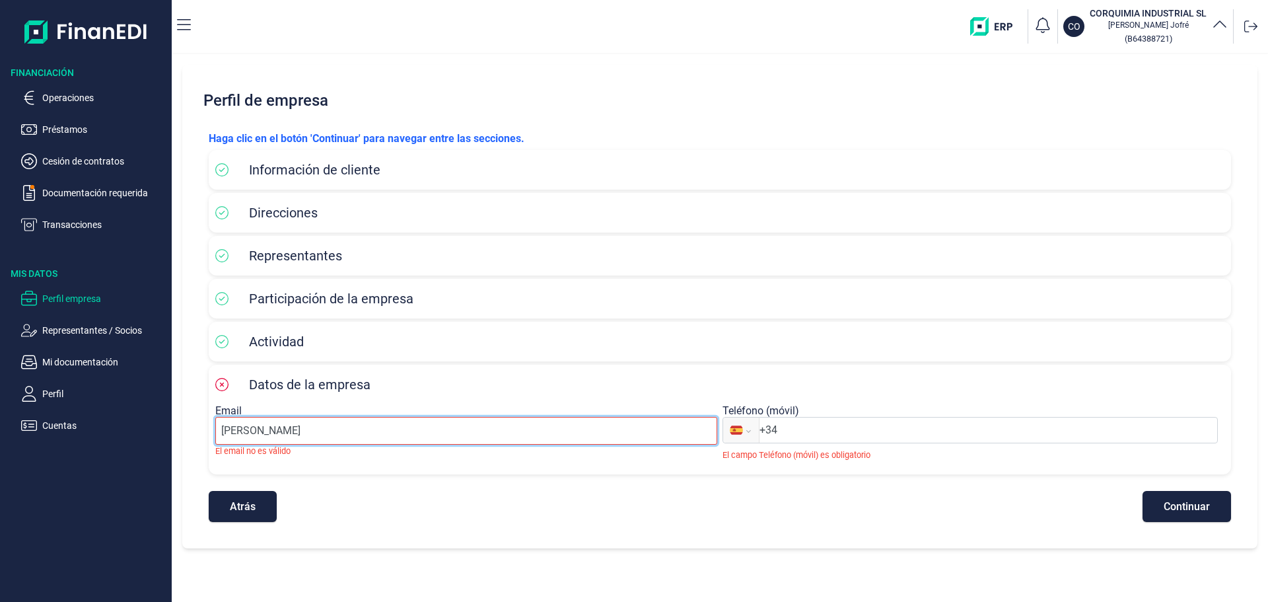
type input "m.jofre@corquimia.com"
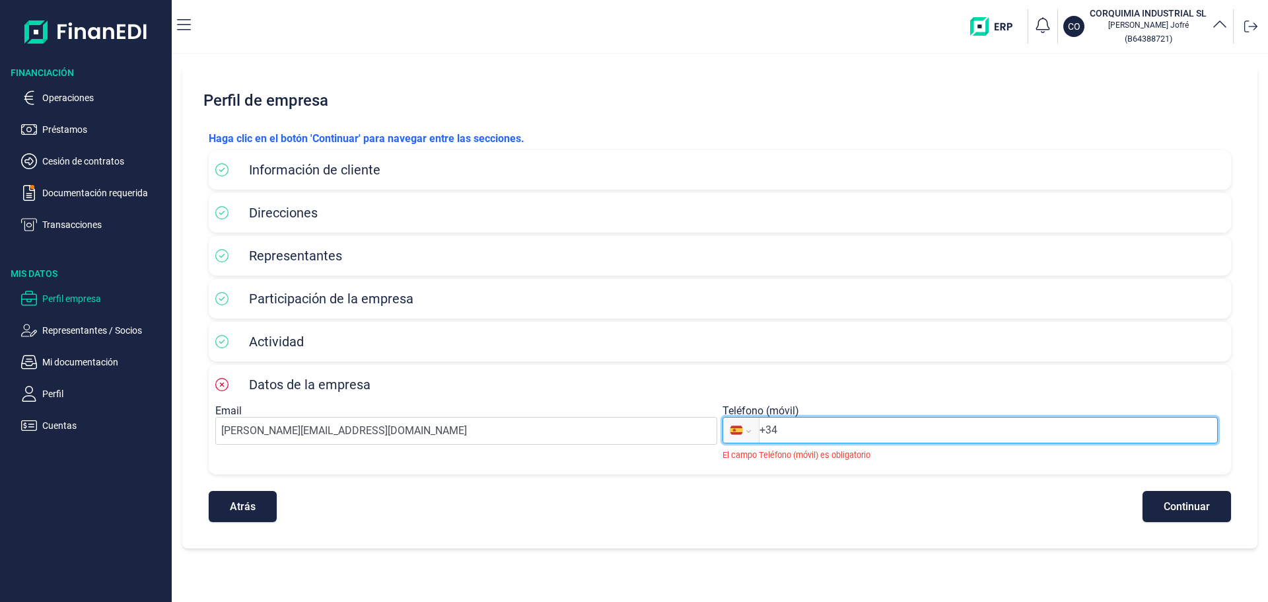
click at [891, 428] on input "+34" at bounding box center [989, 430] width 458 height 16
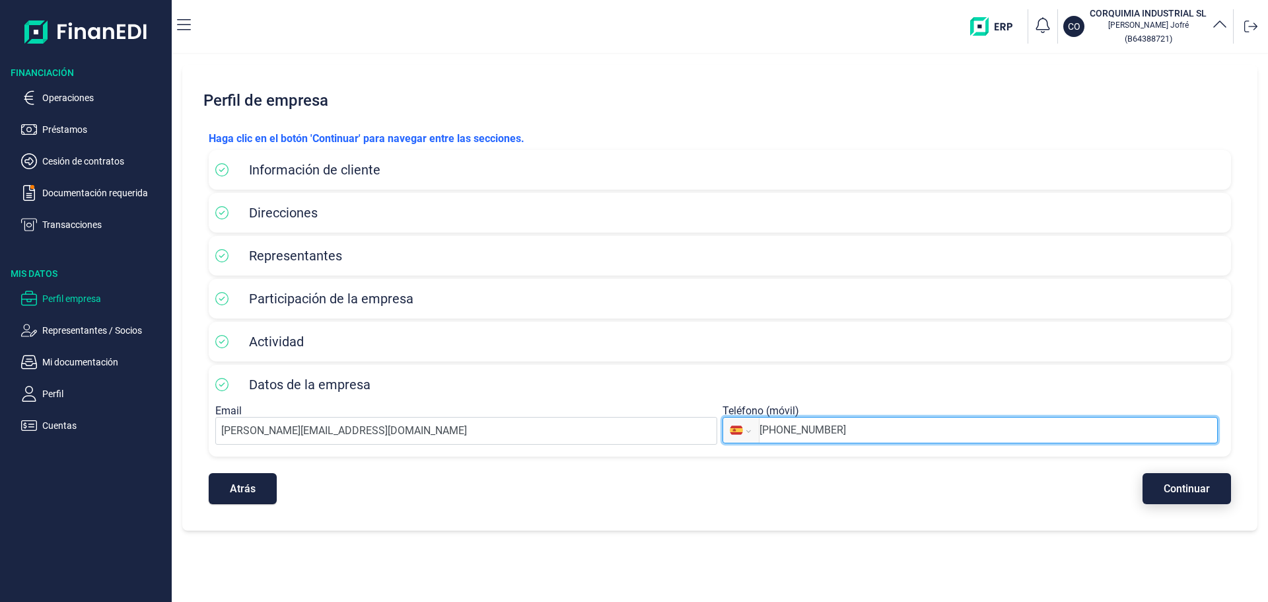
type input "+34 691 45 44 34"
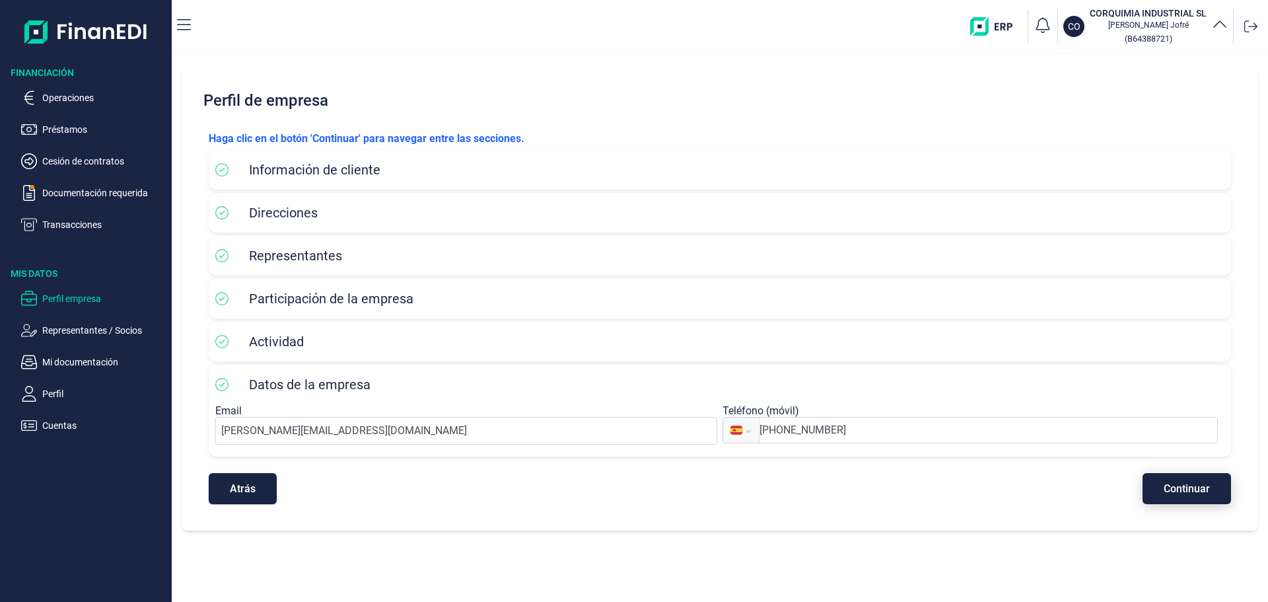
click at [1203, 487] on span "Continuar" at bounding box center [1187, 488] width 46 height 10
select select "ES"
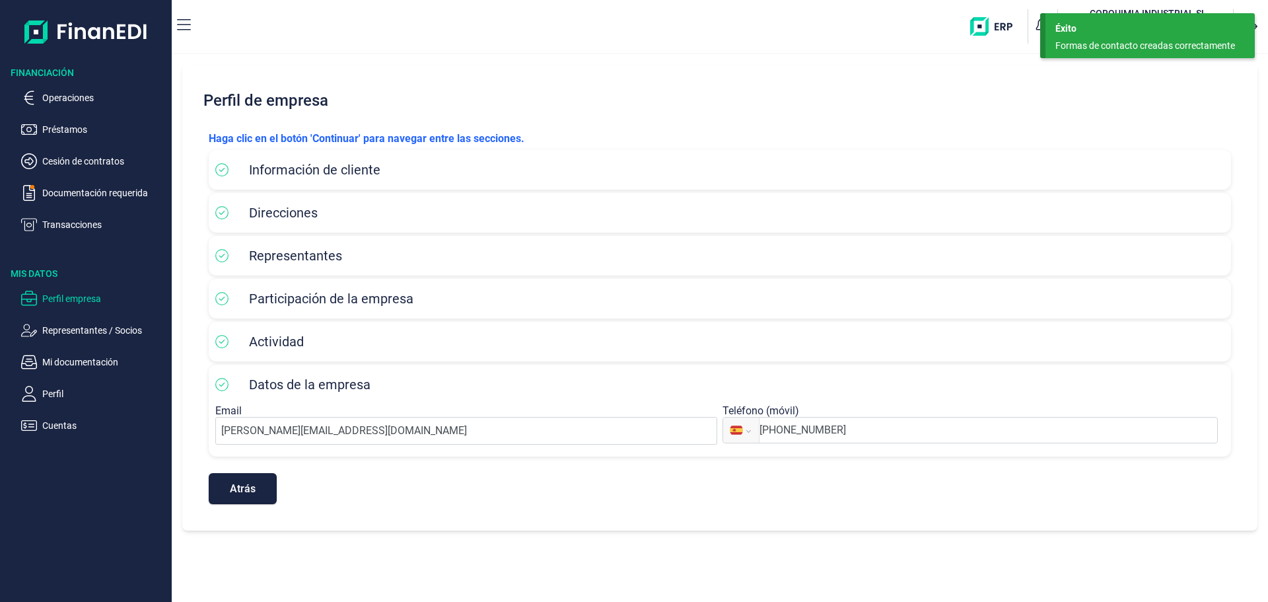
click at [939, 488] on div "Atrás Continuar" at bounding box center [720, 482] width 1022 height 44
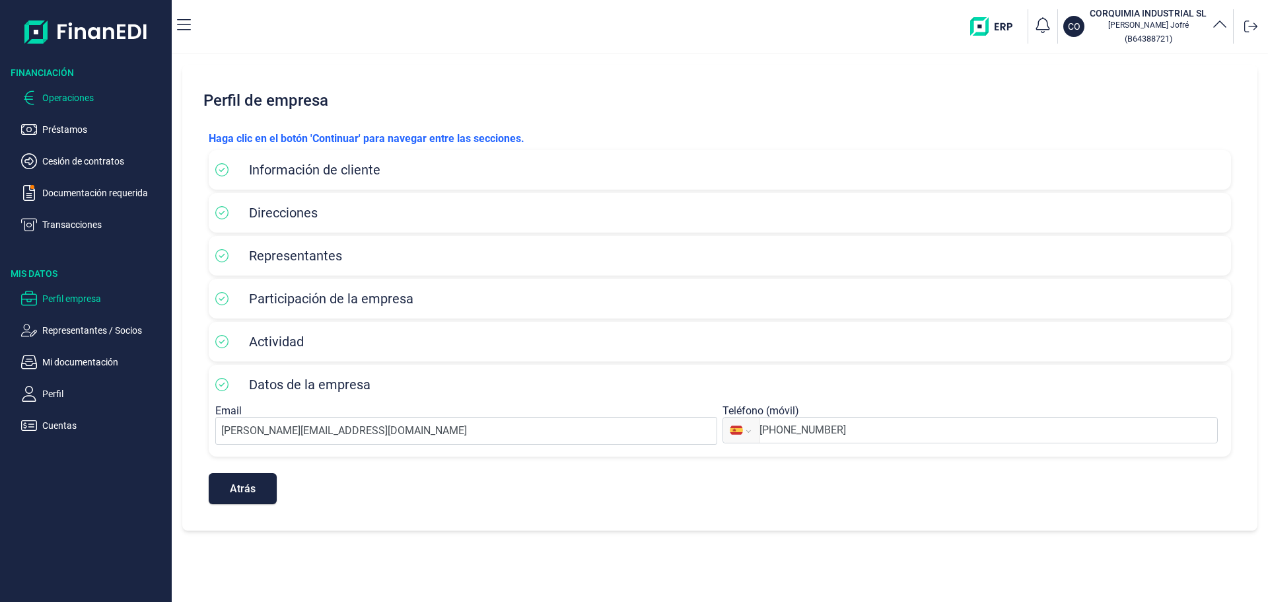
click at [80, 102] on p "Operaciones" at bounding box center [104, 98] width 124 height 16
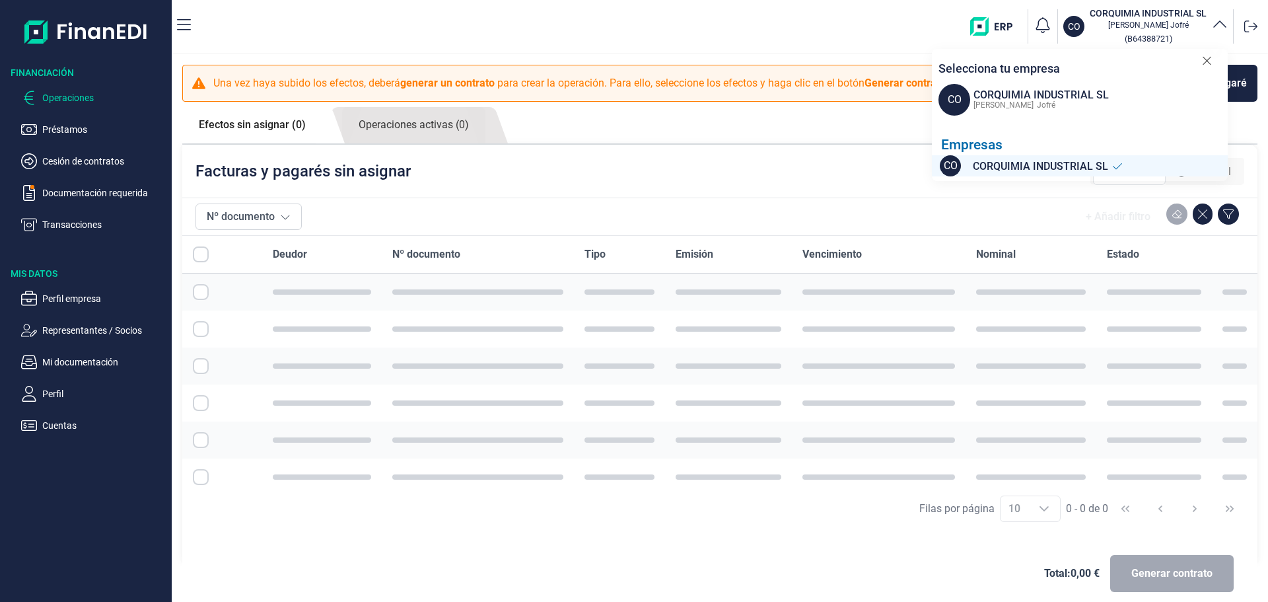
checkbox input "true"
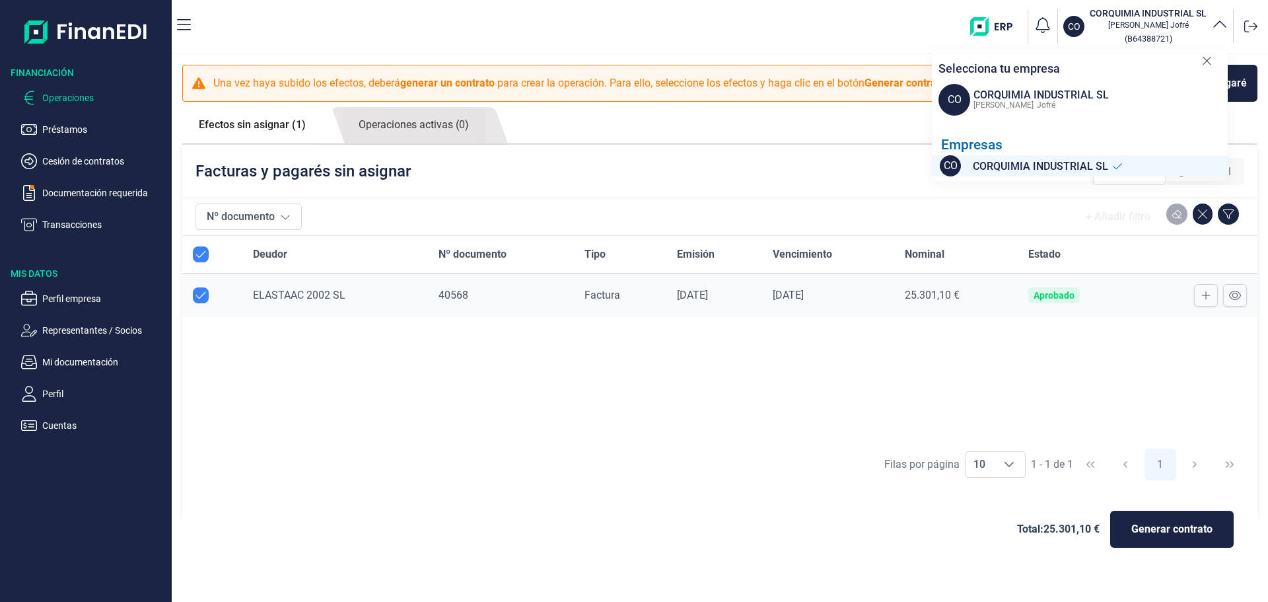
click at [1205, 59] on icon at bounding box center [1207, 61] width 8 height 8
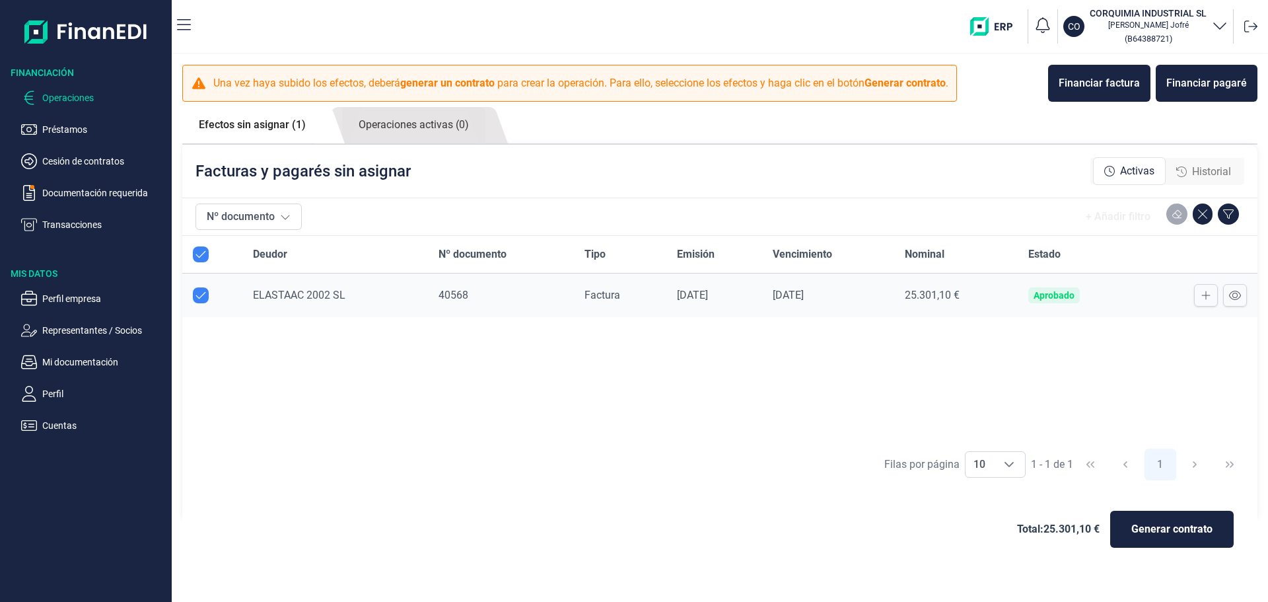
click at [901, 206] on div "+ Añadir filtro" at bounding box center [775, 216] width 937 height 26
click at [1234, 295] on icon at bounding box center [1235, 295] width 12 height 11
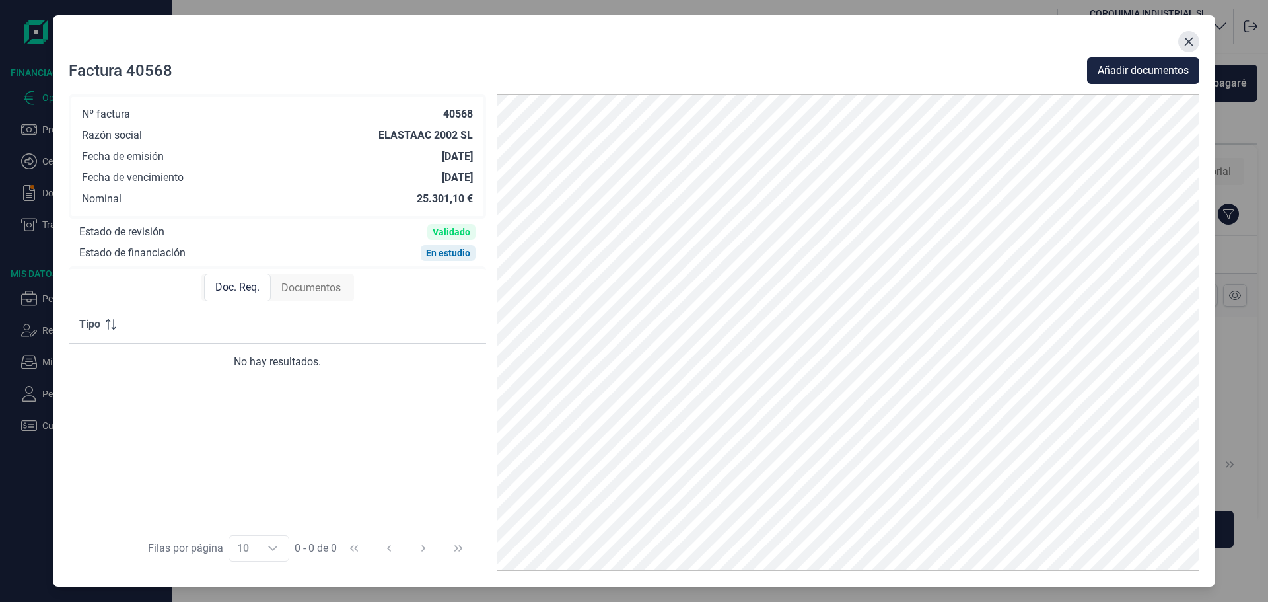
click at [1187, 42] on icon "Close" at bounding box center [1189, 41] width 11 height 11
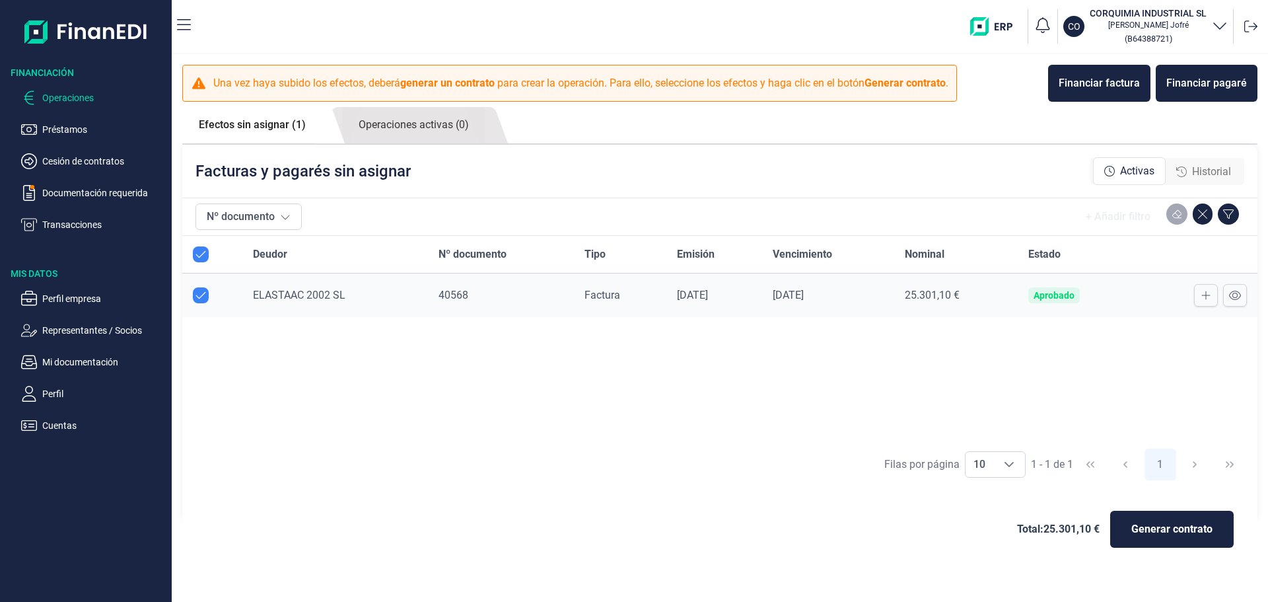
click at [1250, 22] on icon at bounding box center [1250, 26] width 13 height 13
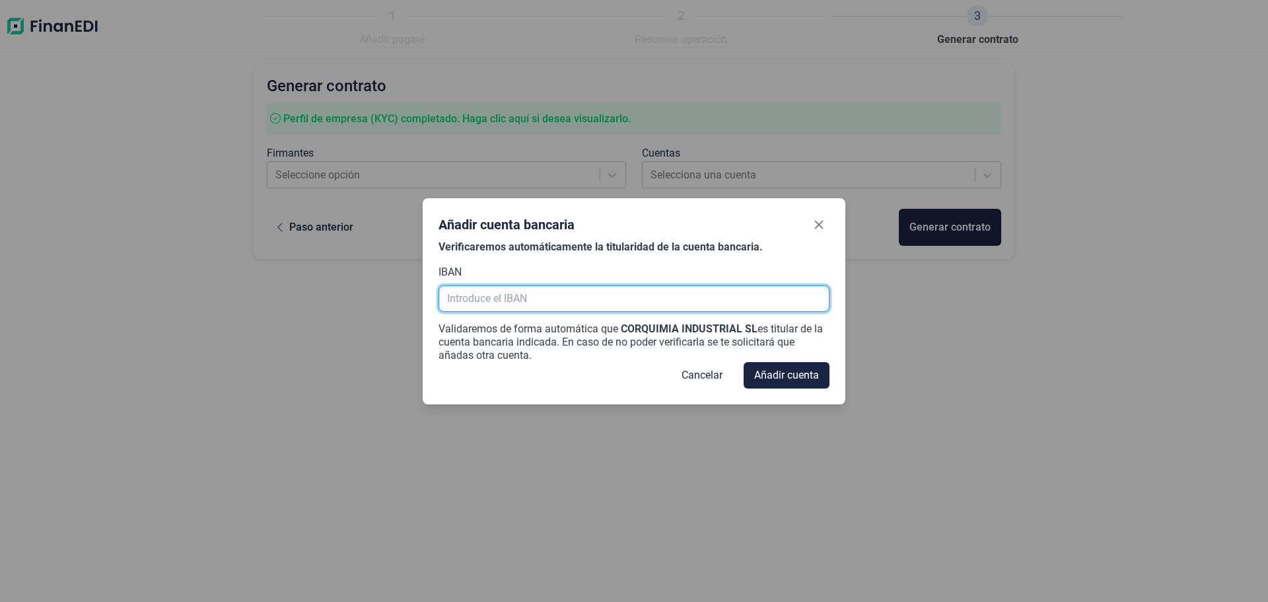
click at [507, 307] on input "text" at bounding box center [634, 298] width 391 height 26
click at [621, 295] on input "text" at bounding box center [634, 298] width 391 height 26
paste input "ES41 0081 0053 5900 0199 3710"
type input "ES41 0081 0053 5900 0199 3710"
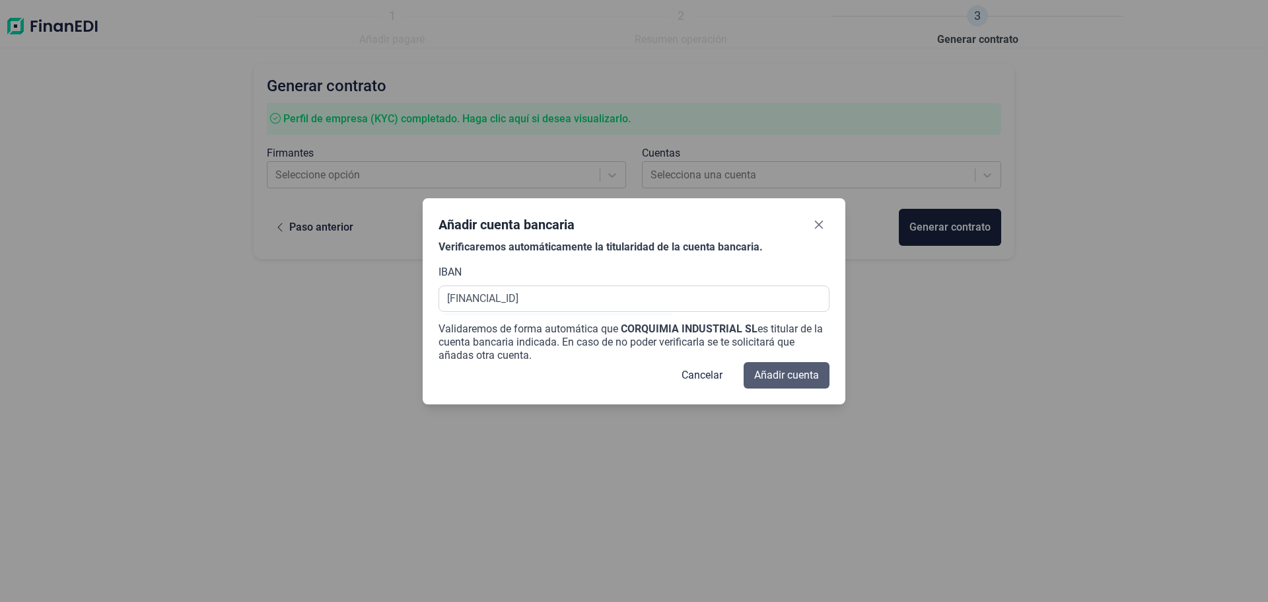
click at [801, 378] on span "Añadir cuenta" at bounding box center [786, 375] width 65 height 16
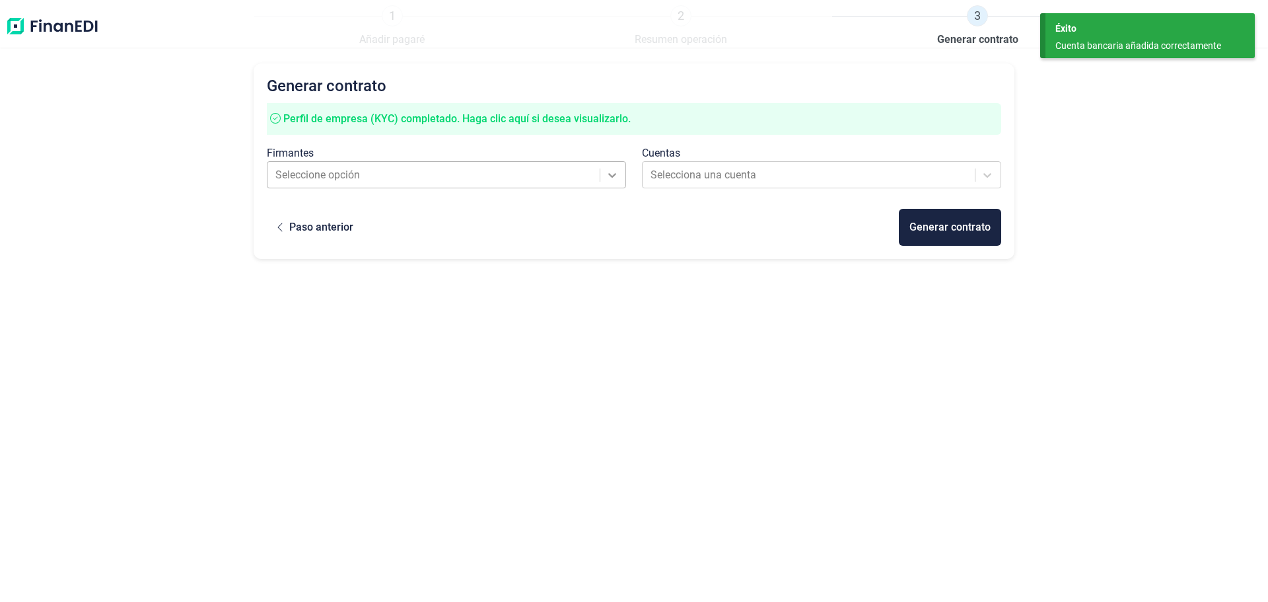
click at [612, 172] on icon at bounding box center [612, 174] width 13 height 13
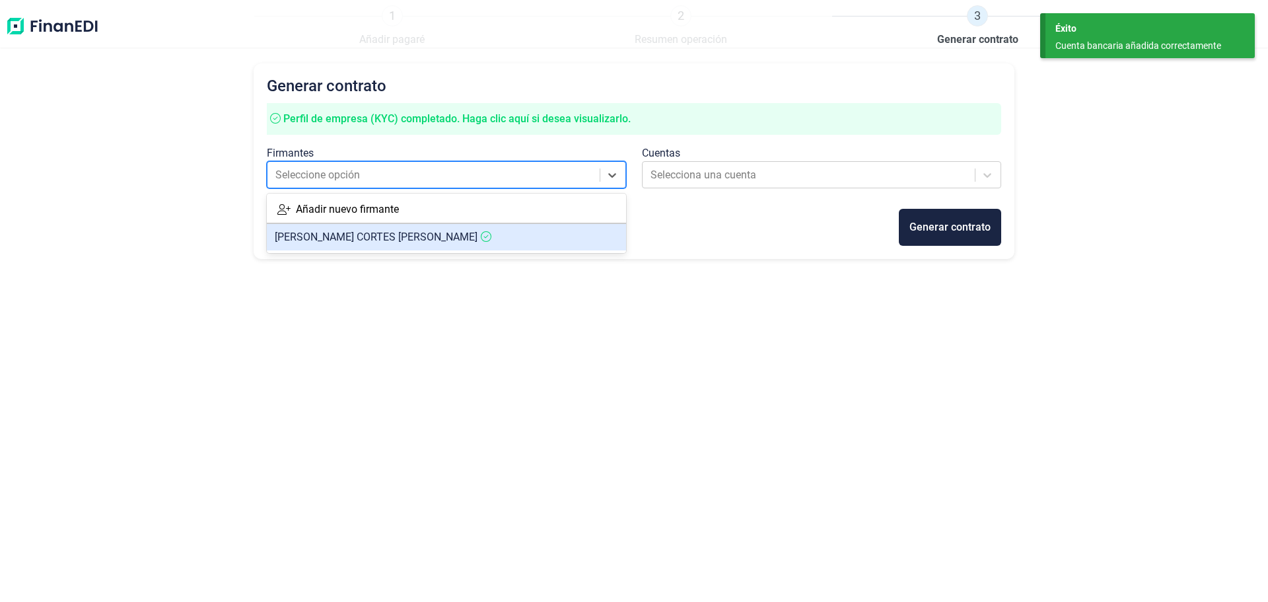
click at [407, 244] on article "JUAN ALBERTO CORTES COROMINAS" at bounding box center [446, 237] width 359 height 26
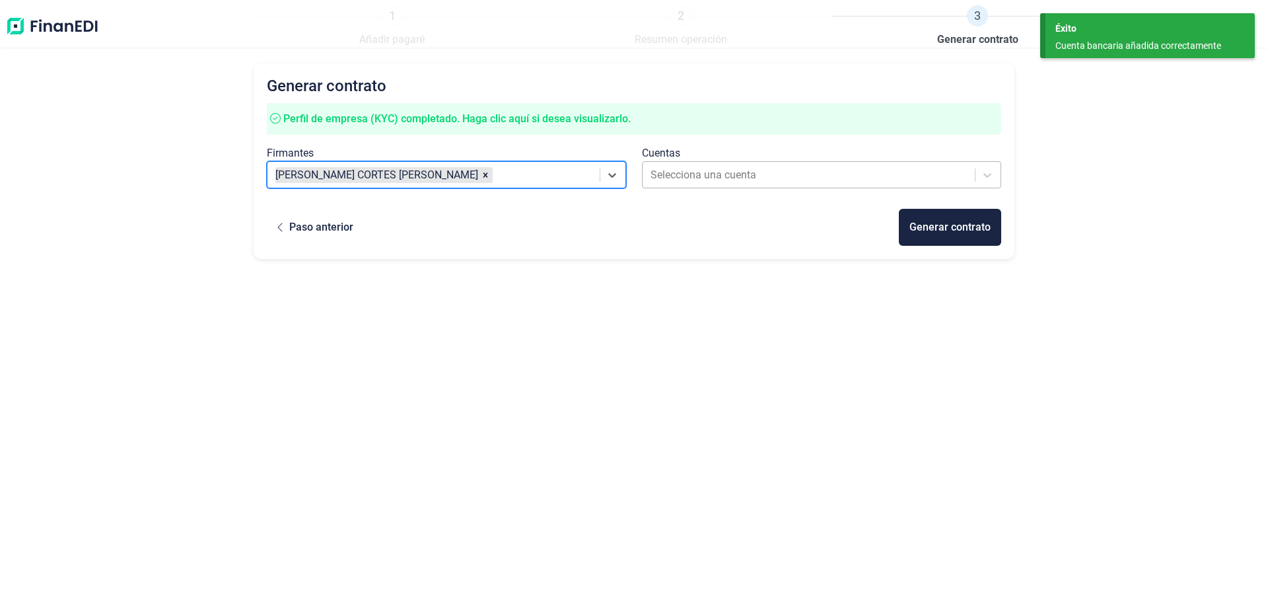
drag, startPoint x: 706, startPoint y: 168, endPoint x: 723, endPoint y: 172, distance: 17.1
click at [723, 172] on div at bounding box center [810, 175] width 318 height 18
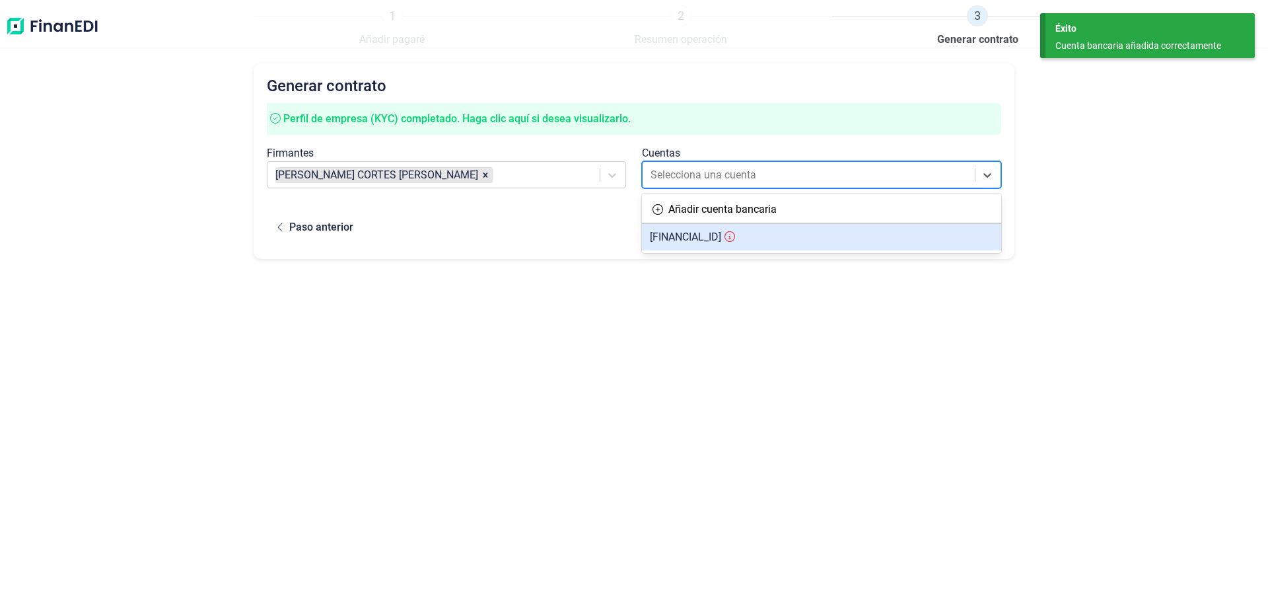
click at [721, 240] on span "ES4100810053590001993710" at bounding box center [685, 236] width 71 height 13
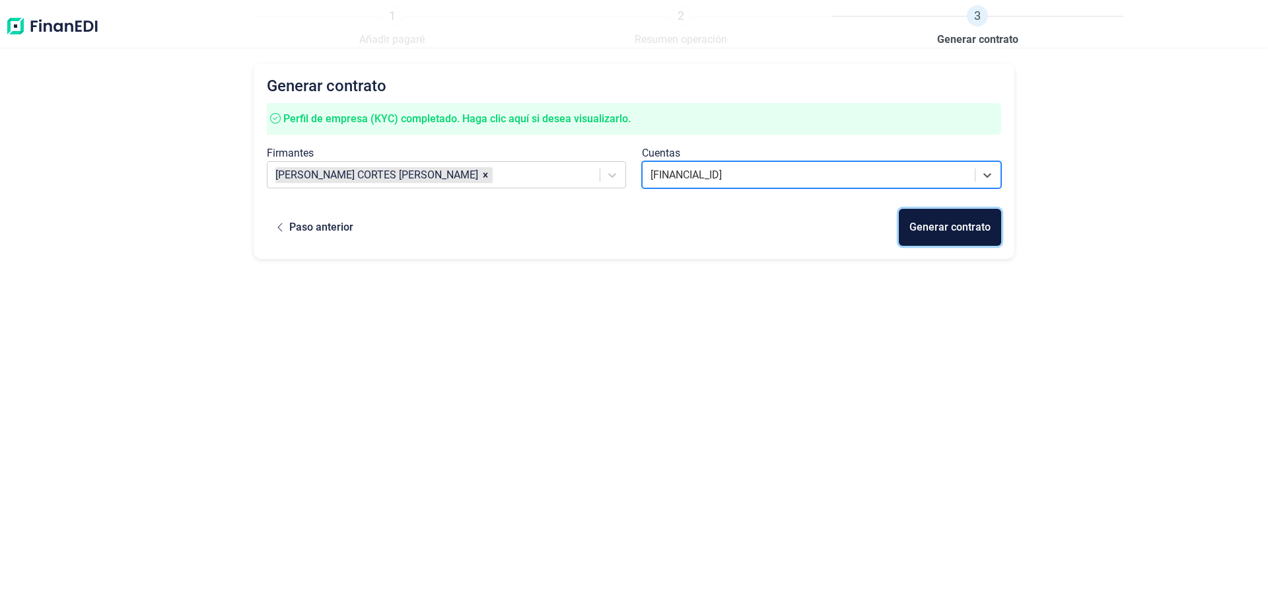
click at [943, 230] on div "Generar contrato" at bounding box center [949, 227] width 81 height 16
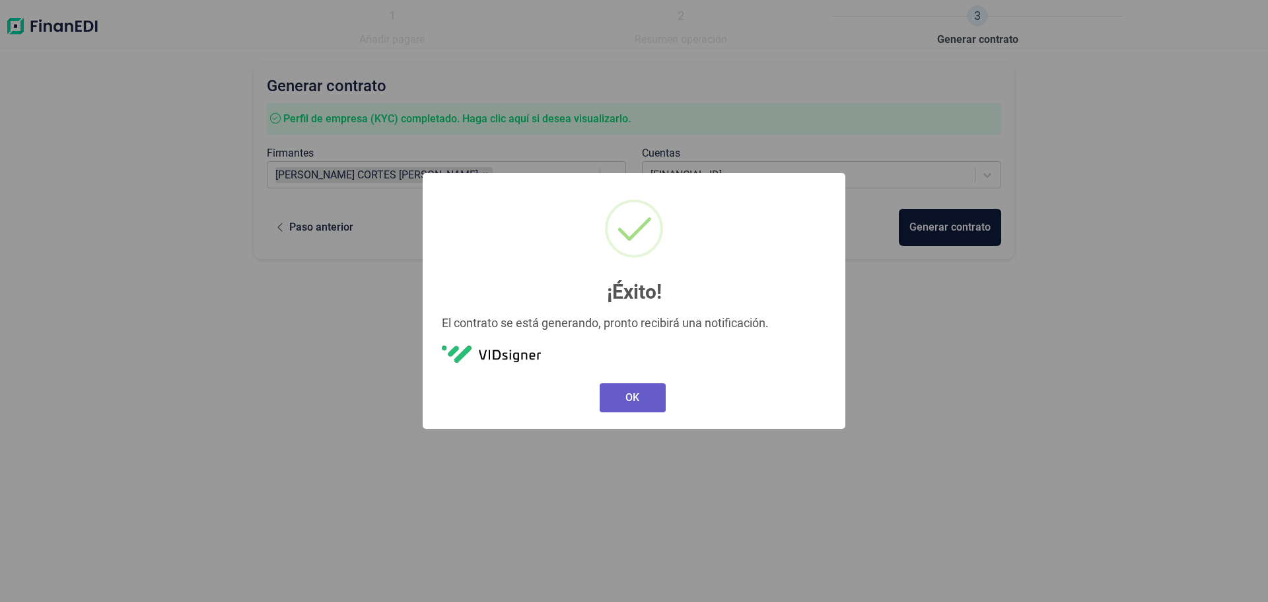
click at [633, 388] on button "OK" at bounding box center [633, 397] width 66 height 29
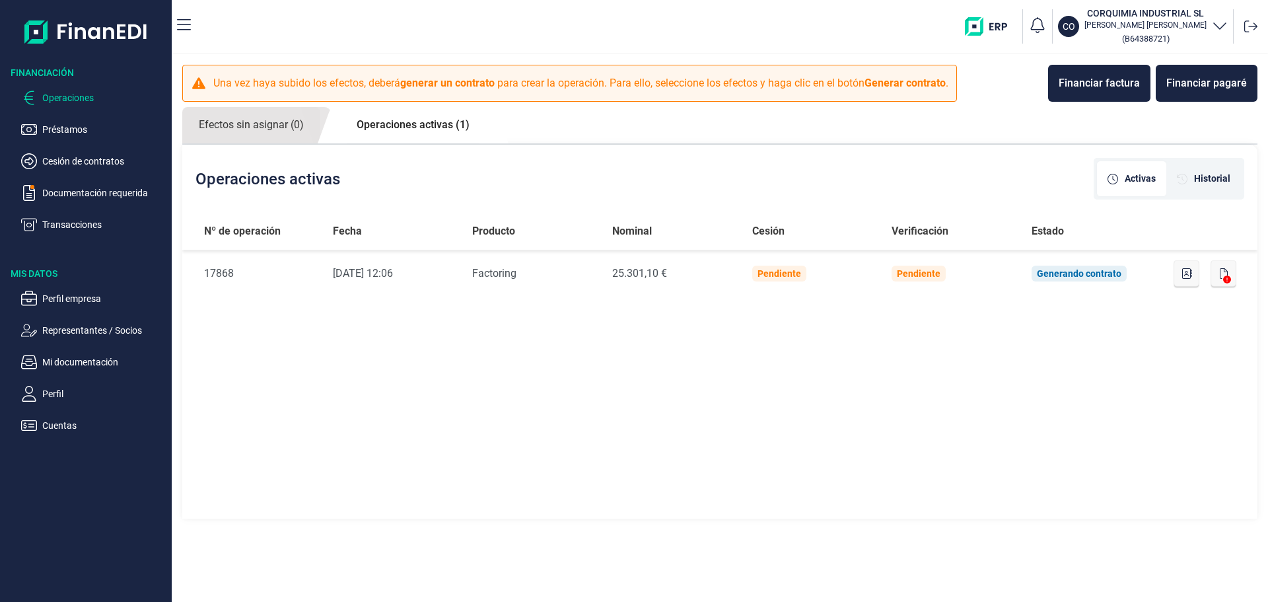
click at [655, 411] on div "Nº de operación Fecha Producto Nominal Cesión Verificación Estado Nº de Operaci…" at bounding box center [719, 367] width 1075 height 308
click at [882, 351] on div "Nº de operación Fecha Producto Nominal Cesión Verificación Estado Nº de Operaci…" at bounding box center [719, 367] width 1075 height 308
click at [1250, 22] on icon at bounding box center [1250, 26] width 13 height 13
